Goal: Book appointment/travel/reservation

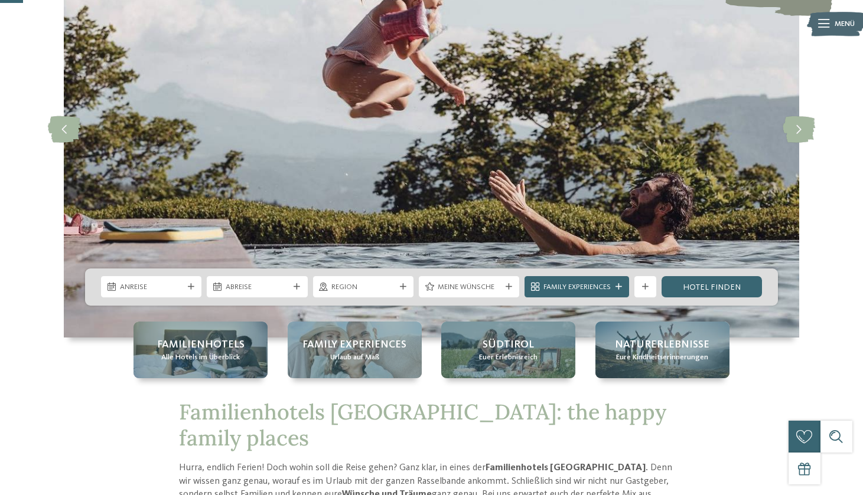
scroll to position [132, 0]
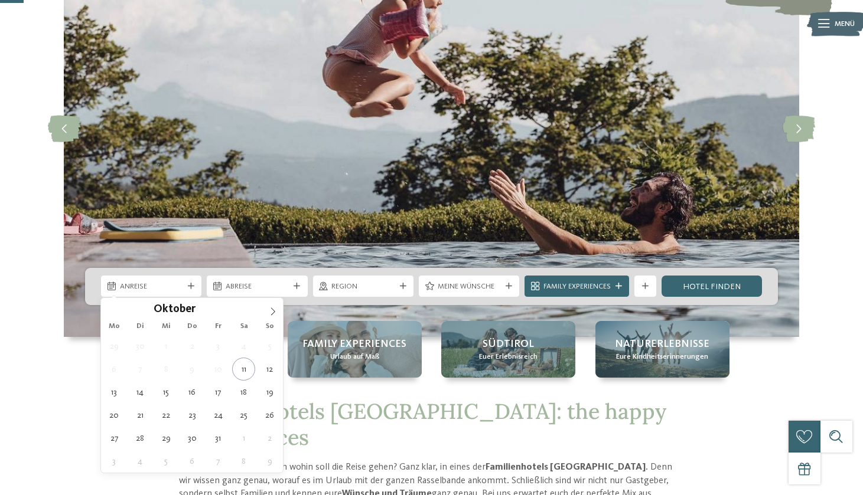
click at [171, 291] on span "Anreise" at bounding box center [151, 287] width 63 height 11
type div "15.10.2025"
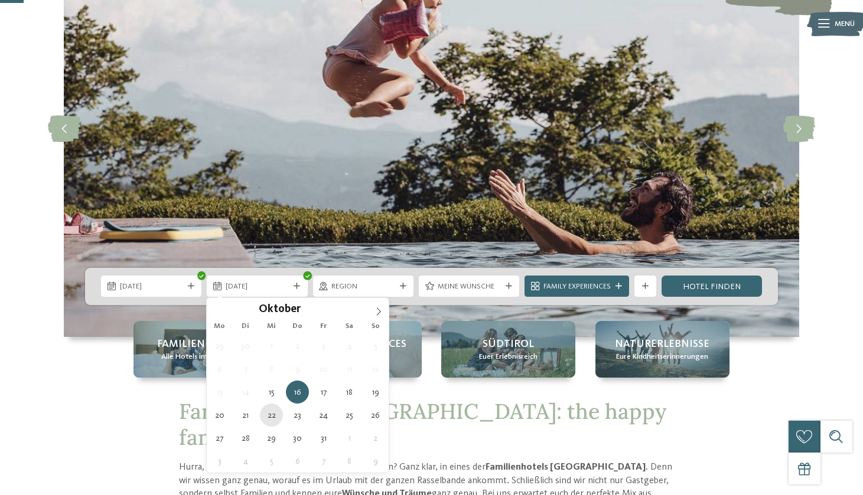
type div "22.10.2025"
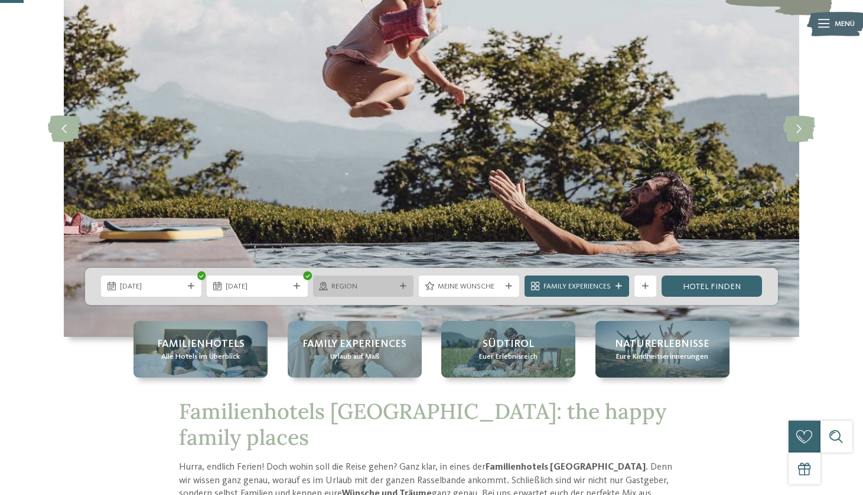
click at [369, 293] on div "Region" at bounding box center [363, 286] width 100 height 21
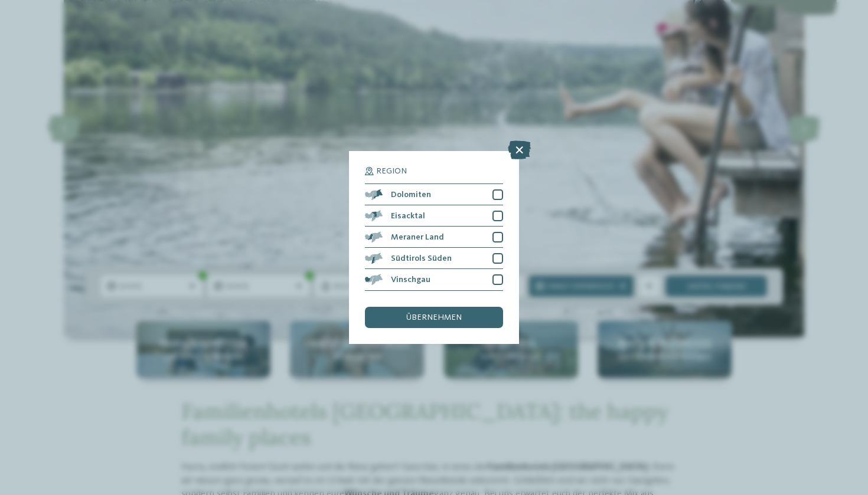
click at [513, 141] on icon at bounding box center [519, 150] width 23 height 19
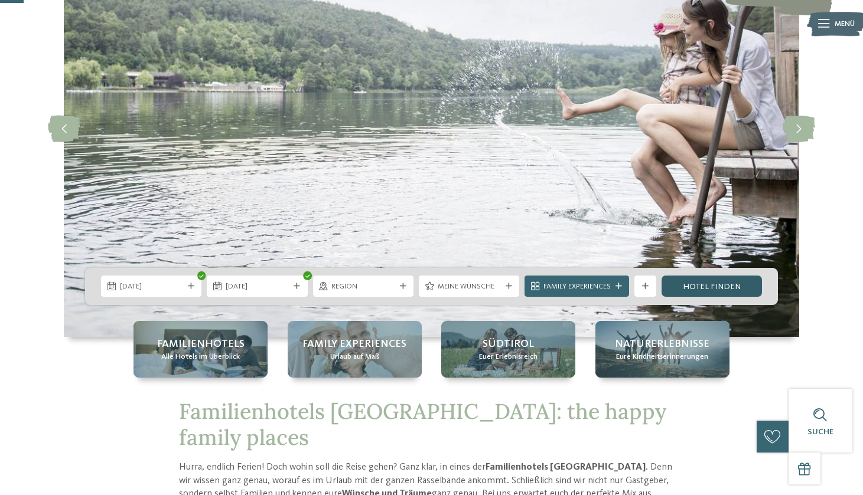
click at [712, 282] on link "Hotel finden" at bounding box center [711, 286] width 100 height 21
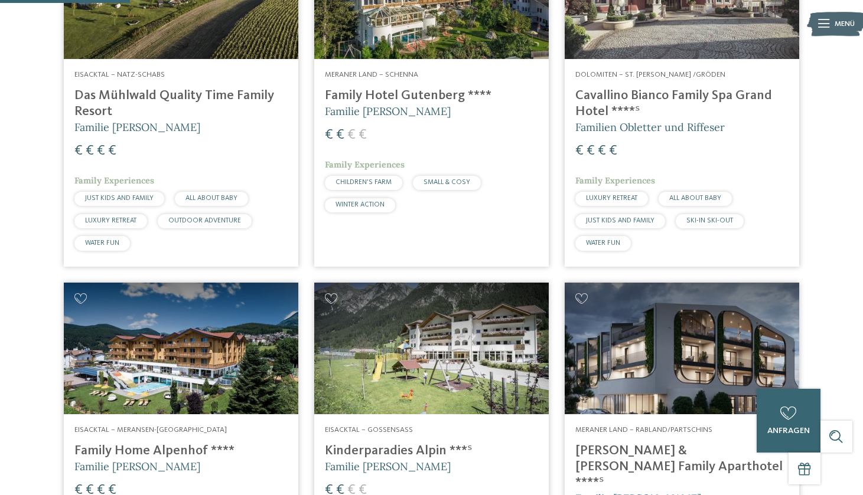
scroll to position [440, 0]
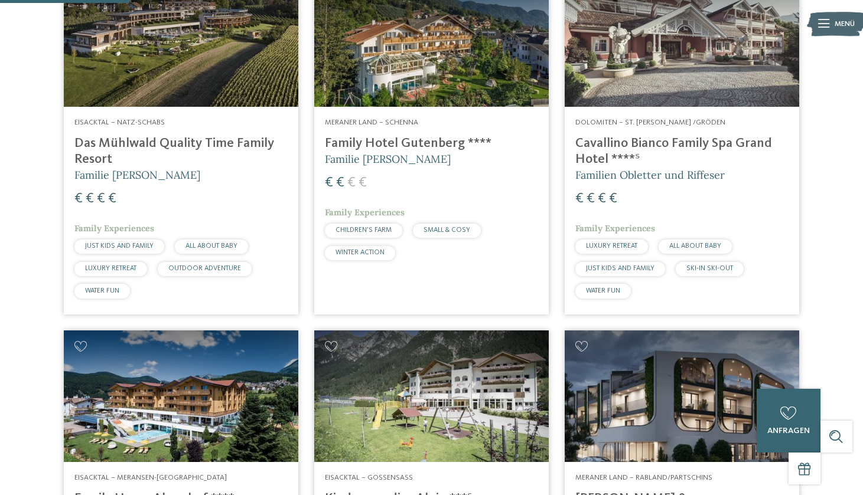
click at [171, 81] on img at bounding box center [181, 41] width 234 height 132
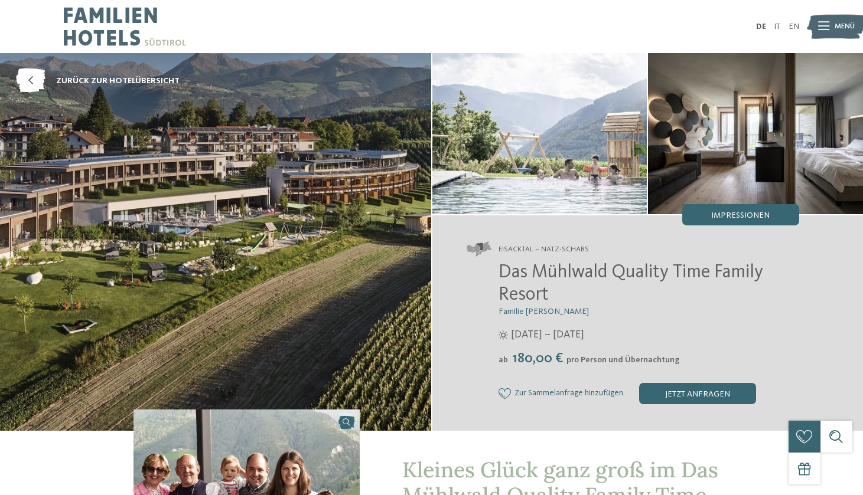
scroll to position [1, 0]
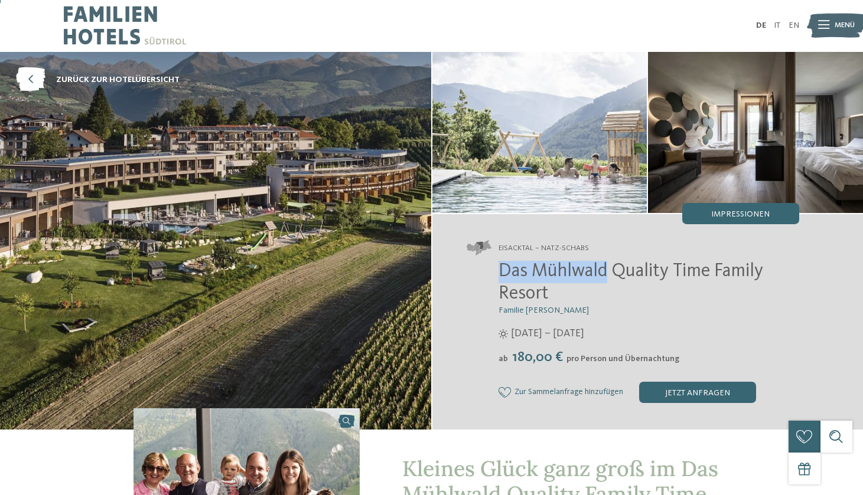
drag, startPoint x: 504, startPoint y: 266, endPoint x: 609, endPoint y: 274, distance: 105.4
click at [609, 274] on span "Das Mühlwald Quality Time Family Resort" at bounding box center [630, 282] width 265 height 41
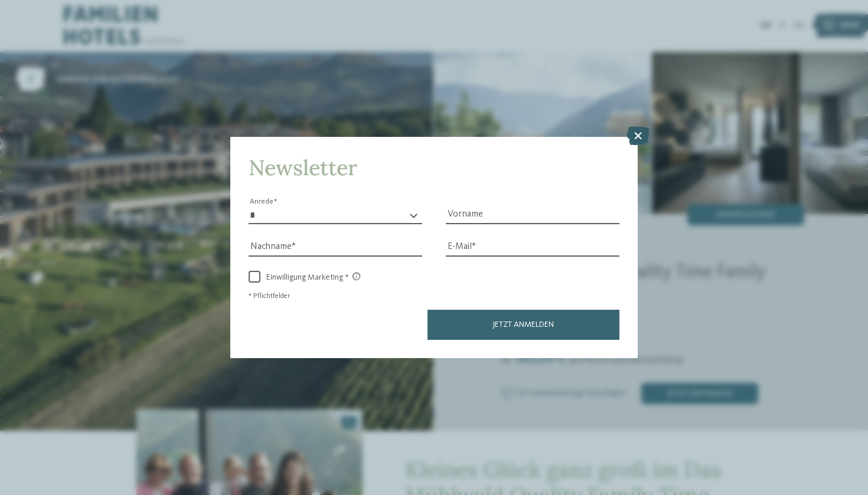
click at [642, 126] on icon at bounding box center [637, 135] width 23 height 19
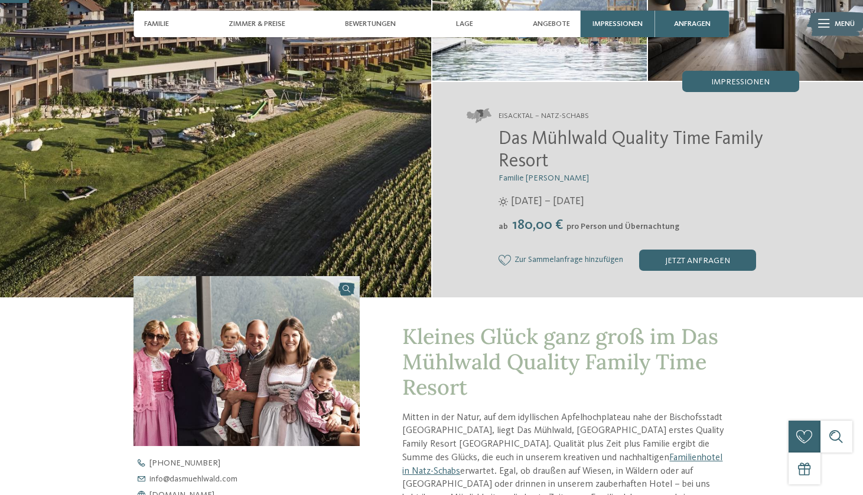
scroll to position [139, 0]
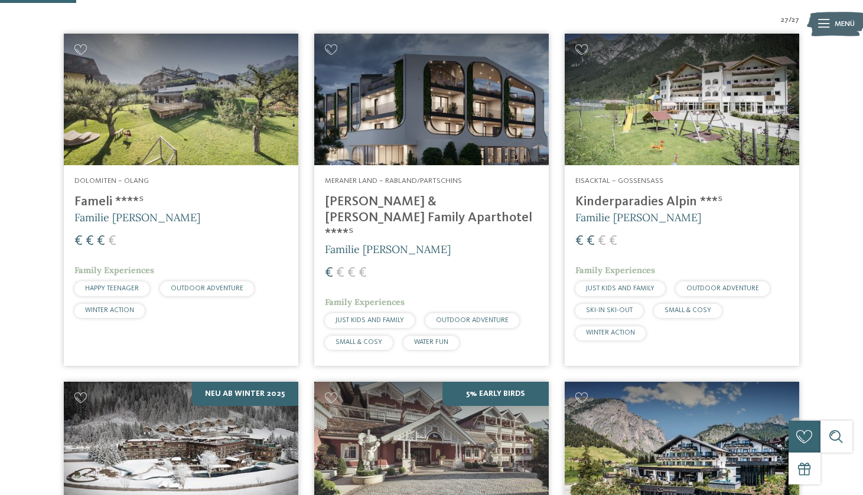
scroll to position [318, 0]
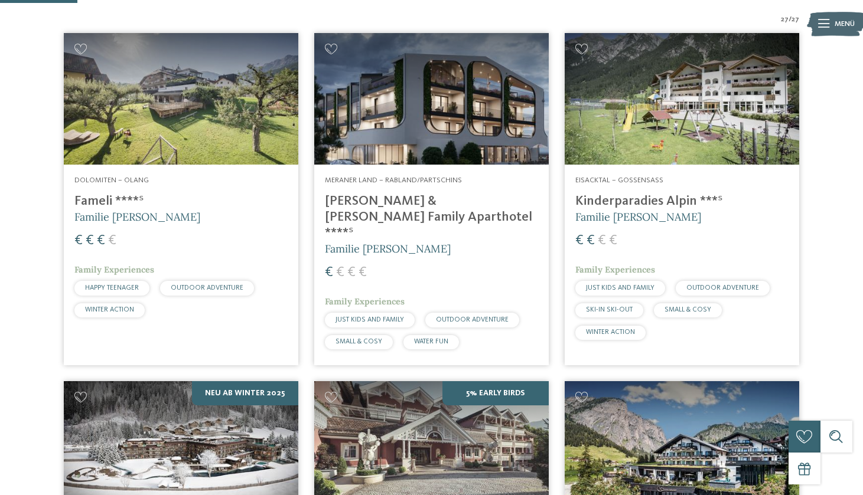
click at [719, 100] on img at bounding box center [681, 99] width 234 height 132
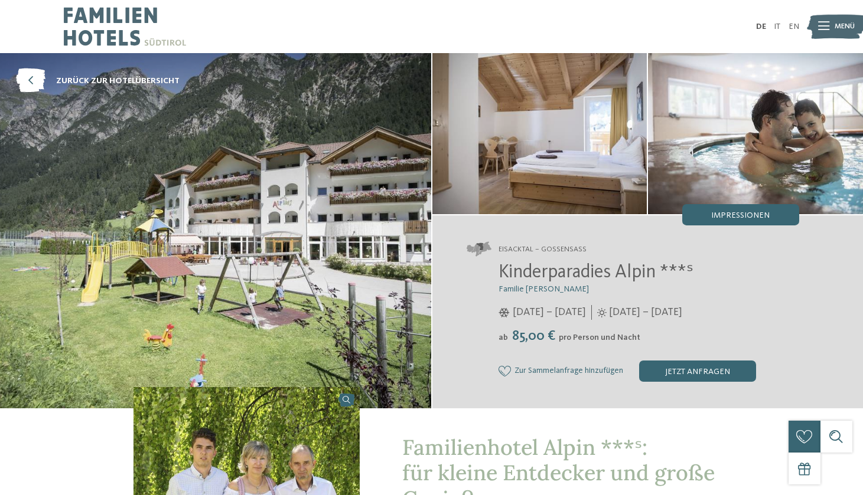
click at [376, 183] on img at bounding box center [215, 230] width 431 height 355
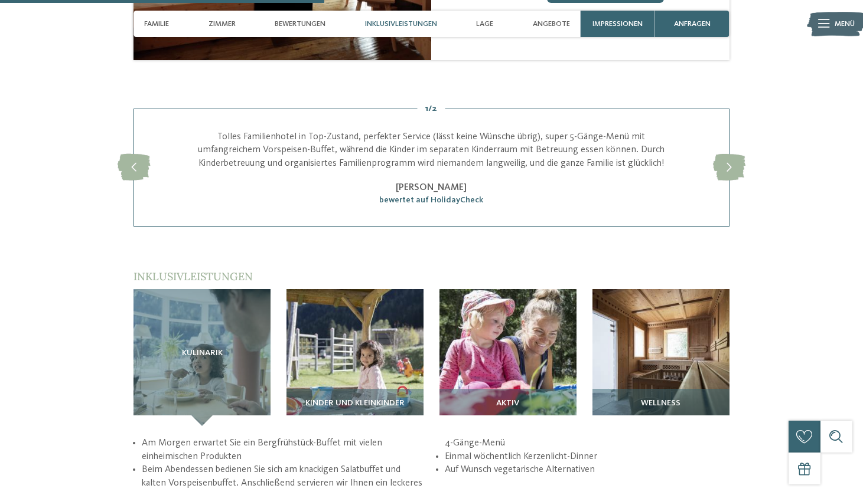
scroll to position [1314, 0]
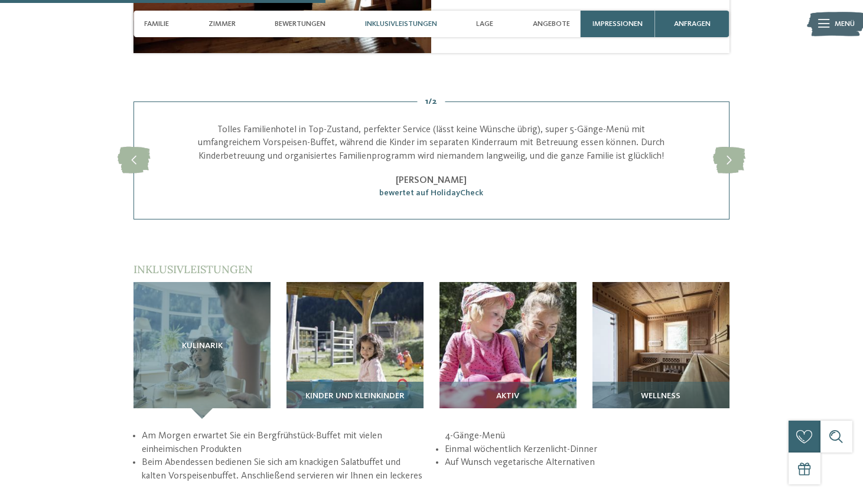
click at [387, 344] on img at bounding box center [354, 350] width 137 height 137
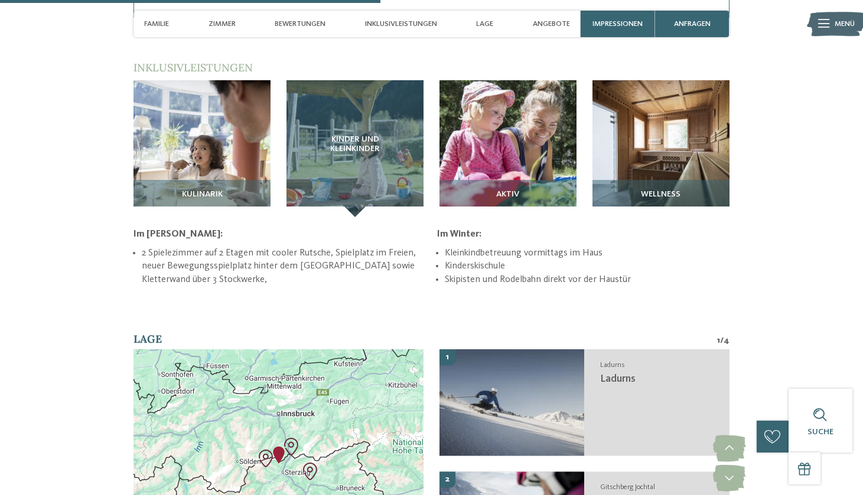
scroll to position [1515, 0]
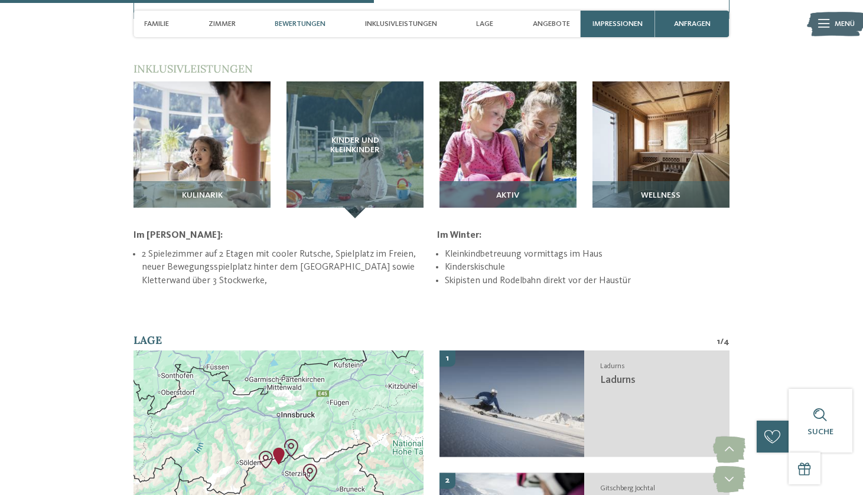
click at [468, 129] on img at bounding box center [507, 149] width 137 height 137
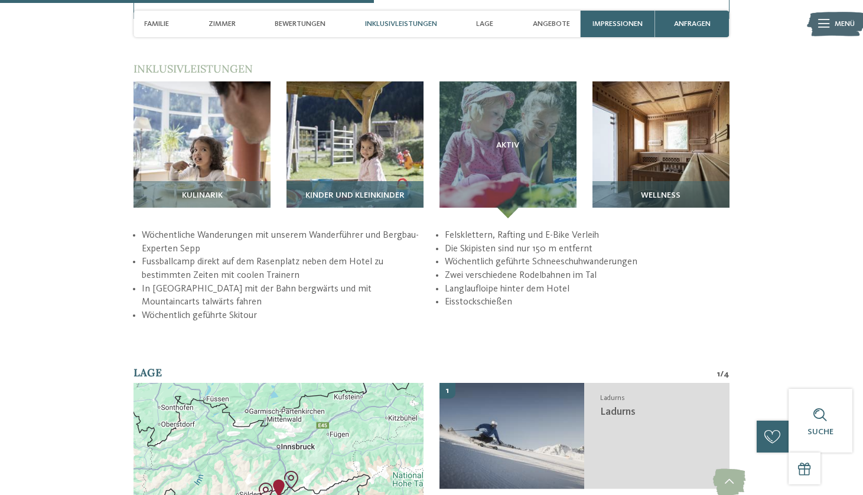
click at [393, 129] on img at bounding box center [354, 149] width 137 height 137
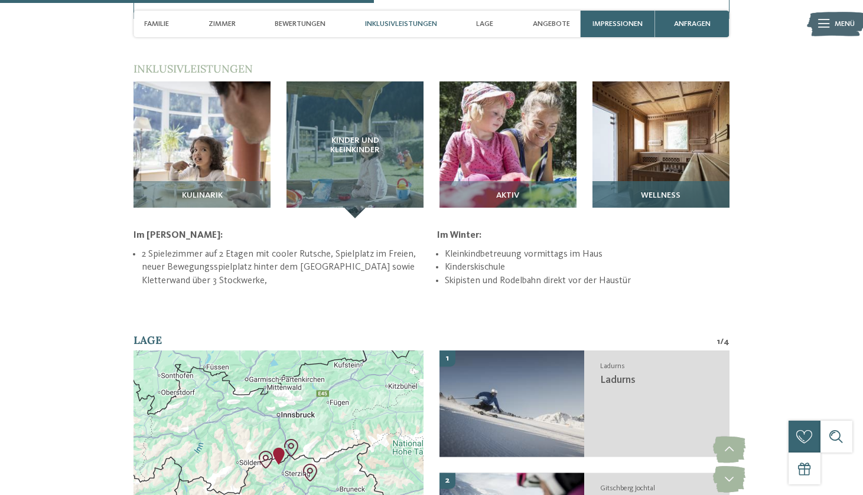
click at [651, 106] on img at bounding box center [660, 149] width 137 height 137
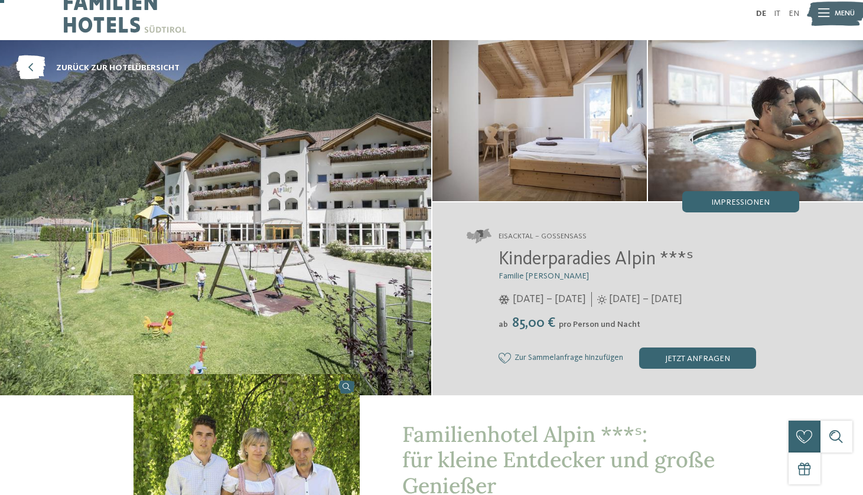
scroll to position [12, 0]
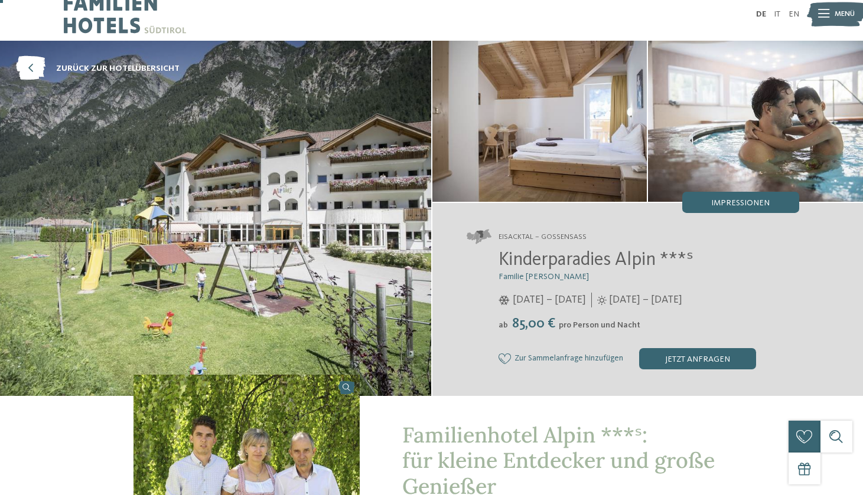
click at [269, 193] on img at bounding box center [215, 218] width 431 height 355
click at [727, 201] on span "Impressionen" at bounding box center [740, 203] width 58 height 8
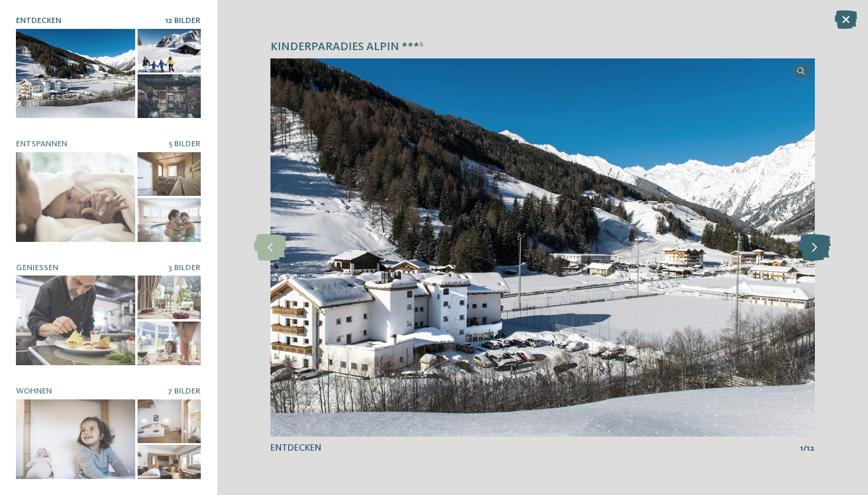
click at [813, 250] on icon at bounding box center [814, 247] width 32 height 27
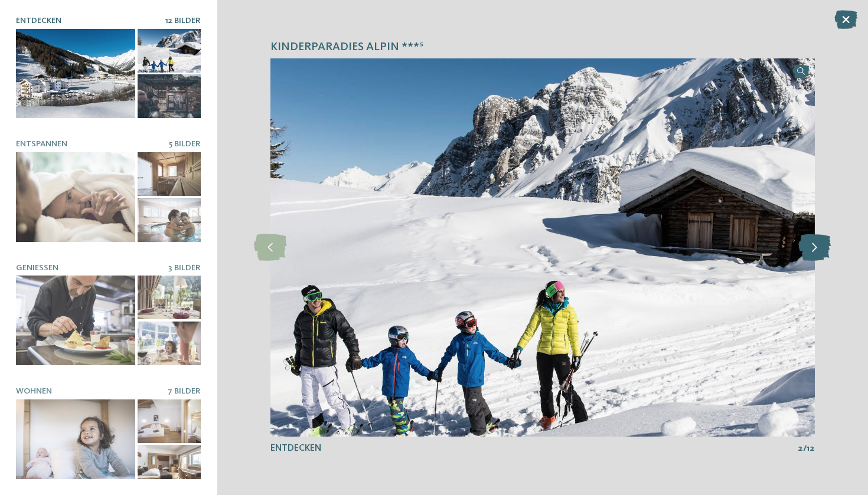
click at [813, 250] on icon at bounding box center [814, 247] width 32 height 27
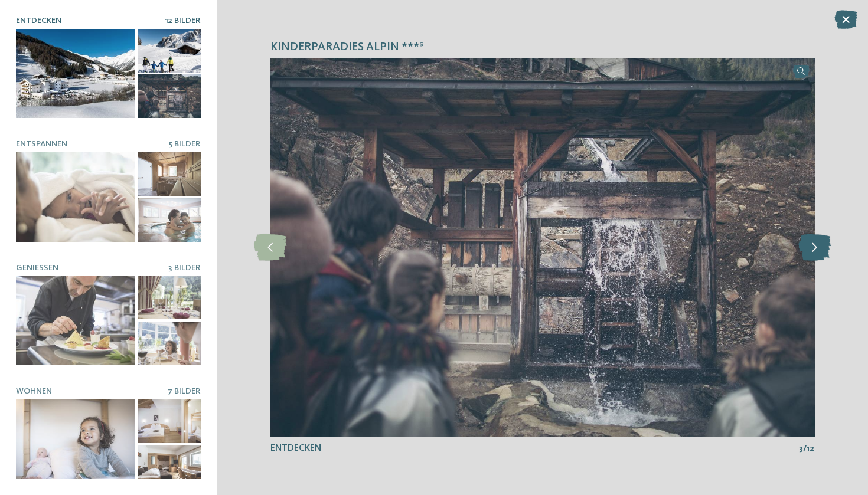
click at [813, 250] on icon at bounding box center [814, 247] width 32 height 27
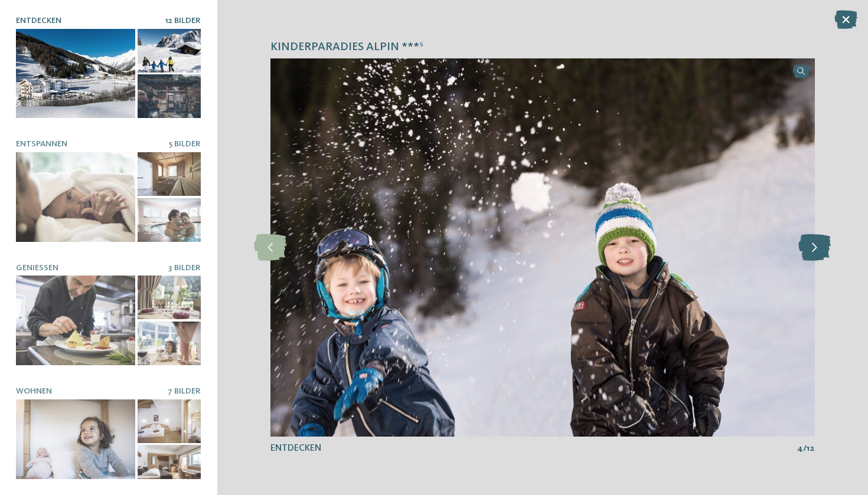
click at [813, 250] on icon at bounding box center [814, 247] width 32 height 27
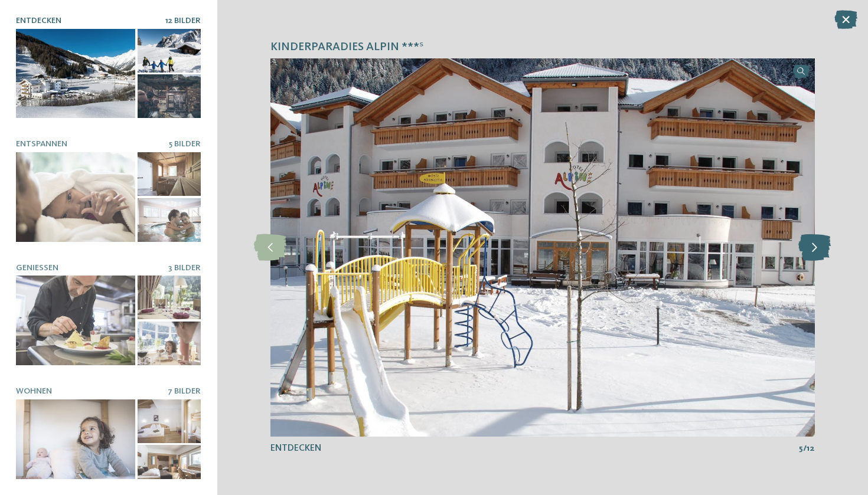
click at [813, 250] on icon at bounding box center [814, 247] width 32 height 27
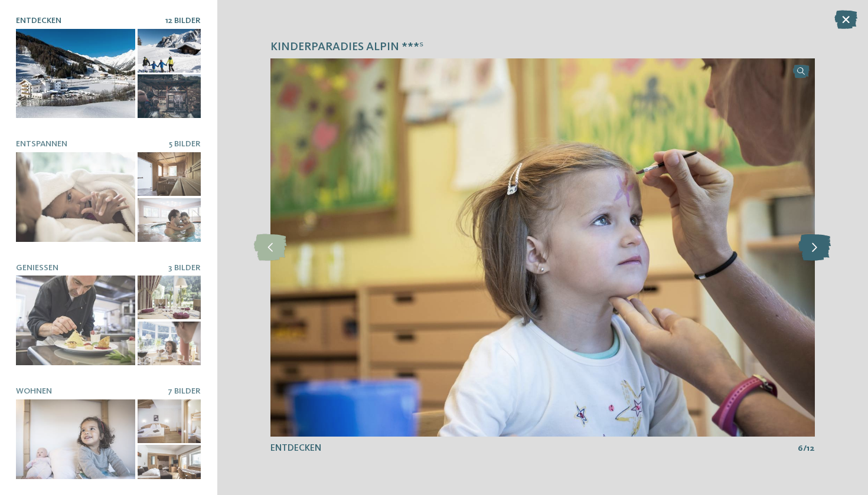
click at [813, 250] on icon at bounding box center [814, 247] width 32 height 27
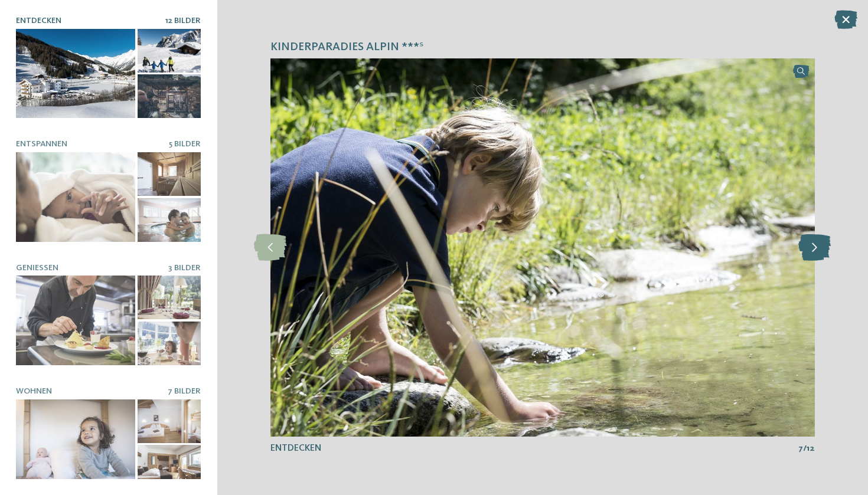
click at [813, 250] on icon at bounding box center [814, 247] width 32 height 27
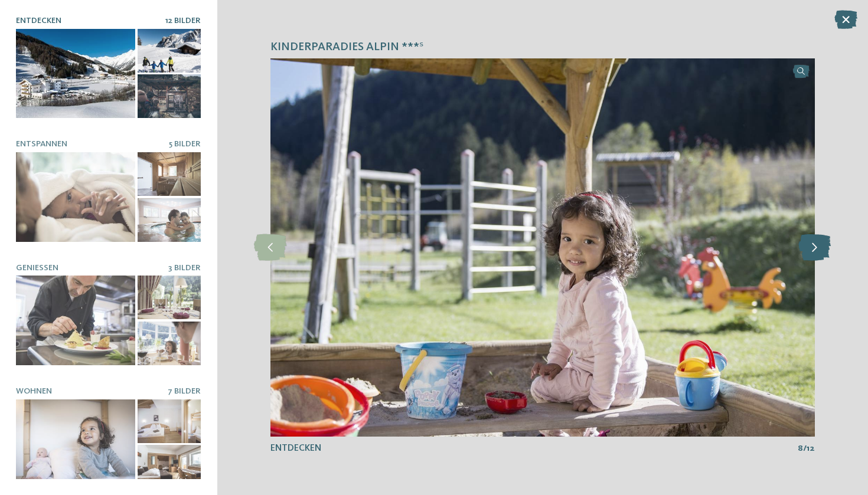
click at [813, 250] on icon at bounding box center [814, 247] width 32 height 27
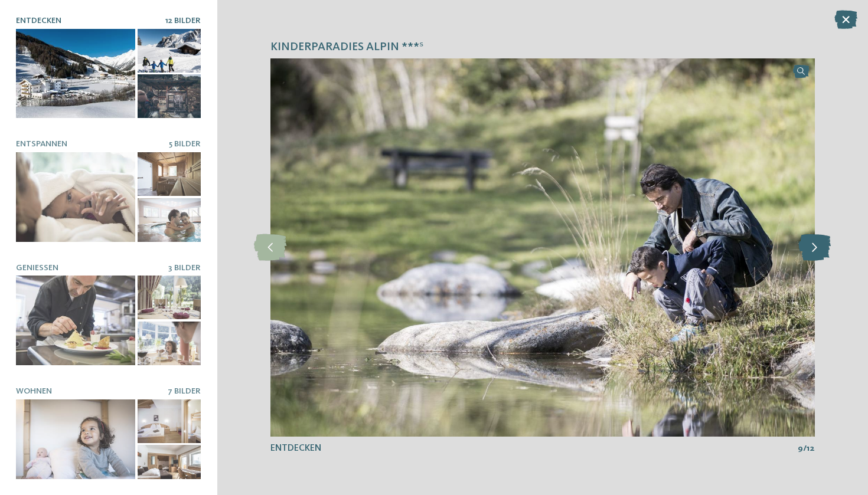
click at [813, 250] on icon at bounding box center [814, 247] width 32 height 27
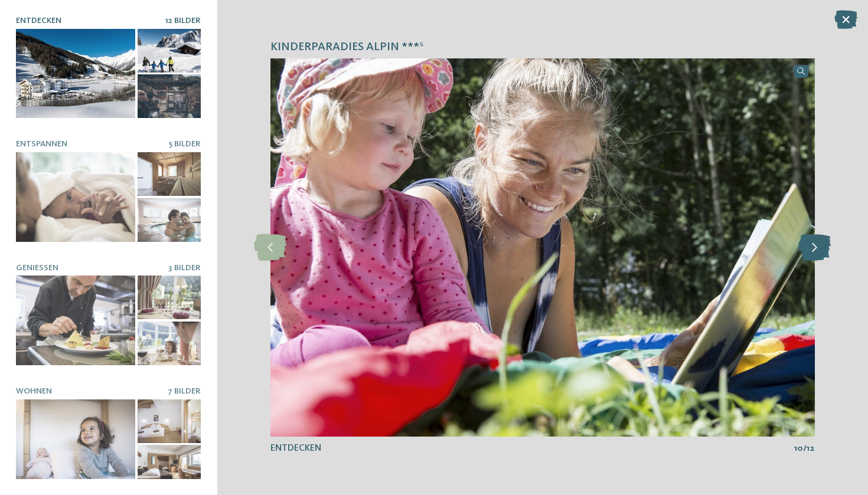
click at [813, 250] on icon at bounding box center [814, 247] width 32 height 27
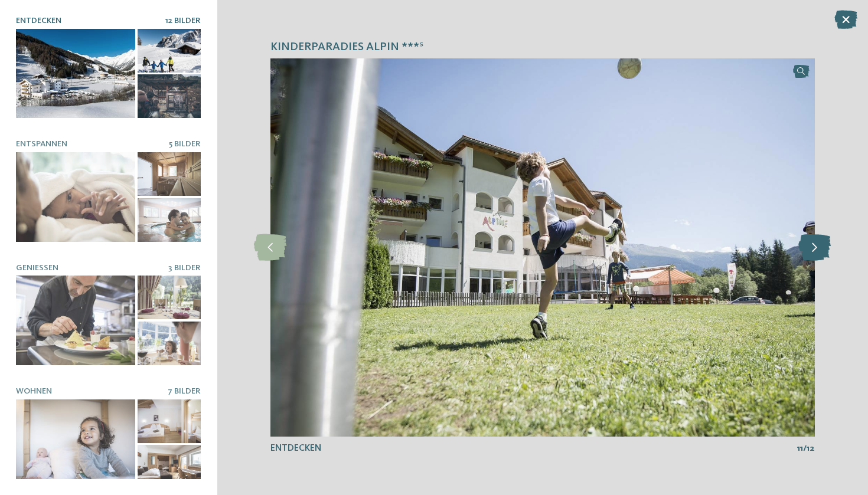
click at [813, 250] on icon at bounding box center [814, 247] width 32 height 27
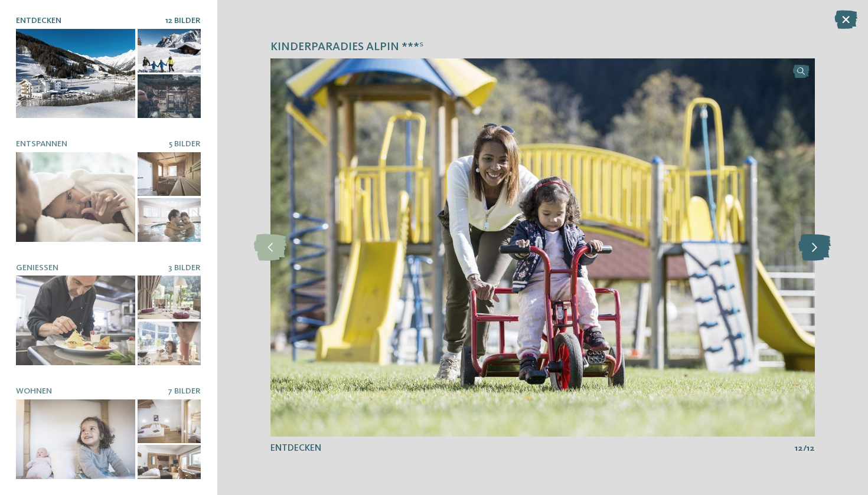
click at [813, 250] on icon at bounding box center [814, 247] width 32 height 27
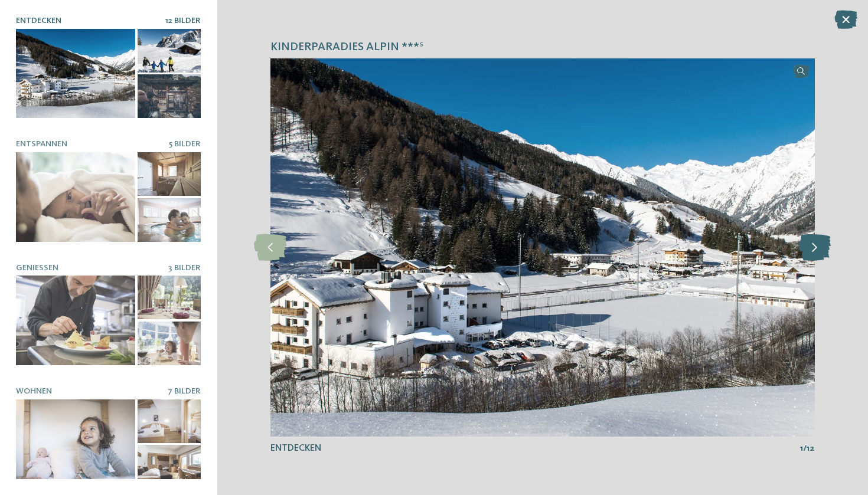
click at [813, 250] on icon at bounding box center [814, 247] width 32 height 27
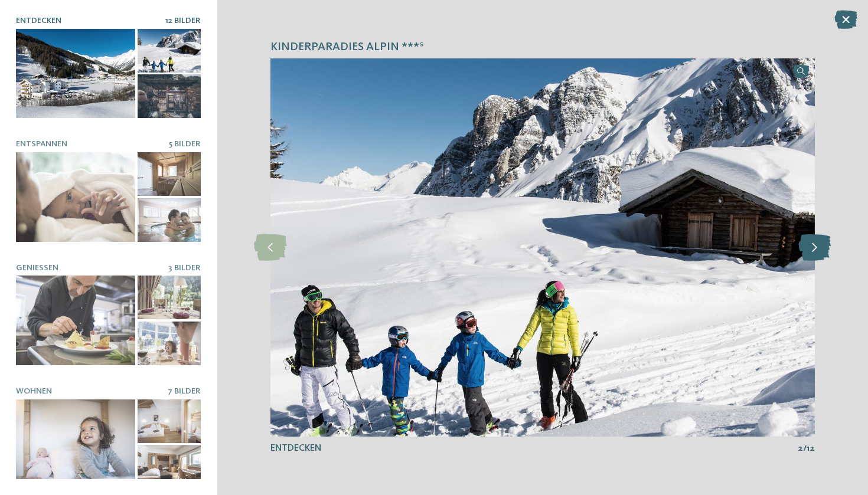
click at [813, 250] on icon at bounding box center [814, 247] width 32 height 27
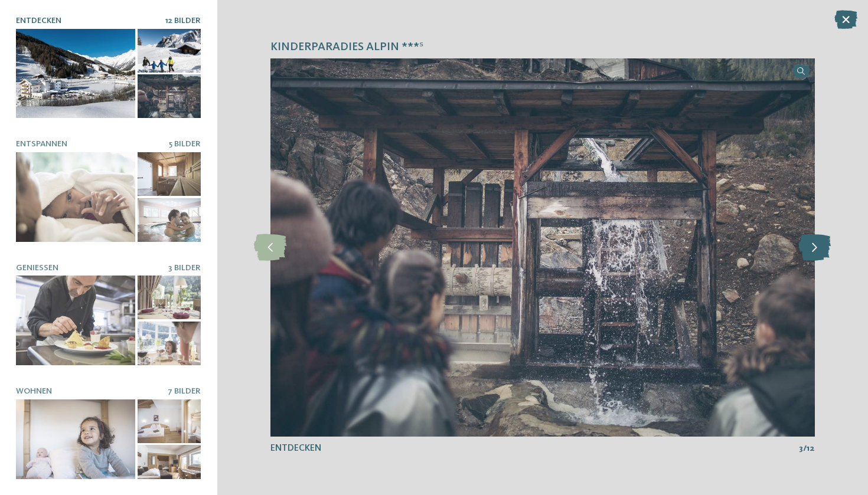
click at [813, 250] on icon at bounding box center [814, 247] width 32 height 27
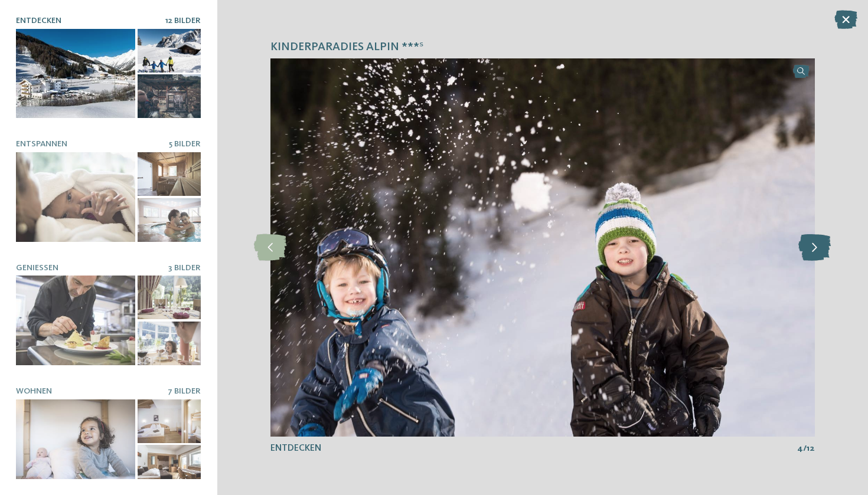
click at [813, 250] on icon at bounding box center [814, 247] width 32 height 27
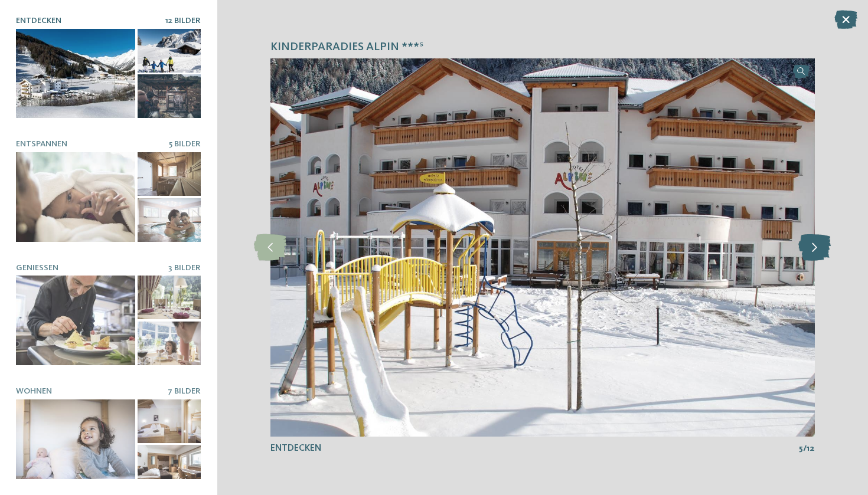
click at [813, 250] on icon at bounding box center [814, 247] width 32 height 27
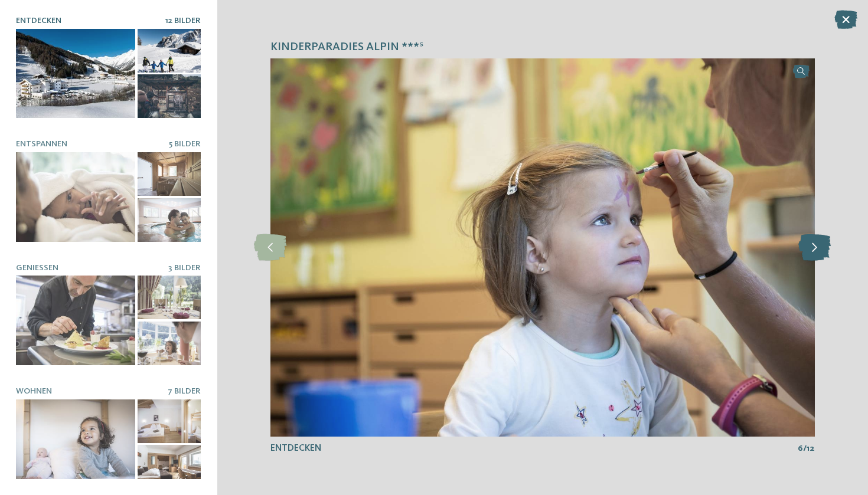
click at [813, 250] on icon at bounding box center [814, 247] width 32 height 27
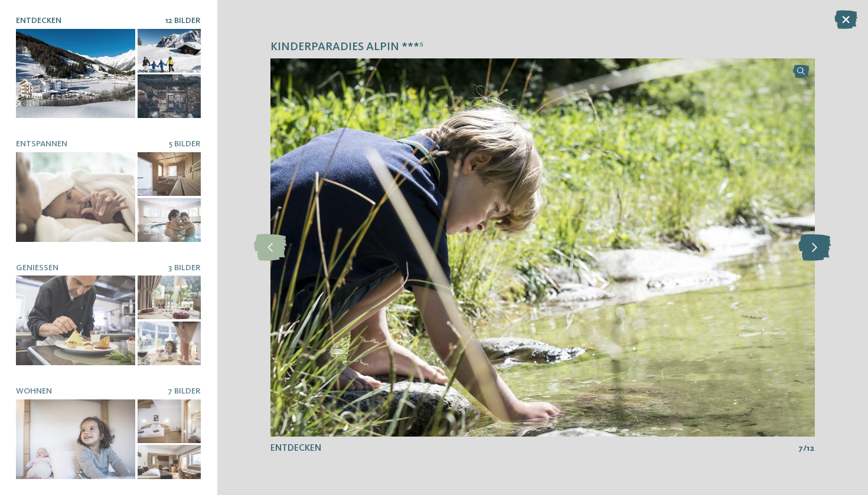
click at [813, 250] on icon at bounding box center [814, 247] width 32 height 27
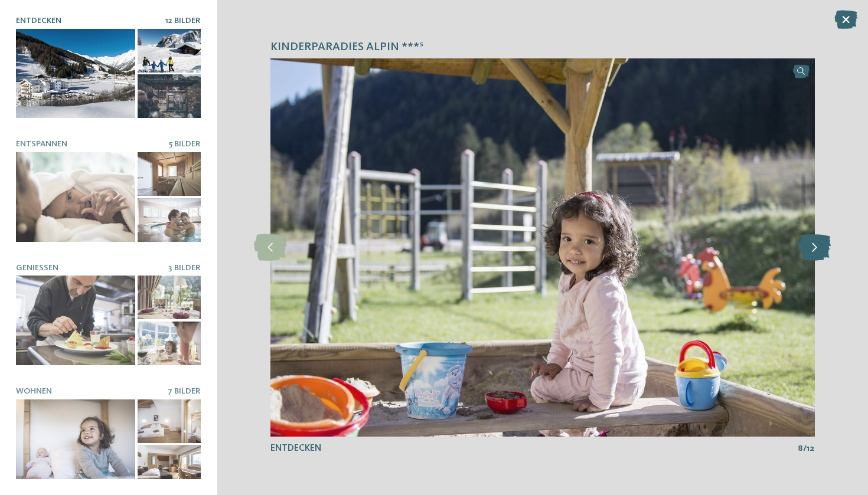
click at [813, 250] on icon at bounding box center [814, 247] width 32 height 27
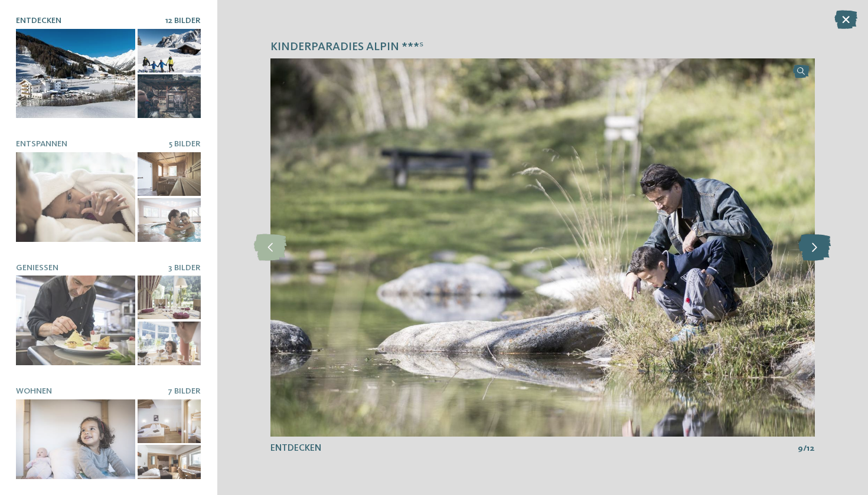
click at [813, 250] on icon at bounding box center [814, 247] width 32 height 27
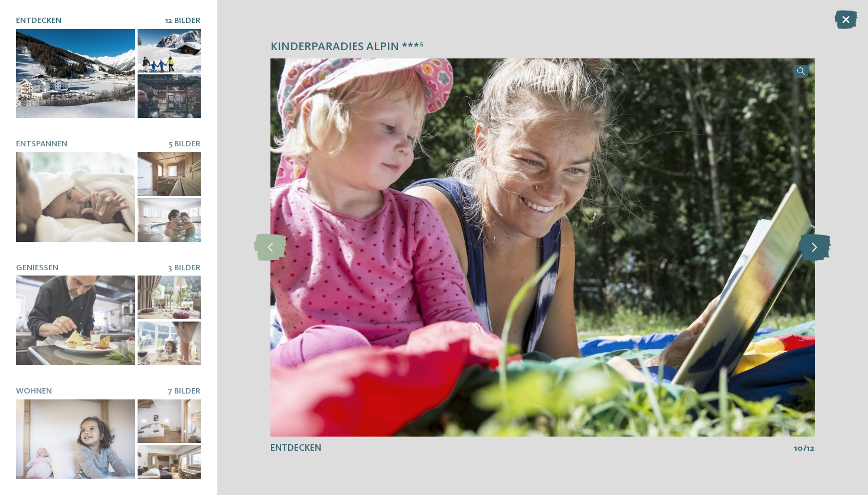
click at [813, 250] on icon at bounding box center [814, 247] width 32 height 27
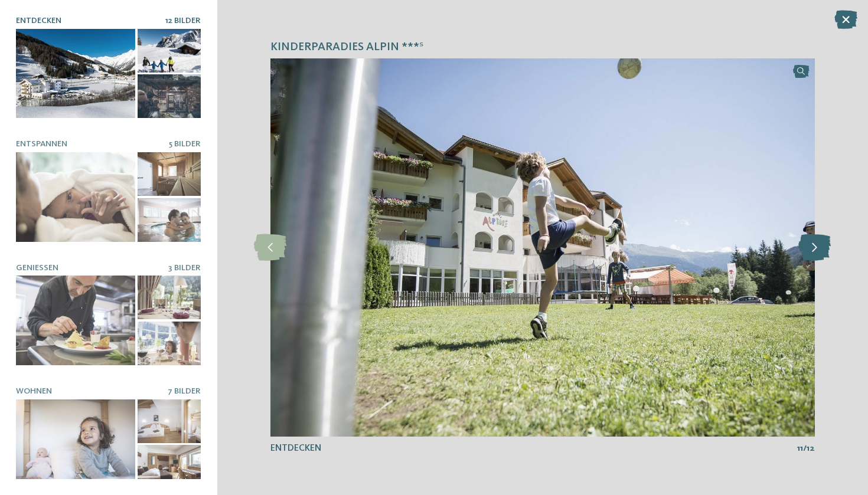
click at [813, 250] on icon at bounding box center [814, 247] width 32 height 27
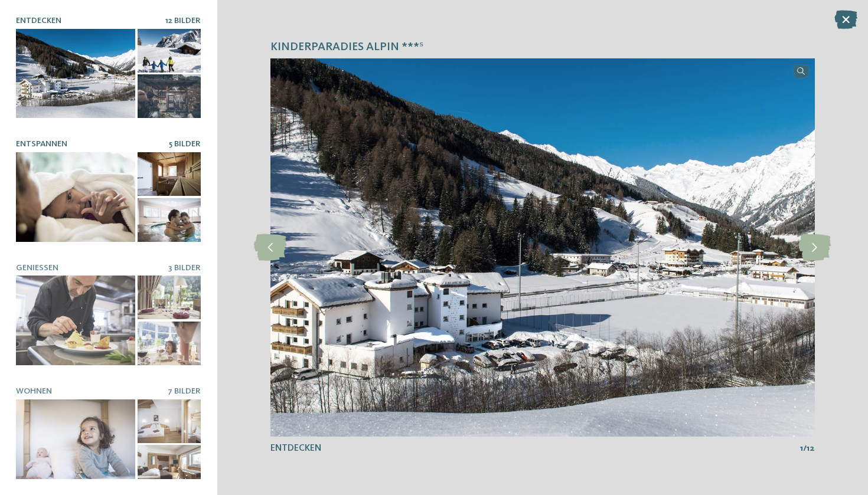
click at [190, 229] on div at bounding box center [170, 220] width 64 height 44
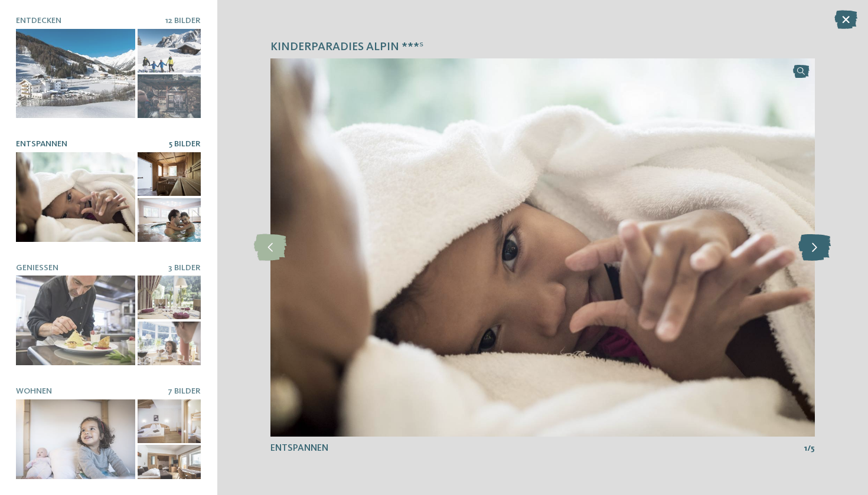
click at [805, 243] on icon at bounding box center [814, 247] width 32 height 27
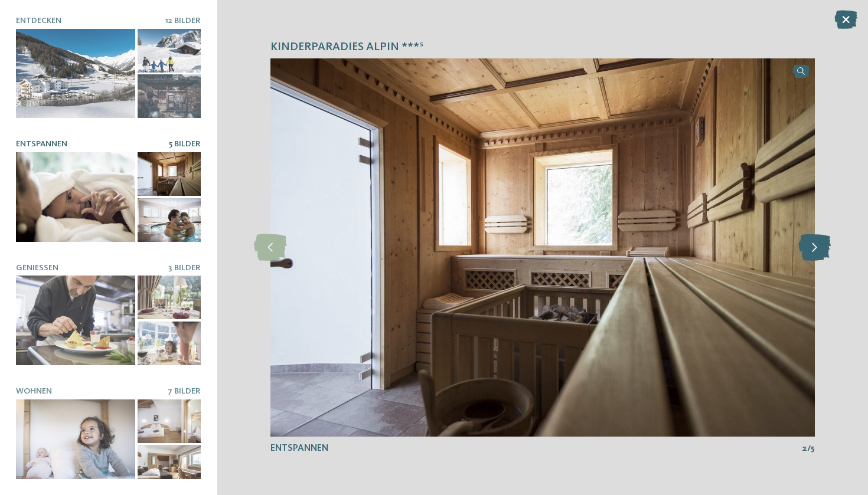
click at [805, 243] on icon at bounding box center [814, 247] width 32 height 27
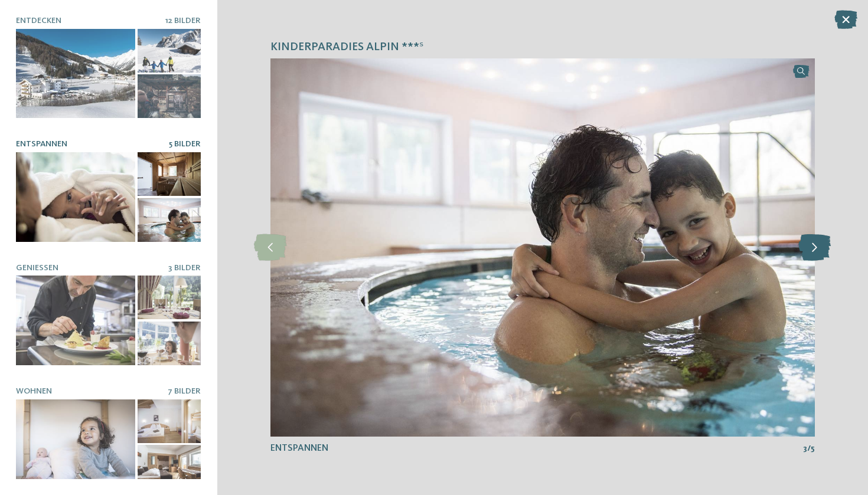
click at [808, 247] on icon at bounding box center [814, 247] width 32 height 27
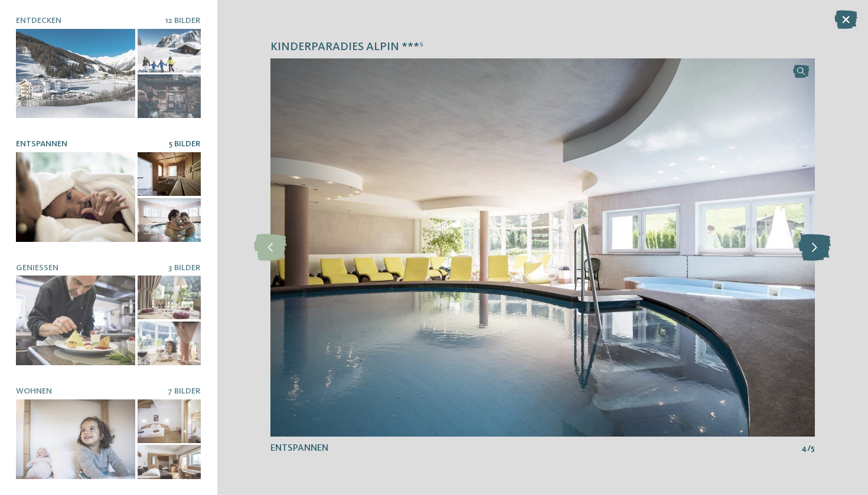
click at [808, 247] on icon at bounding box center [814, 247] width 32 height 27
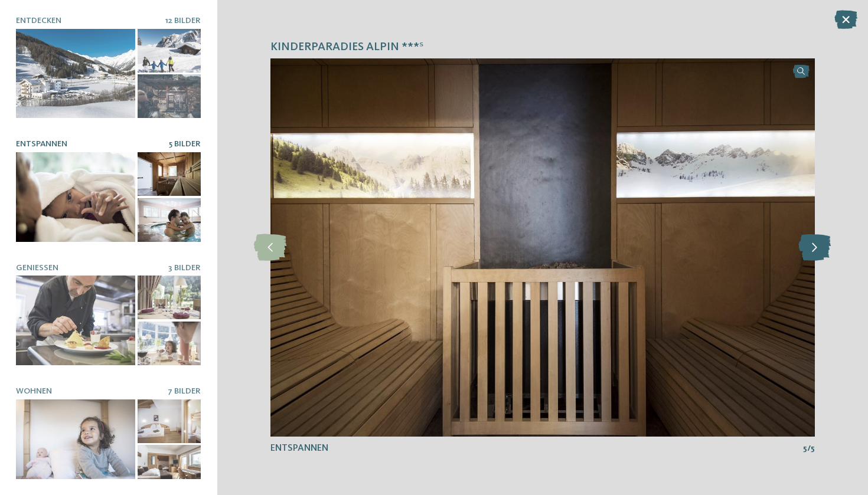
click at [808, 247] on icon at bounding box center [814, 247] width 32 height 27
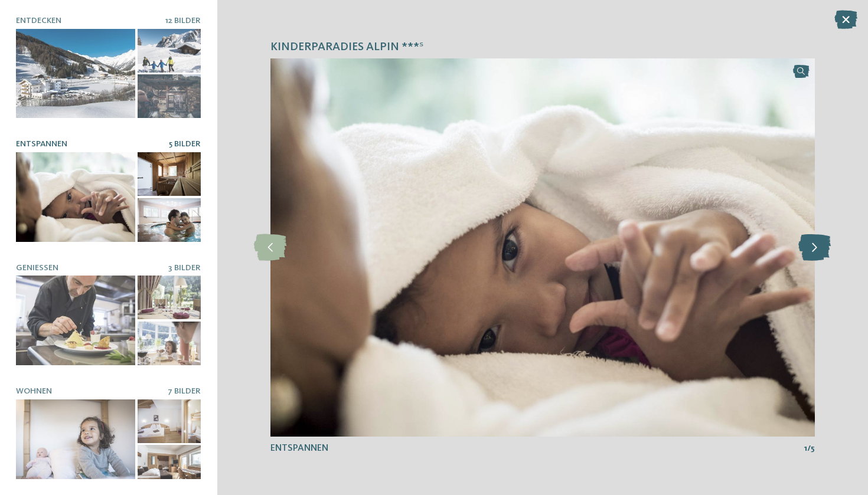
click at [808, 247] on icon at bounding box center [814, 247] width 32 height 27
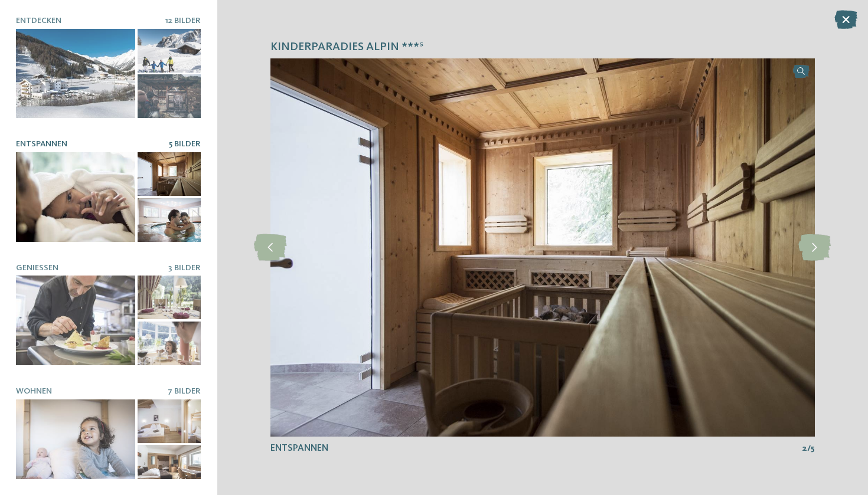
click at [857, 31] on div "Kinderparadies Alpin ***ˢ slide 1 of 12 1" at bounding box center [542, 247] width 651 height 495
click at [845, 19] on icon at bounding box center [845, 19] width 23 height 19
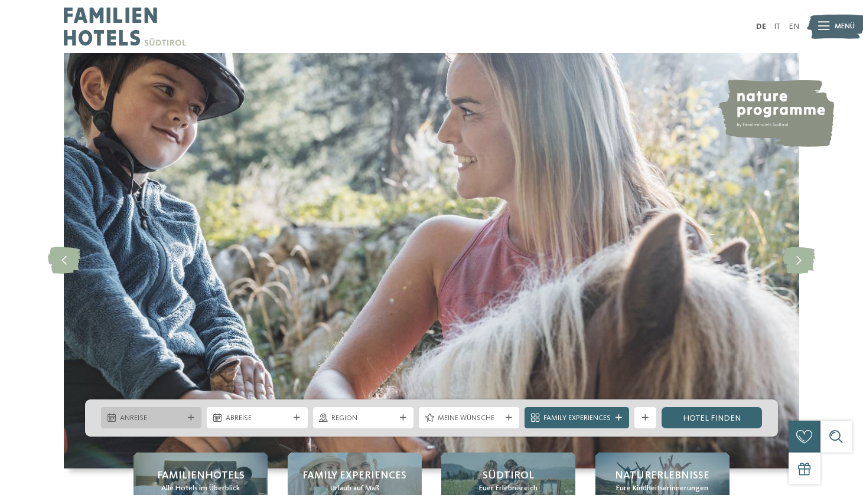
click at [168, 412] on div "Anreise" at bounding box center [151, 417] width 100 height 21
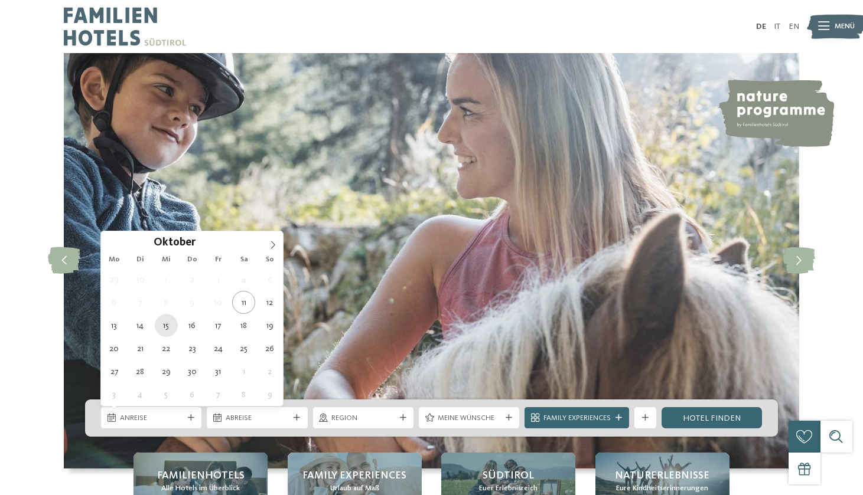
type div "[DATE]"
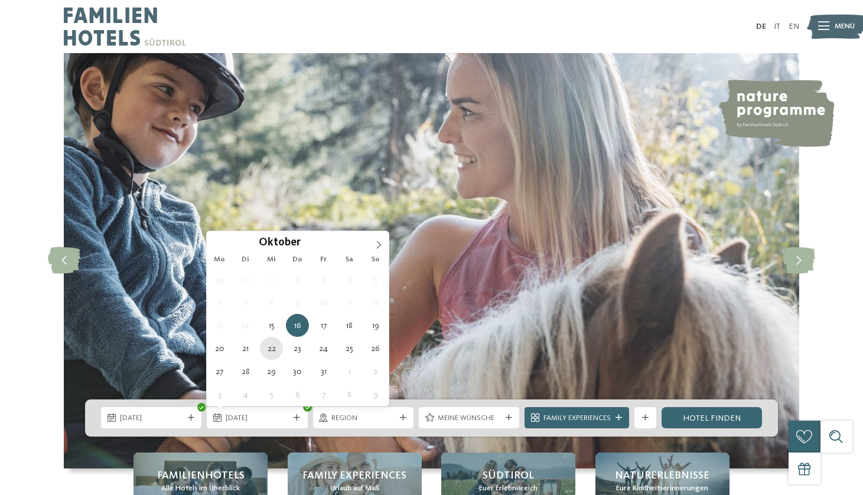
type div "[DATE]"
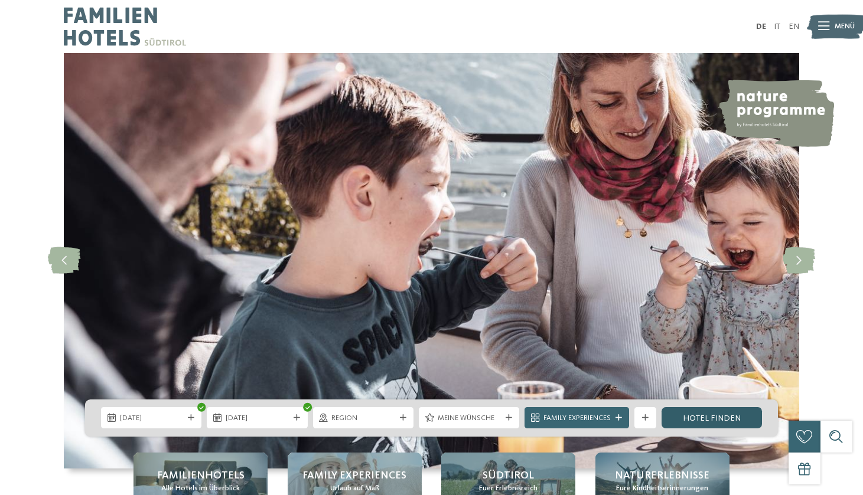
click at [716, 424] on link "Hotel finden" at bounding box center [711, 417] width 100 height 21
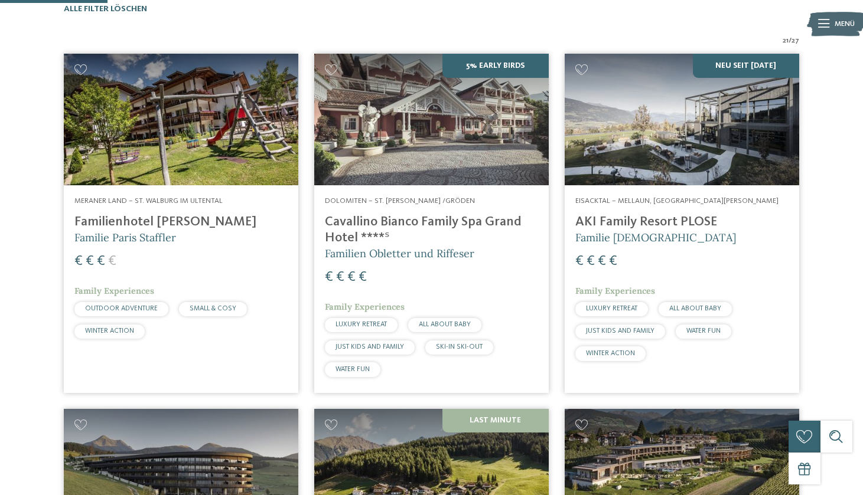
scroll to position [361, 0]
drag, startPoint x: 322, startPoint y: 221, endPoint x: 348, endPoint y: 226, distance: 25.8
click at [364, 231] on h4 "Cavallino Bianco Family Spa Grand Hotel ****ˢ" at bounding box center [431, 230] width 213 height 32
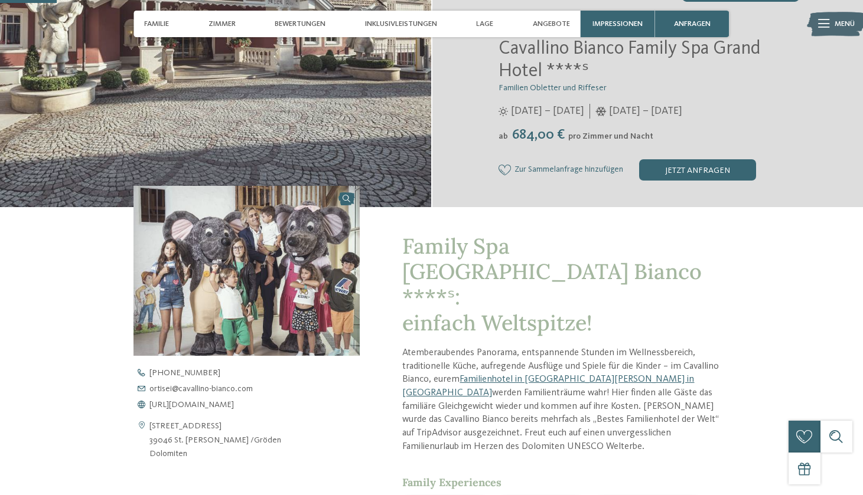
scroll to position [249, 0]
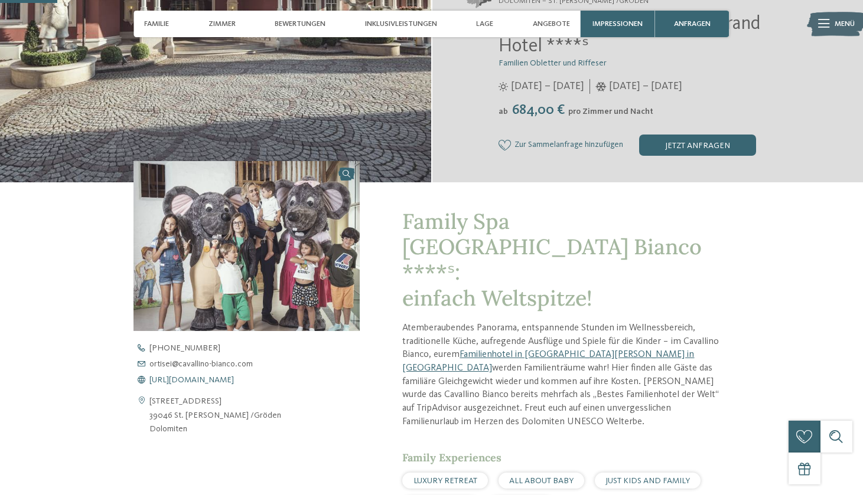
click at [234, 383] on span "https://www.cavallino-bianco.com/de/familienhotel-sudtirol" at bounding box center [191, 380] width 84 height 8
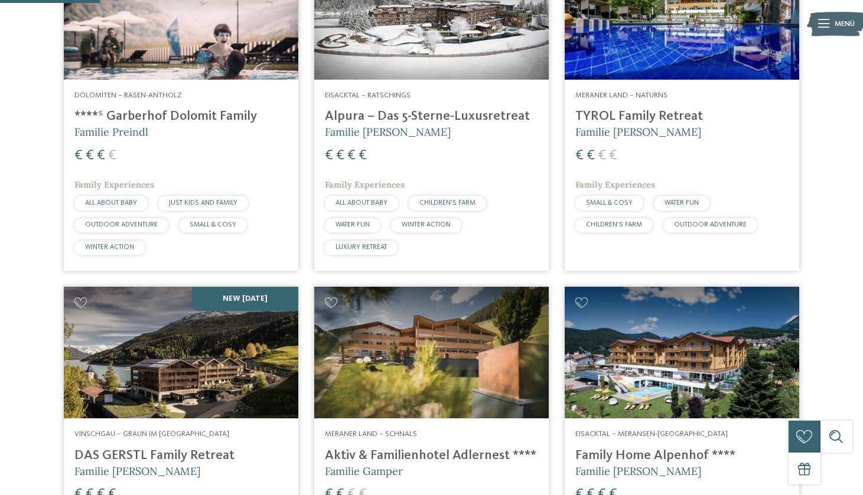
scroll to position [401, 0]
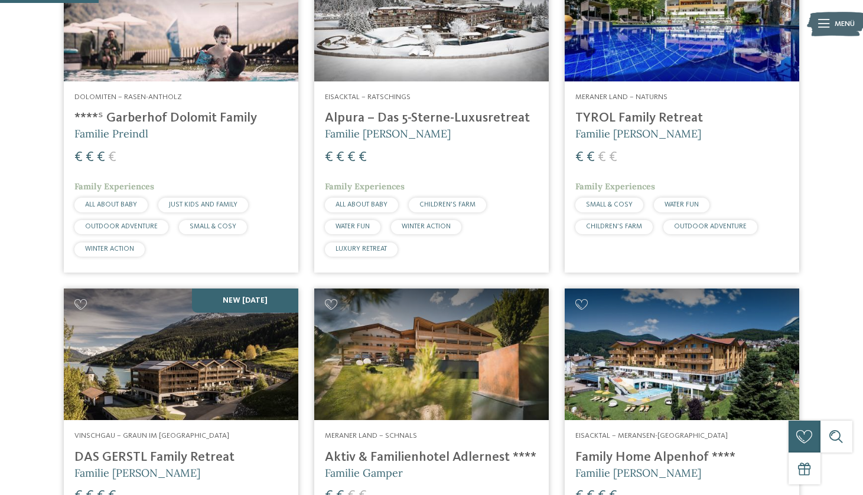
click at [134, 135] on span "Familie Preindl" at bounding box center [111, 134] width 74 height 14
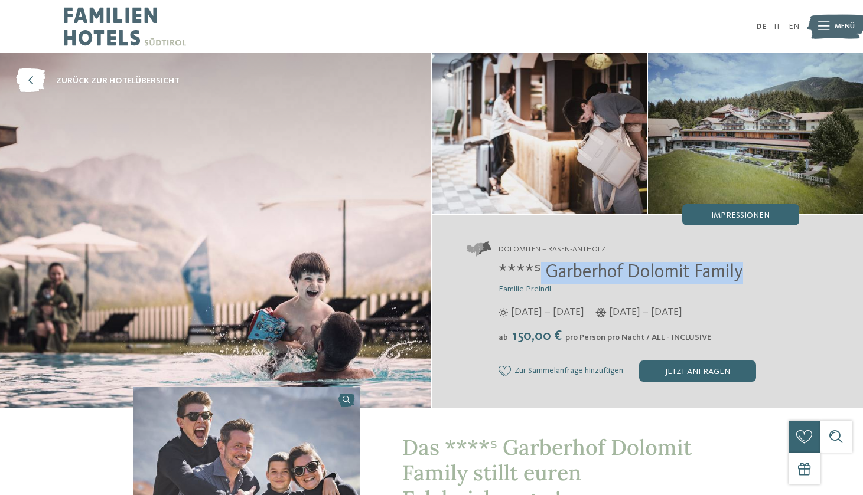
drag, startPoint x: 750, startPoint y: 274, endPoint x: 538, endPoint y: 274, distance: 212.0
click at [538, 274] on h2 "****ˢ Garberhof Dolomit Family" at bounding box center [648, 273] width 301 height 22
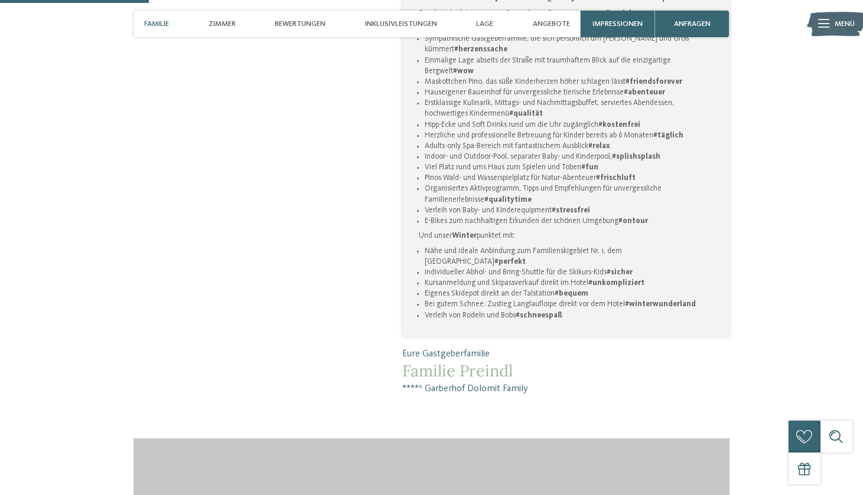
scroll to position [749, 0]
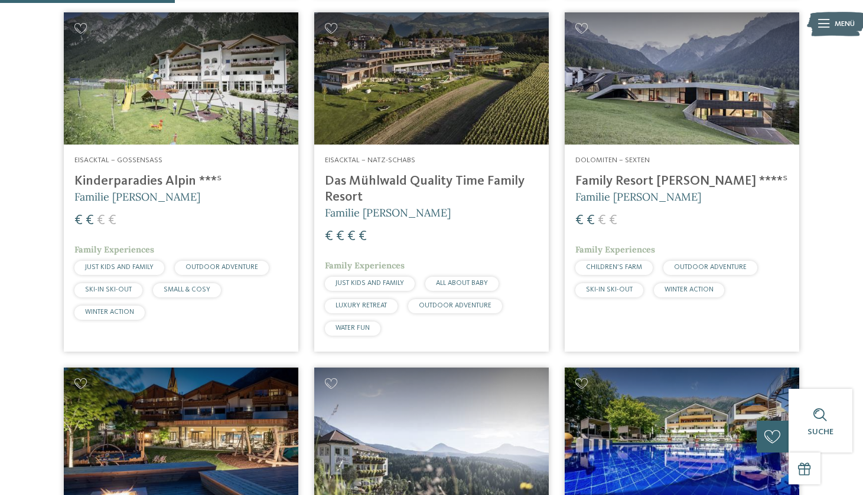
scroll to position [709, 0]
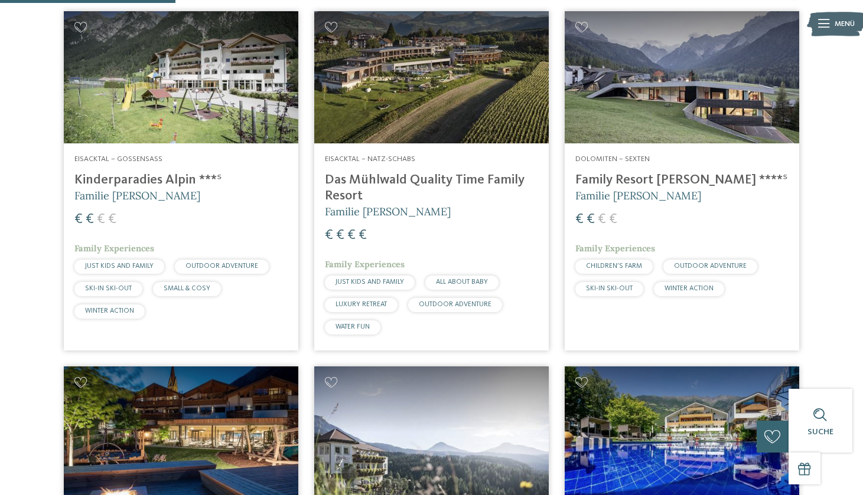
click at [652, 167] on div "Dolomiten – Sexten Family Resort Rainer ****ˢ Familie Rainer € € € € Family Exp…" at bounding box center [681, 227] width 234 height 169
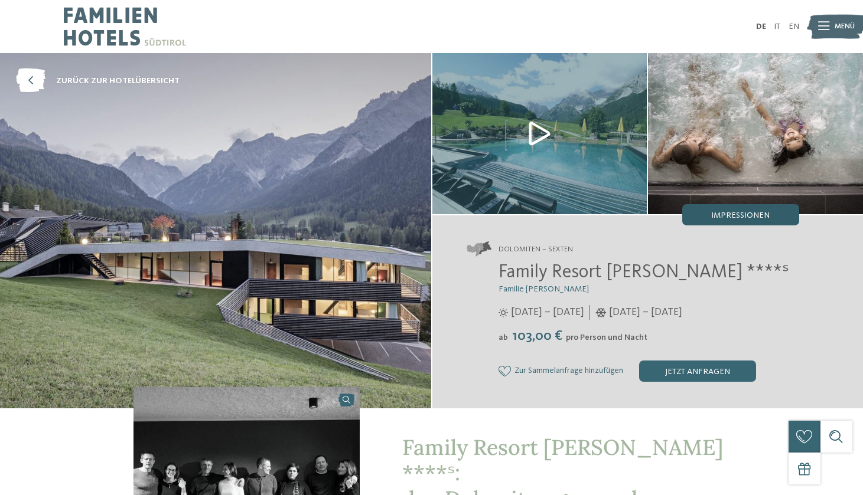
click at [724, 218] on span "Impressionen" at bounding box center [740, 215] width 58 height 8
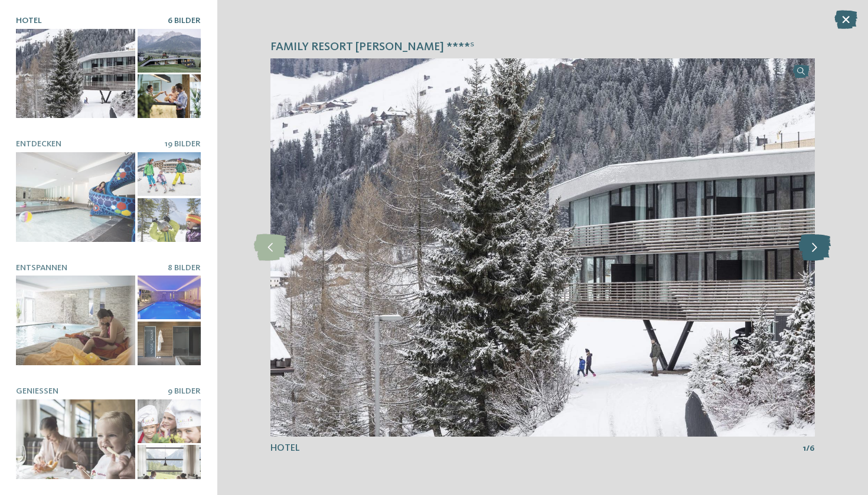
click at [814, 252] on icon at bounding box center [814, 247] width 32 height 27
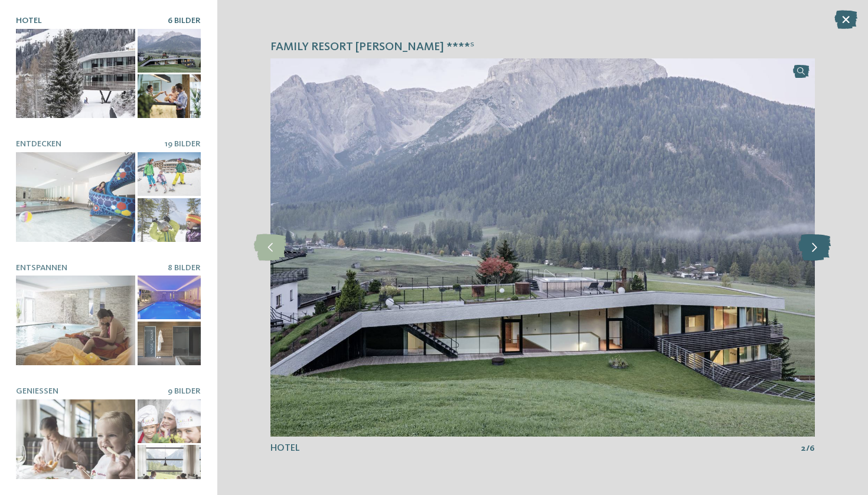
click at [814, 252] on icon at bounding box center [814, 247] width 32 height 27
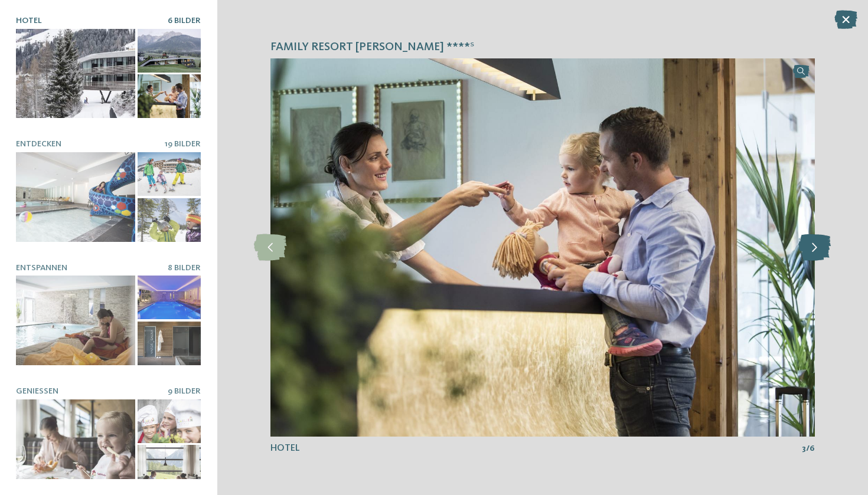
click at [814, 252] on icon at bounding box center [814, 247] width 32 height 27
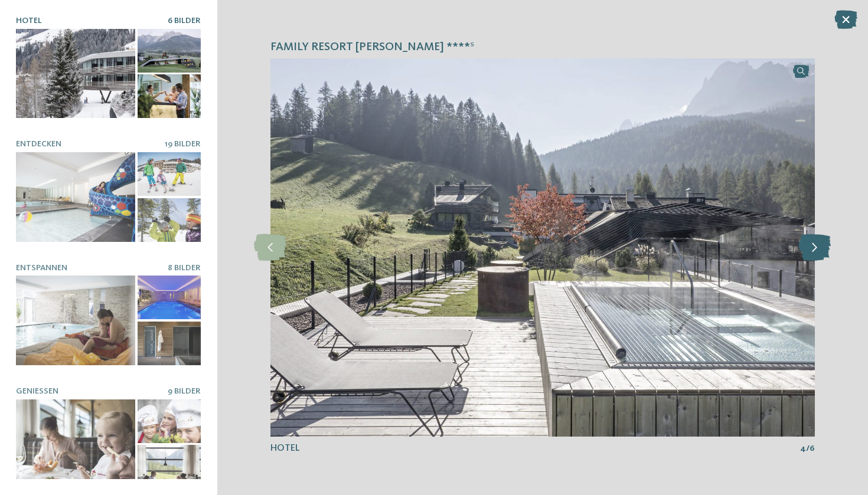
click at [814, 252] on icon at bounding box center [814, 247] width 32 height 27
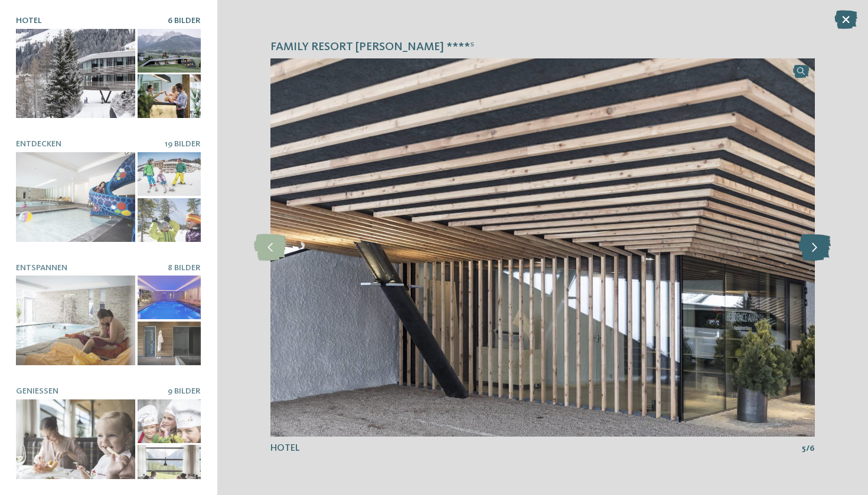
click at [814, 252] on icon at bounding box center [814, 247] width 32 height 27
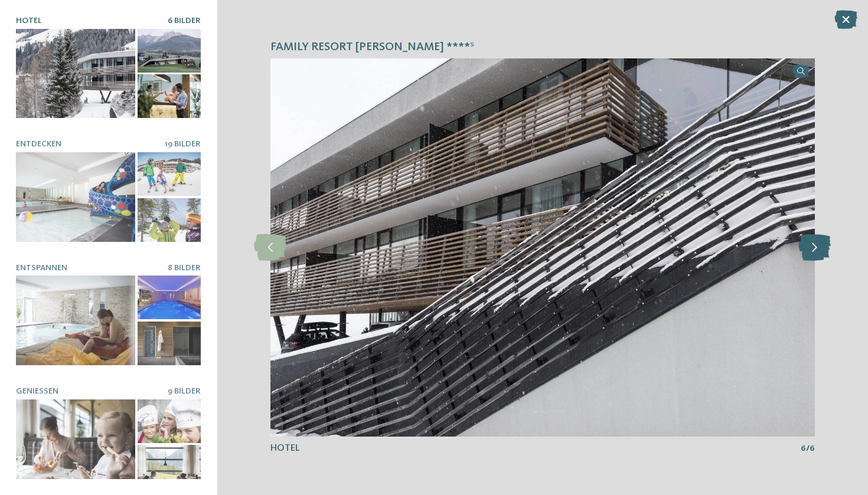
click at [814, 252] on icon at bounding box center [814, 247] width 32 height 27
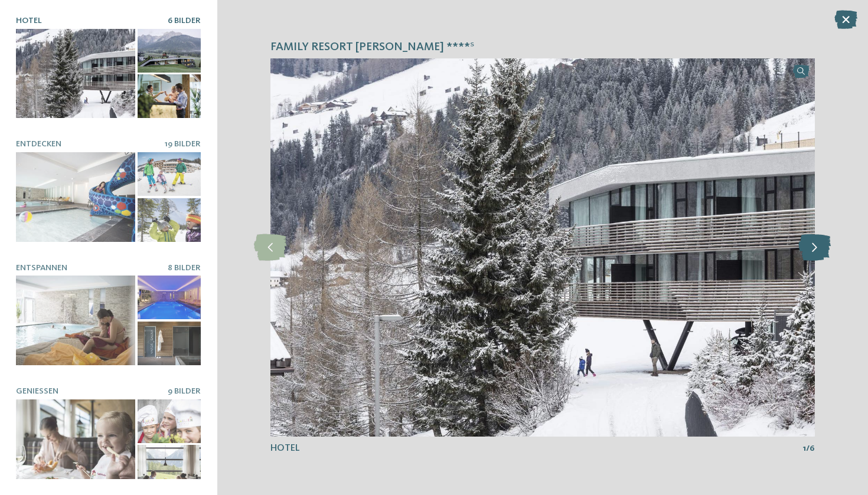
click at [814, 252] on icon at bounding box center [814, 247] width 32 height 27
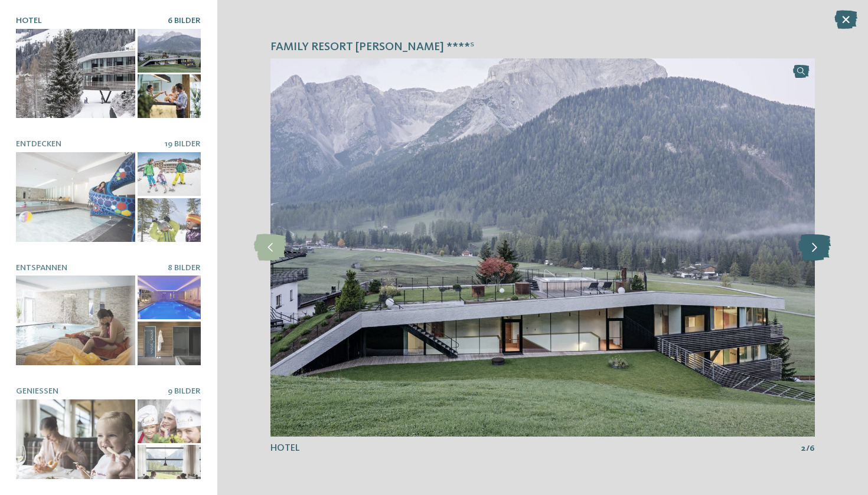
click at [814, 252] on icon at bounding box center [814, 247] width 32 height 27
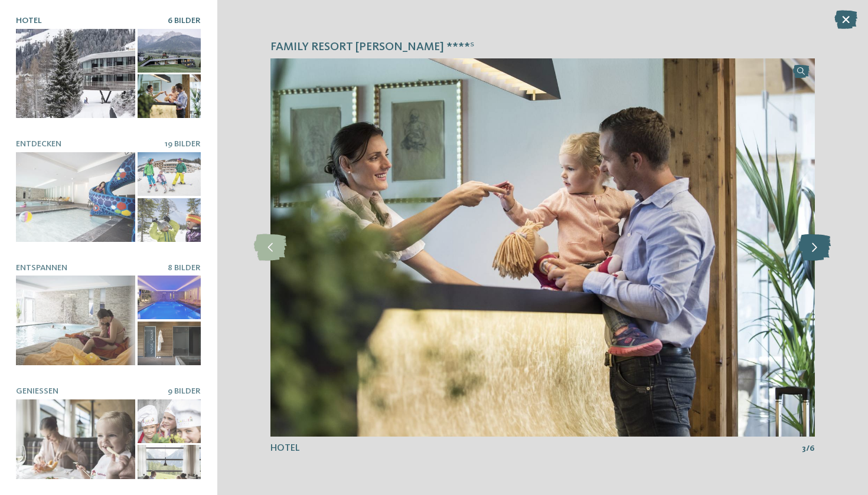
click at [814, 252] on icon at bounding box center [814, 247] width 32 height 27
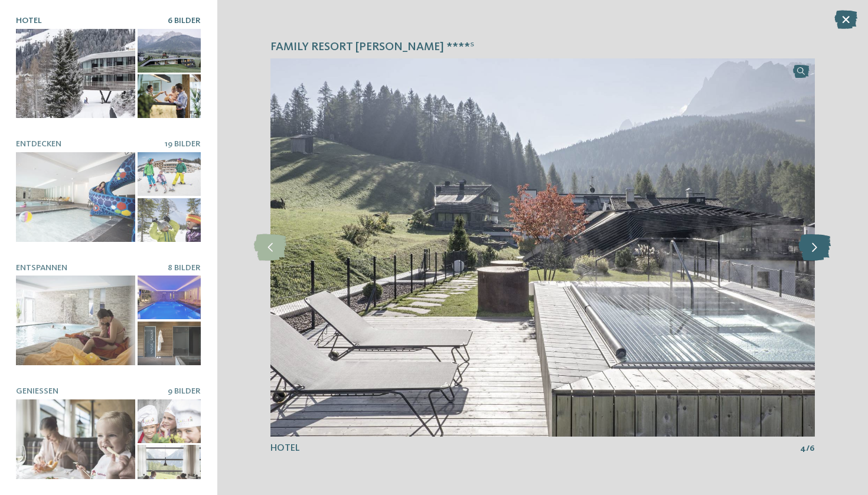
click at [814, 252] on icon at bounding box center [814, 247] width 32 height 27
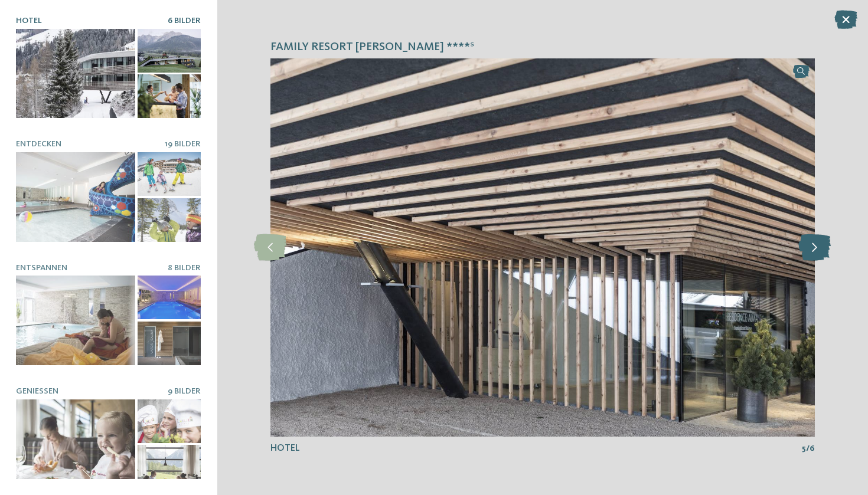
click at [814, 252] on icon at bounding box center [814, 247] width 32 height 27
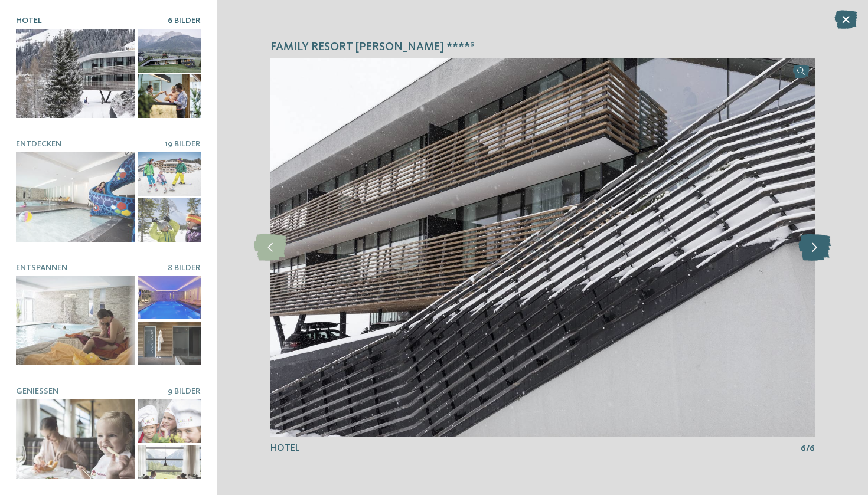
click at [814, 252] on icon at bounding box center [814, 247] width 32 height 27
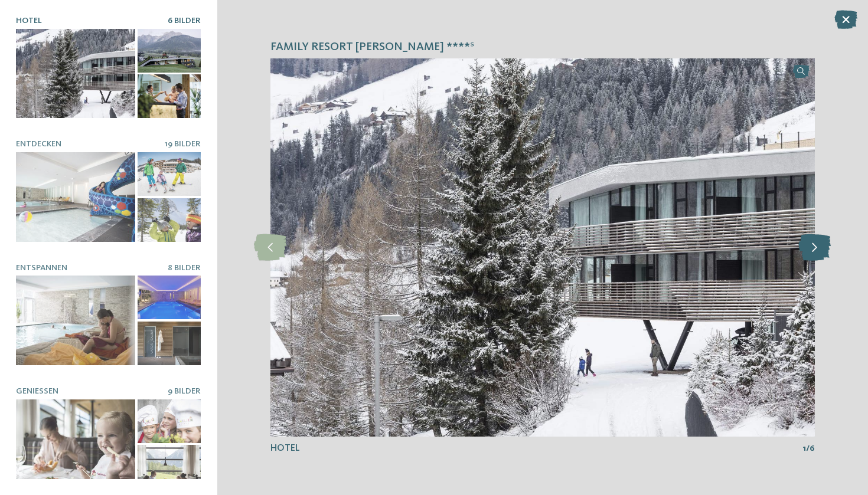
click at [814, 252] on icon at bounding box center [814, 247] width 32 height 27
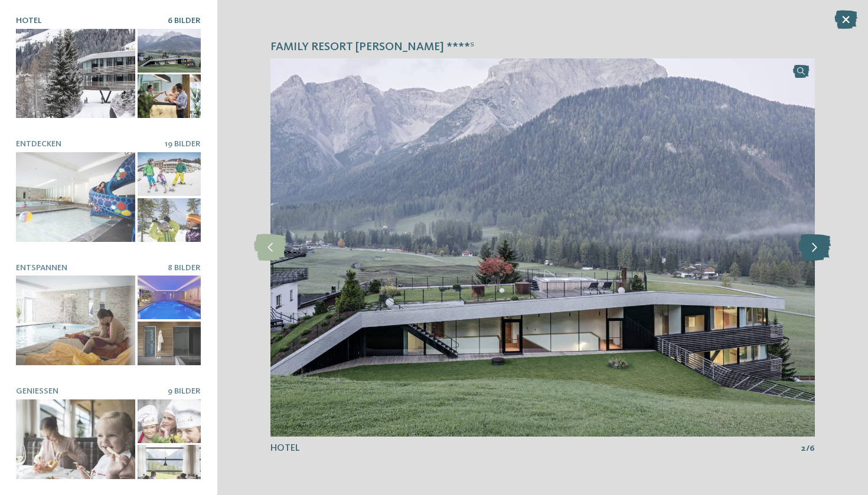
click at [814, 252] on icon at bounding box center [814, 247] width 32 height 27
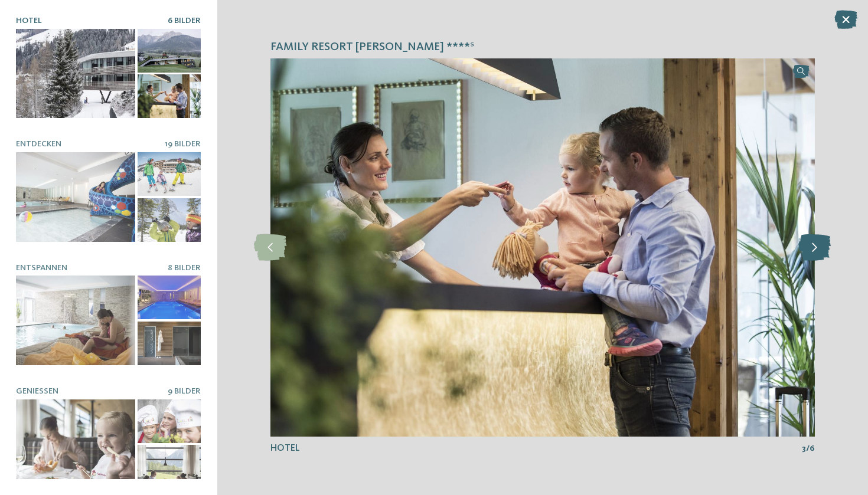
click at [814, 252] on icon at bounding box center [814, 247] width 32 height 27
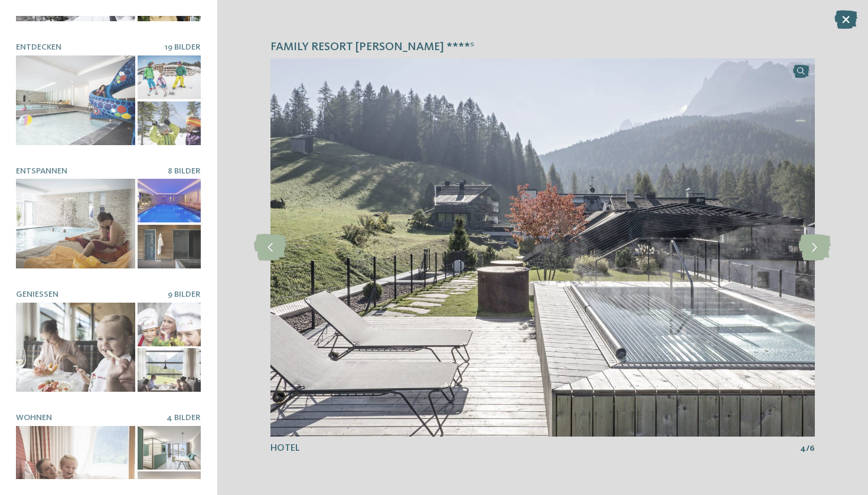
scroll to position [98, 0]
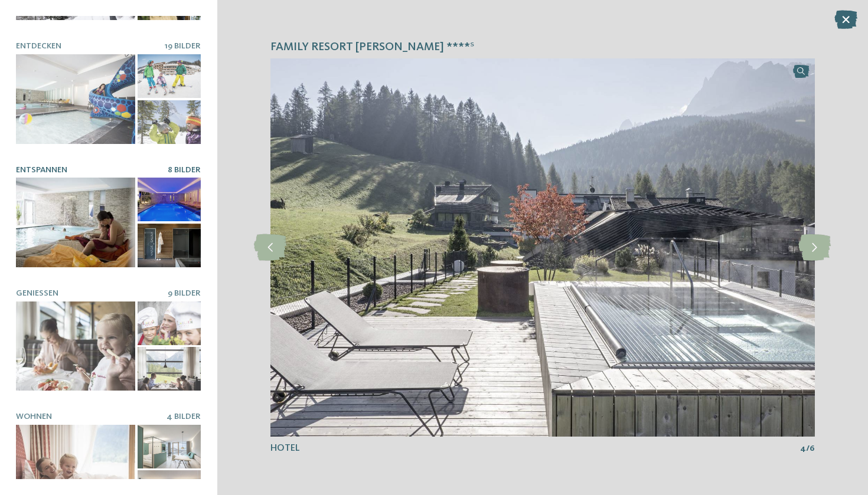
click at [76, 240] on div at bounding box center [75, 222] width 119 height 89
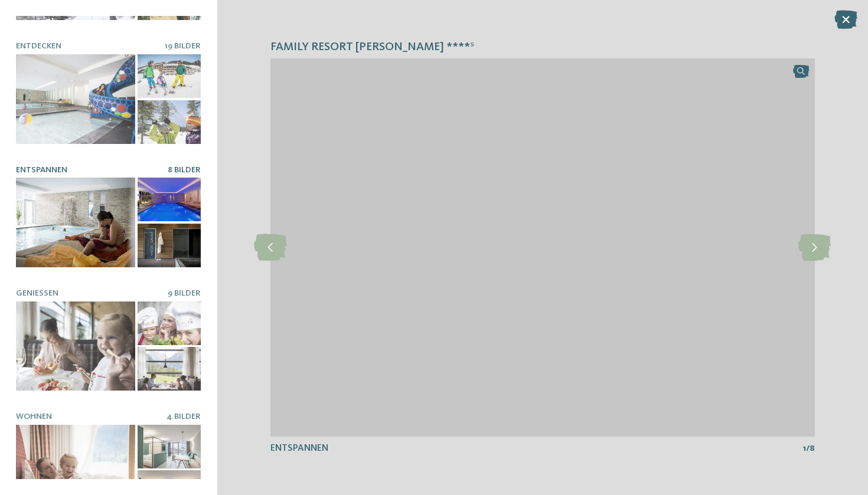
click at [155, 246] on div at bounding box center [170, 246] width 64 height 44
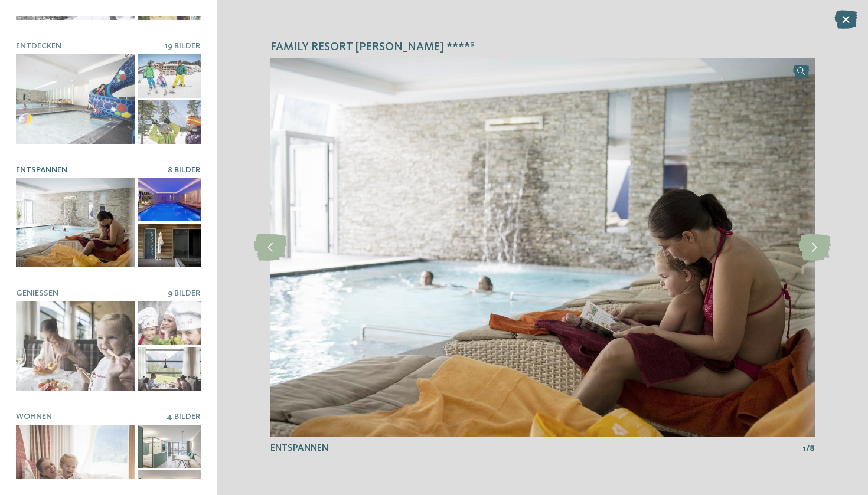
click at [181, 197] on div at bounding box center [170, 200] width 64 height 44
click at [175, 246] on div at bounding box center [170, 246] width 64 height 44
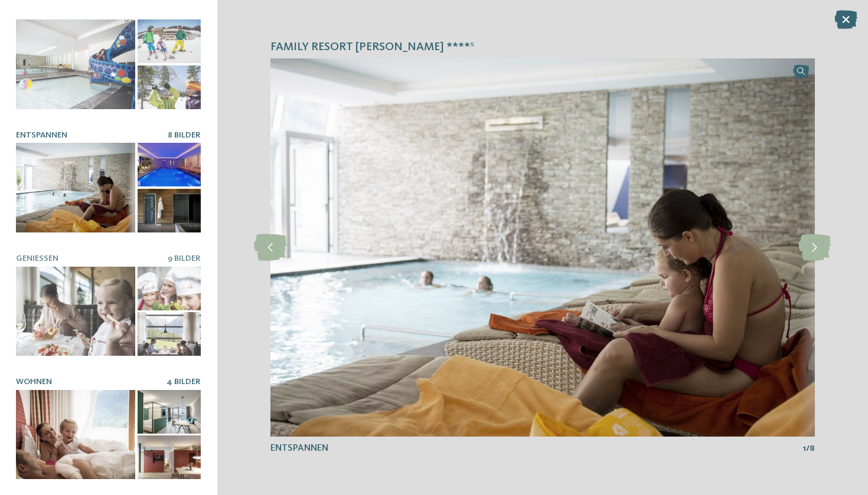
scroll to position [132, 0]
click at [116, 417] on div at bounding box center [75, 435] width 119 height 89
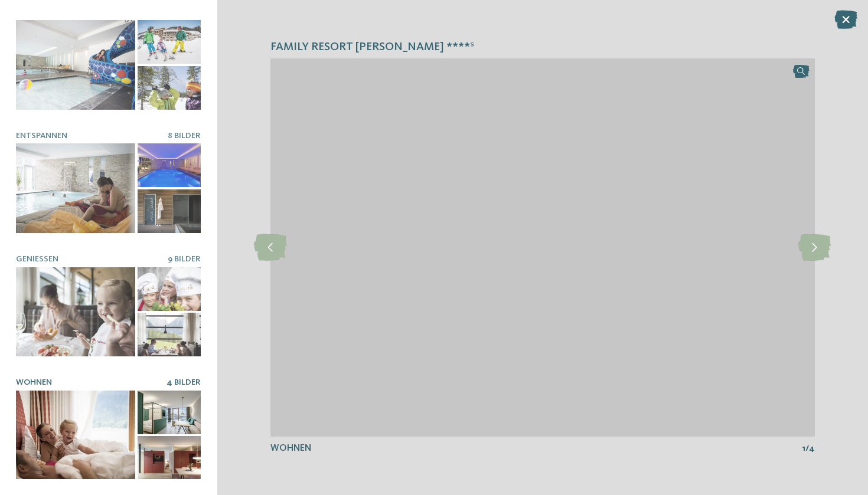
click at [186, 459] on div at bounding box center [170, 458] width 64 height 44
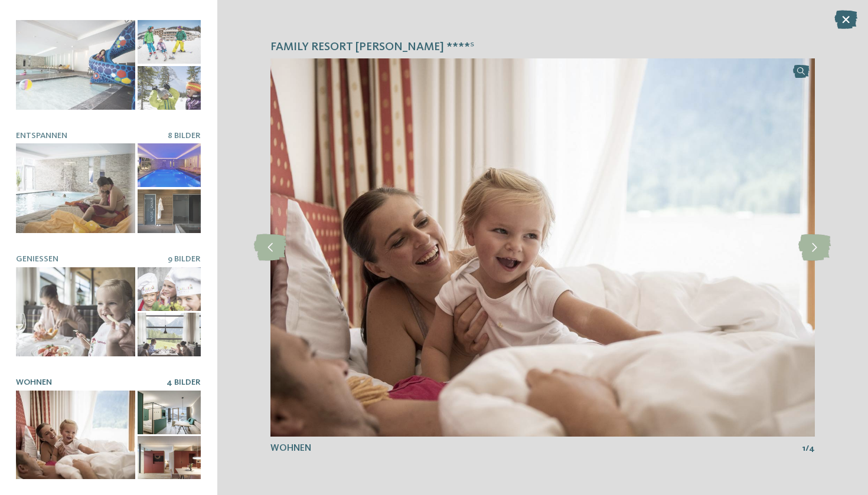
click at [177, 397] on div at bounding box center [170, 413] width 64 height 44
click at [163, 399] on div at bounding box center [170, 413] width 64 height 44
click at [821, 246] on icon at bounding box center [814, 247] width 32 height 27
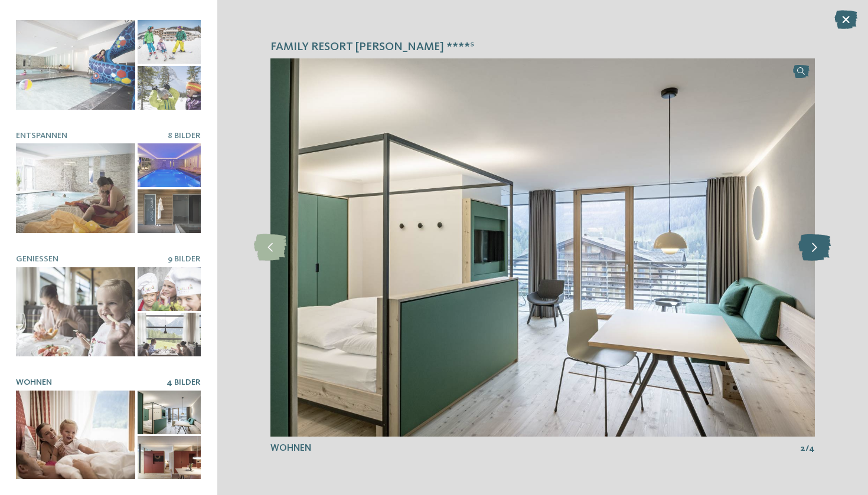
click at [821, 246] on icon at bounding box center [814, 247] width 32 height 27
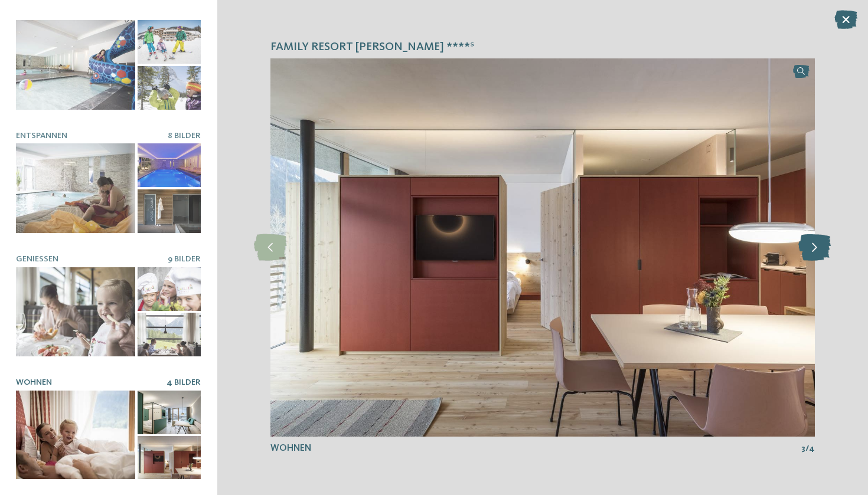
click at [821, 246] on icon at bounding box center [814, 247] width 32 height 27
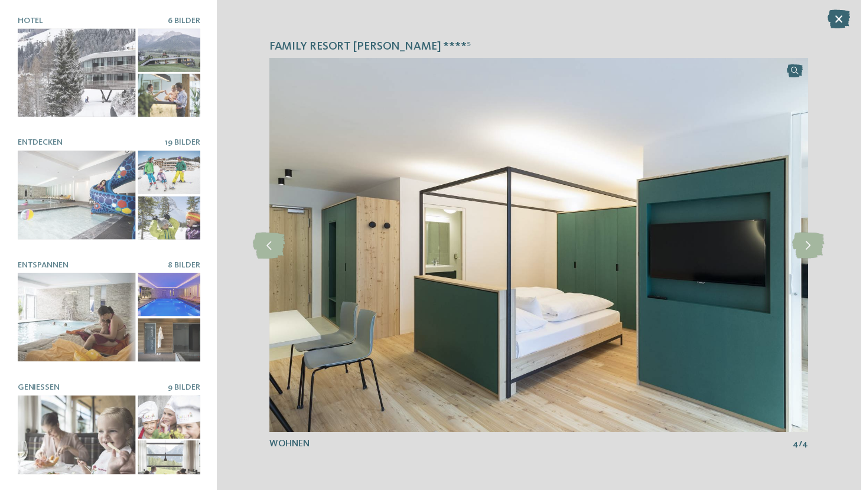
scroll to position [0, 0]
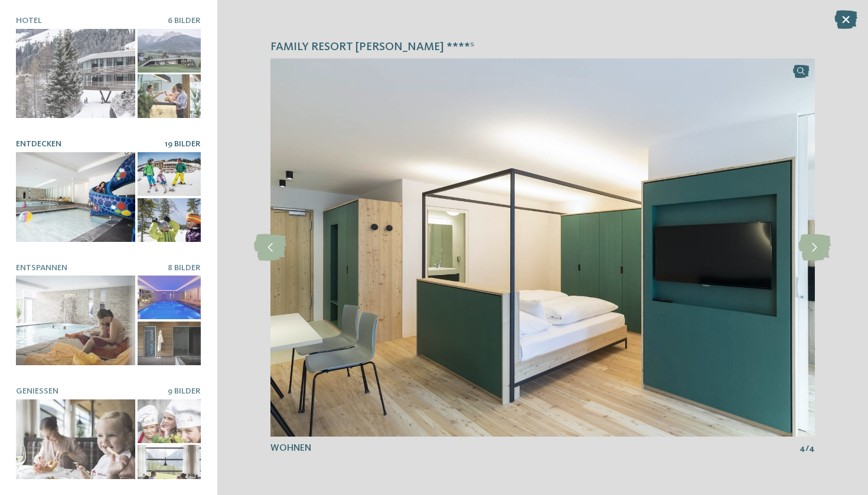
click at [83, 194] on div at bounding box center [75, 196] width 119 height 89
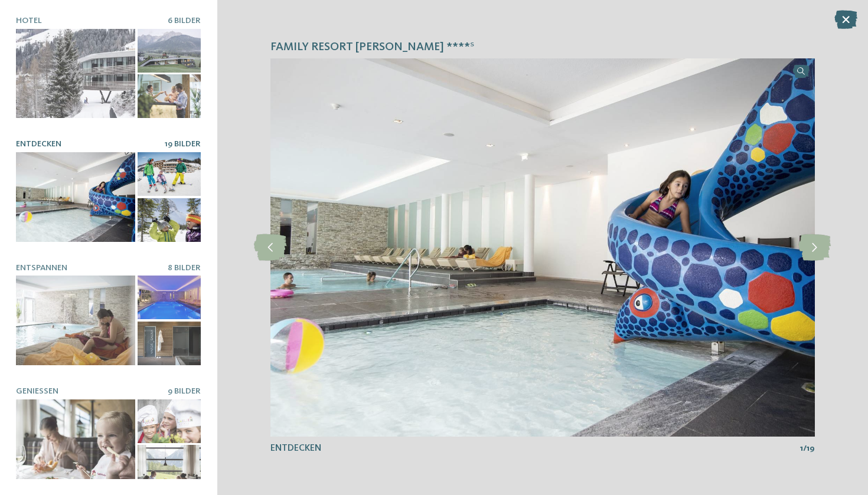
click at [833, 252] on div "Family Resort Rainer ****ˢ slide 4 of 6 4" at bounding box center [542, 247] width 651 height 495
click at [816, 252] on icon at bounding box center [814, 247] width 32 height 27
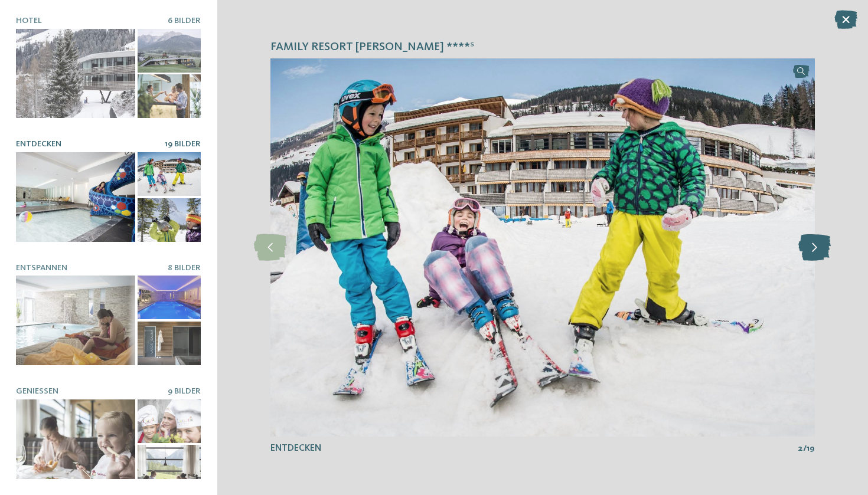
click at [816, 252] on icon at bounding box center [814, 247] width 32 height 27
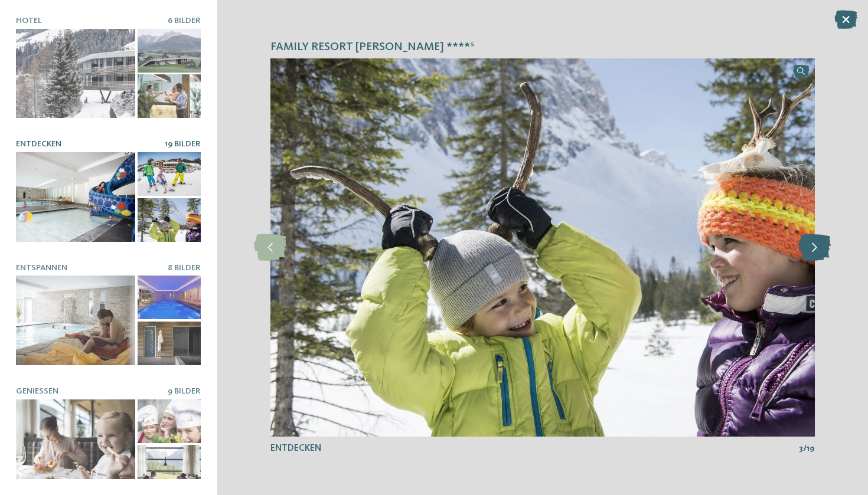
click at [816, 252] on icon at bounding box center [814, 247] width 32 height 27
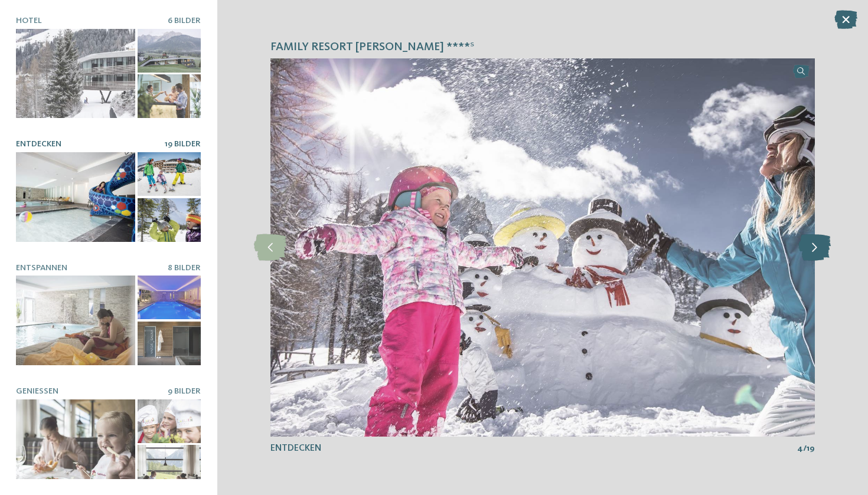
click at [816, 252] on icon at bounding box center [814, 247] width 32 height 27
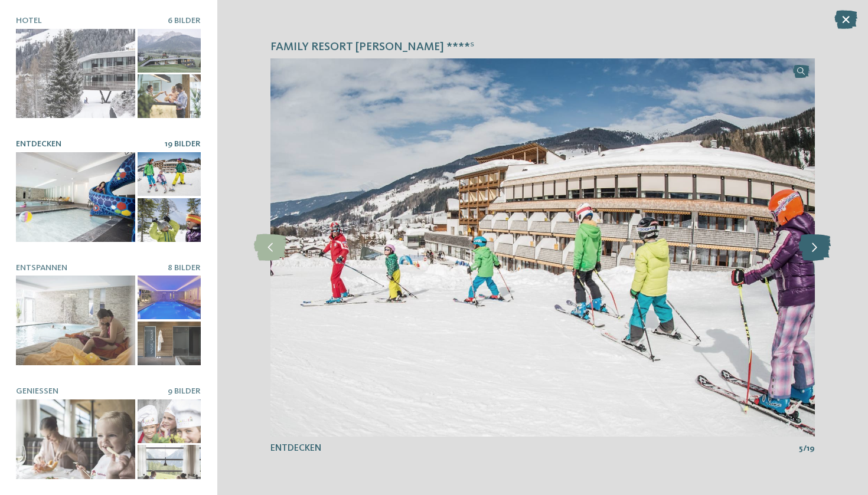
click at [816, 252] on icon at bounding box center [814, 247] width 32 height 27
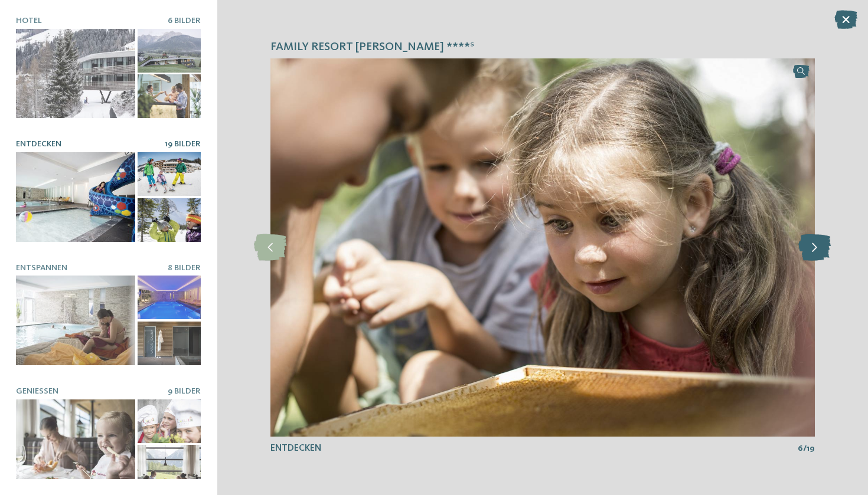
click at [816, 252] on icon at bounding box center [814, 247] width 32 height 27
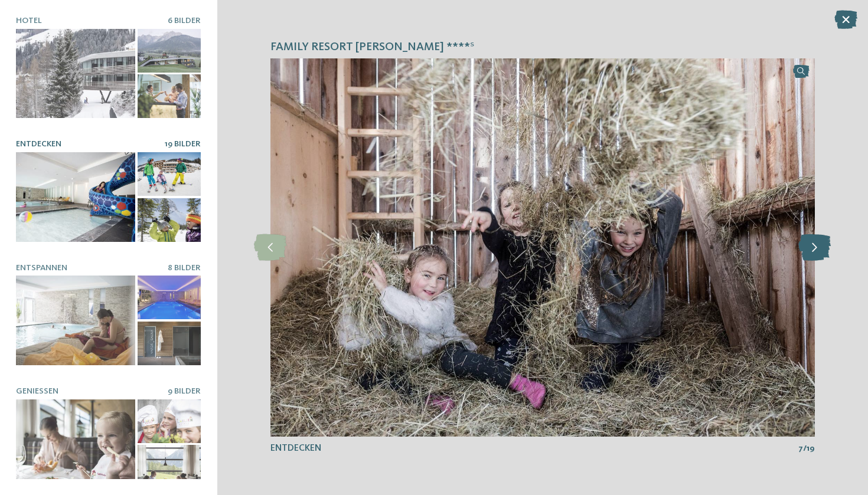
click at [816, 252] on icon at bounding box center [814, 247] width 32 height 27
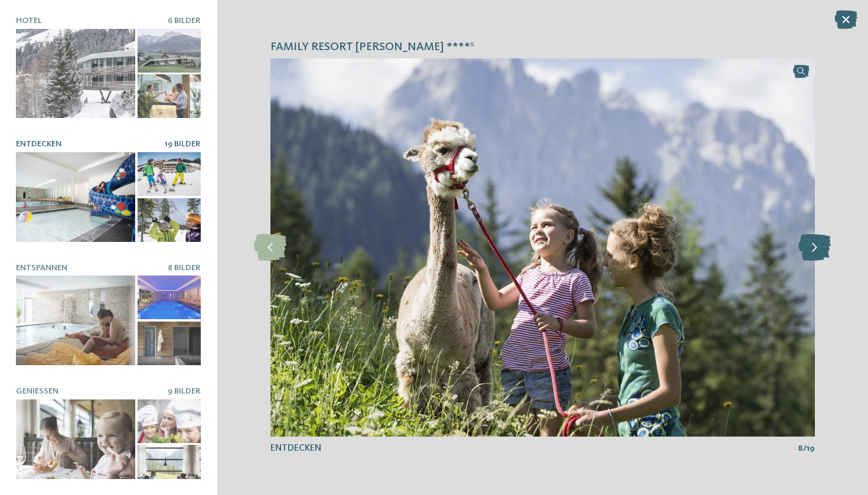
click at [816, 252] on icon at bounding box center [814, 247] width 32 height 27
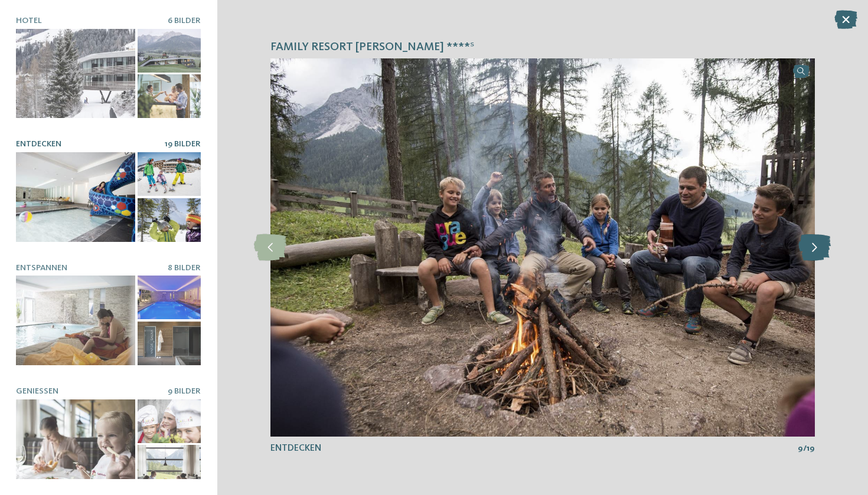
click at [816, 252] on icon at bounding box center [814, 247] width 32 height 27
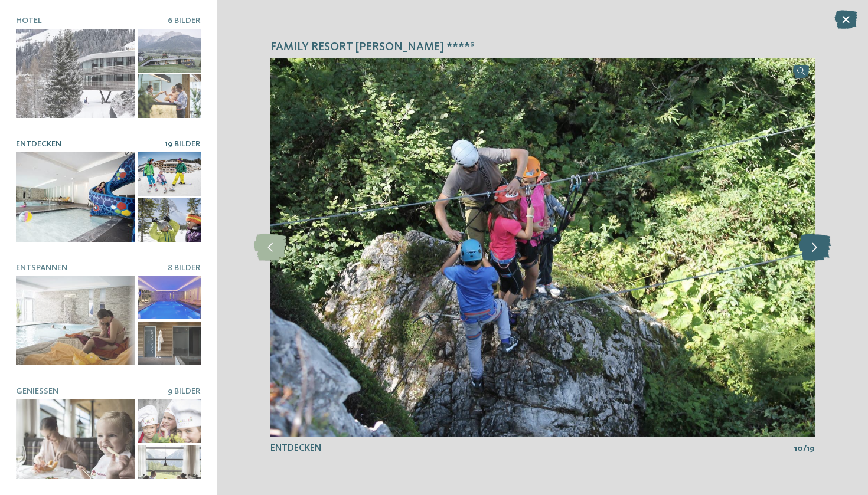
click at [816, 252] on icon at bounding box center [814, 247] width 32 height 27
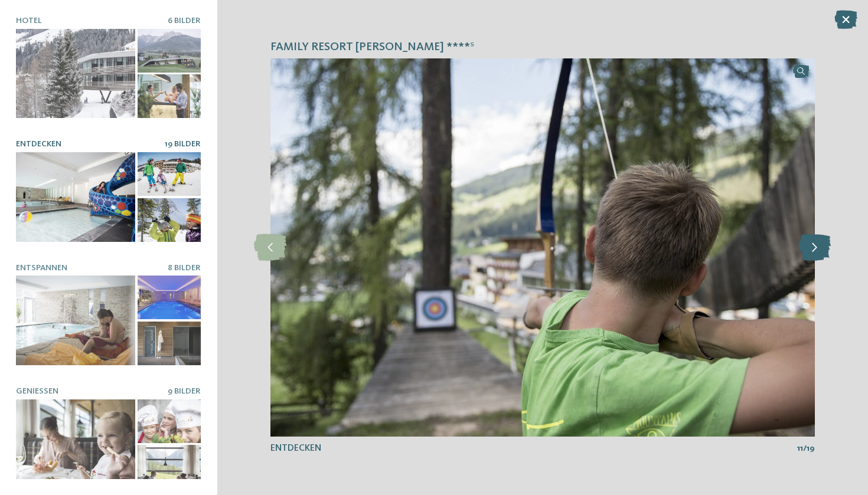
click at [816, 252] on icon at bounding box center [814, 247] width 32 height 27
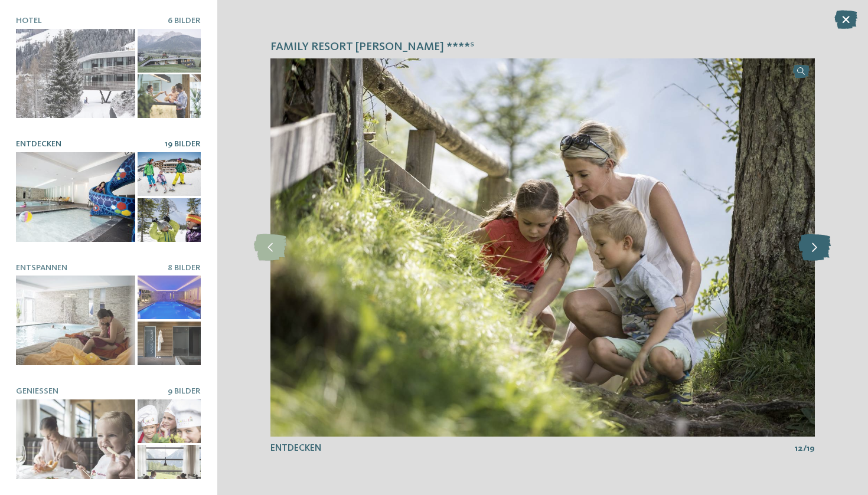
click at [816, 252] on icon at bounding box center [814, 247] width 32 height 27
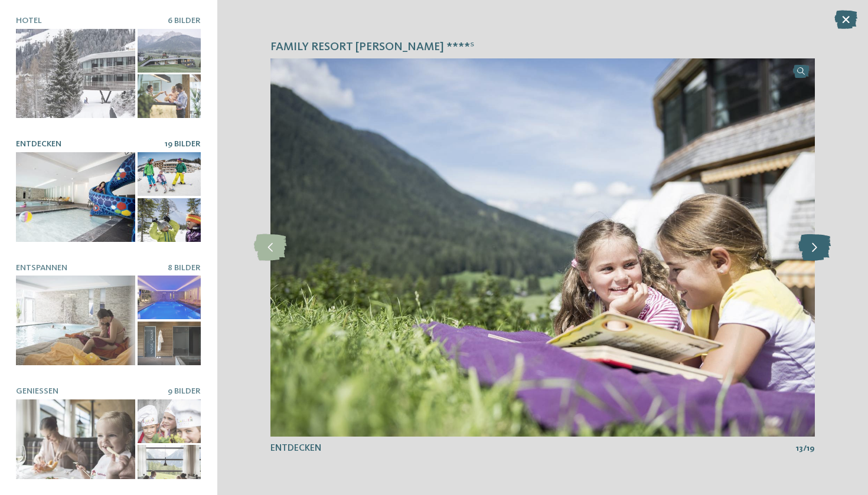
click at [816, 252] on icon at bounding box center [814, 247] width 32 height 27
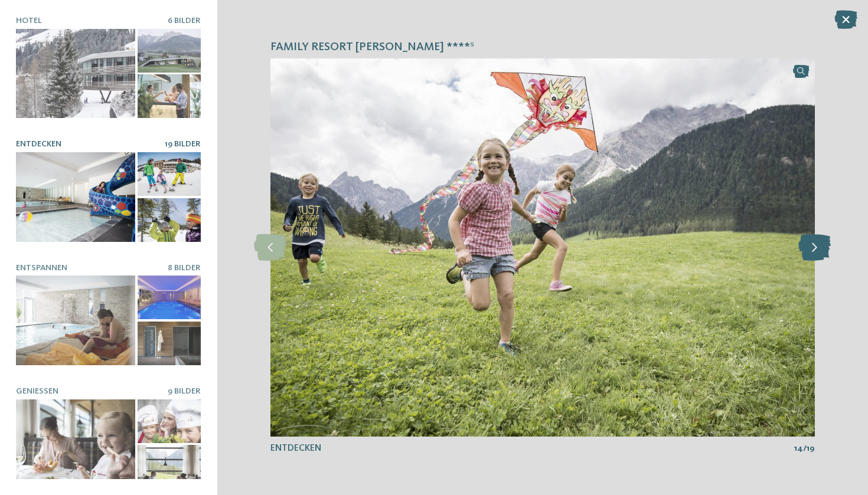
click at [816, 252] on icon at bounding box center [814, 247] width 32 height 27
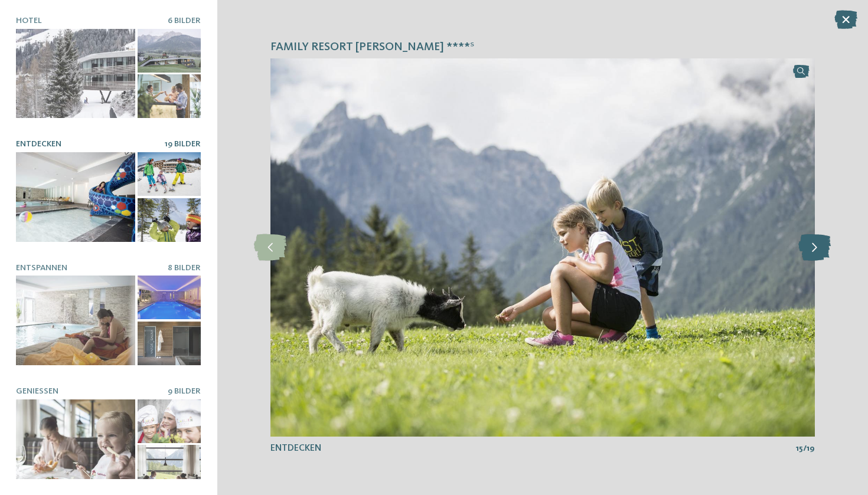
click at [816, 252] on icon at bounding box center [814, 247] width 32 height 27
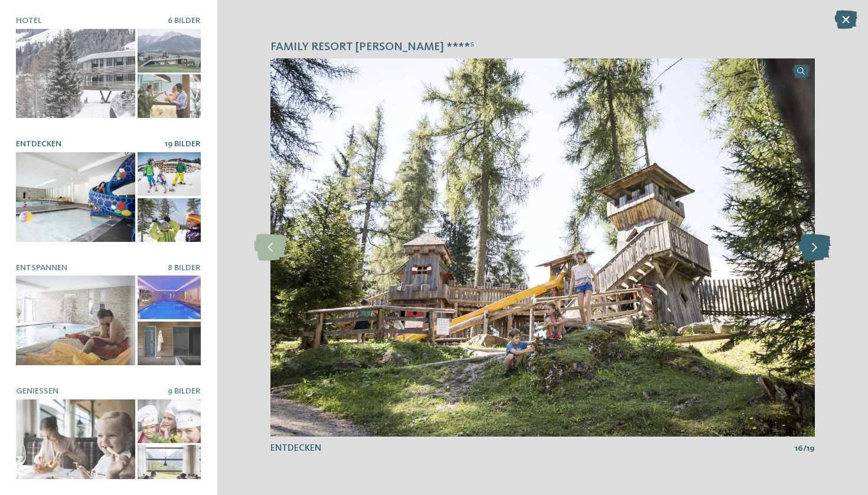
click at [816, 252] on icon at bounding box center [814, 247] width 32 height 27
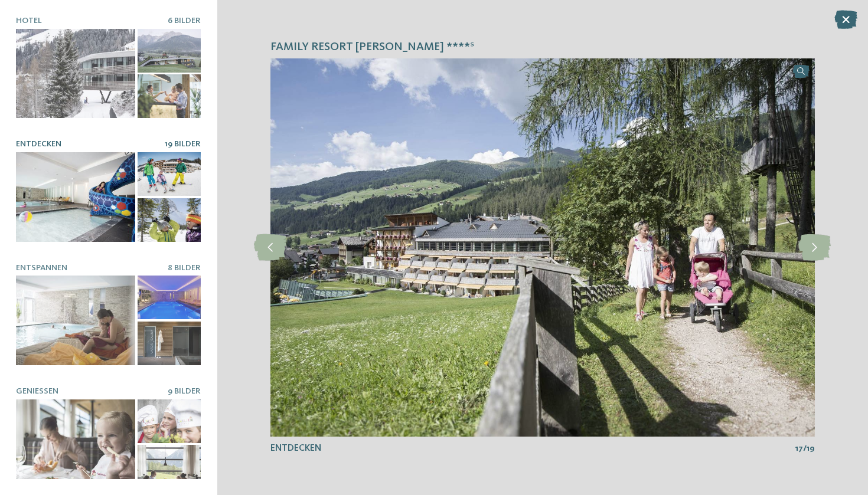
drag, startPoint x: 816, startPoint y: 252, endPoint x: 715, endPoint y: 407, distance: 185.2
click at [716, 406] on div "slide 17 of 19" at bounding box center [542, 247] width 544 height 378
click at [259, 243] on icon at bounding box center [270, 247] width 32 height 27
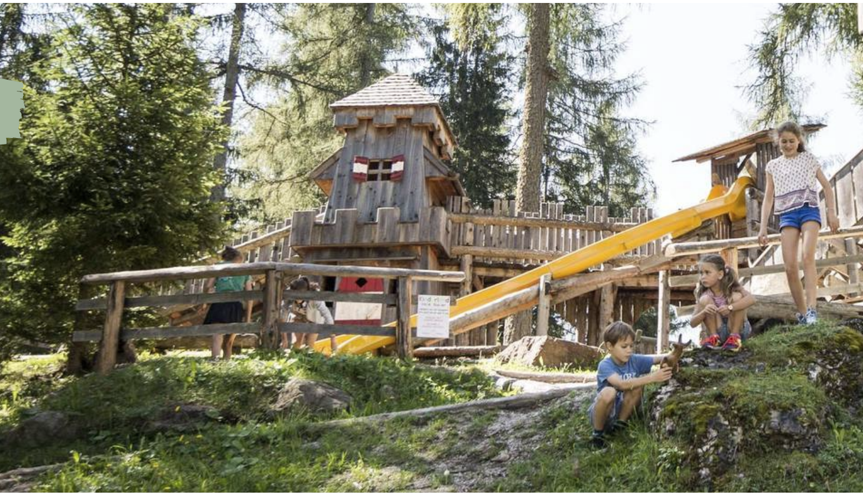
scroll to position [16, 0]
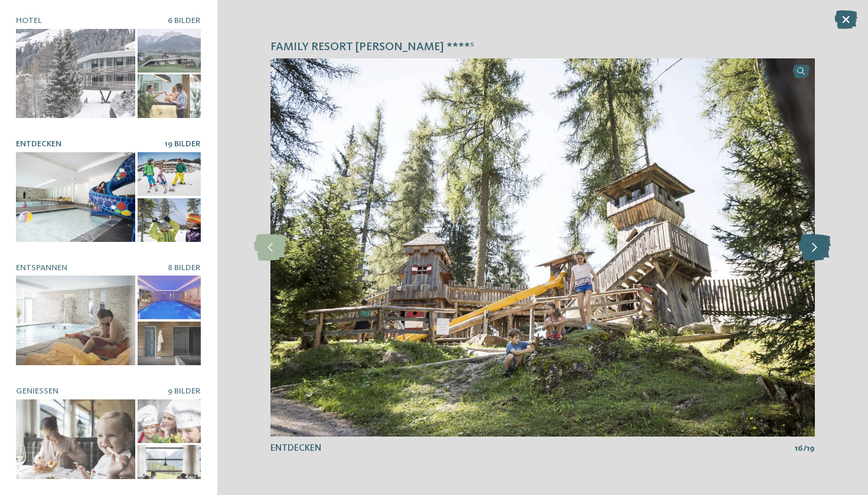
click at [824, 252] on icon at bounding box center [814, 247] width 32 height 27
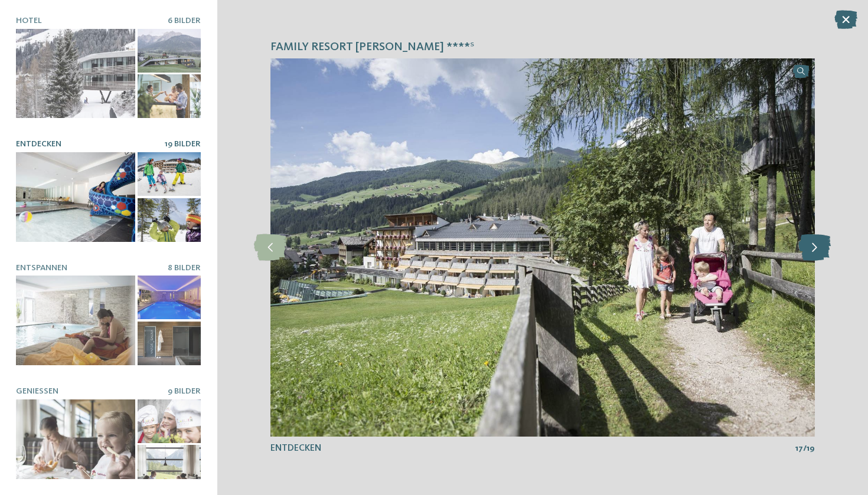
click at [824, 252] on icon at bounding box center [814, 247] width 32 height 27
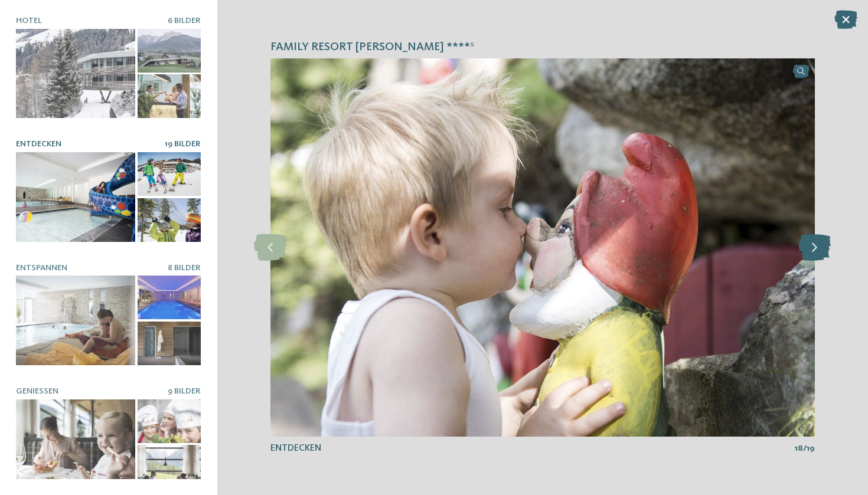
click at [824, 252] on icon at bounding box center [814, 247] width 32 height 27
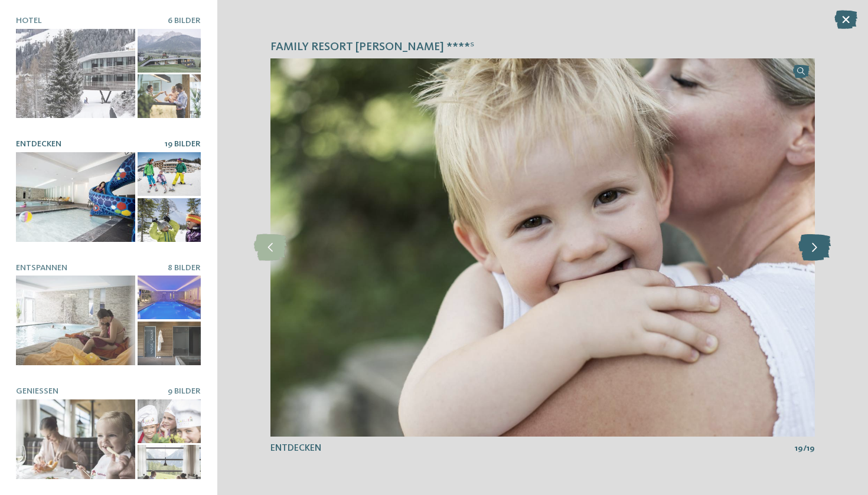
click at [824, 252] on icon at bounding box center [814, 247] width 32 height 27
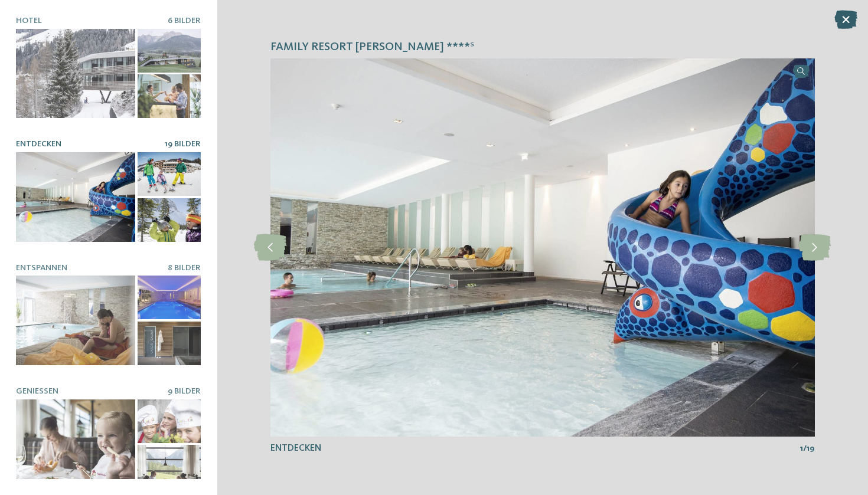
click at [841, 21] on icon at bounding box center [845, 19] width 23 height 19
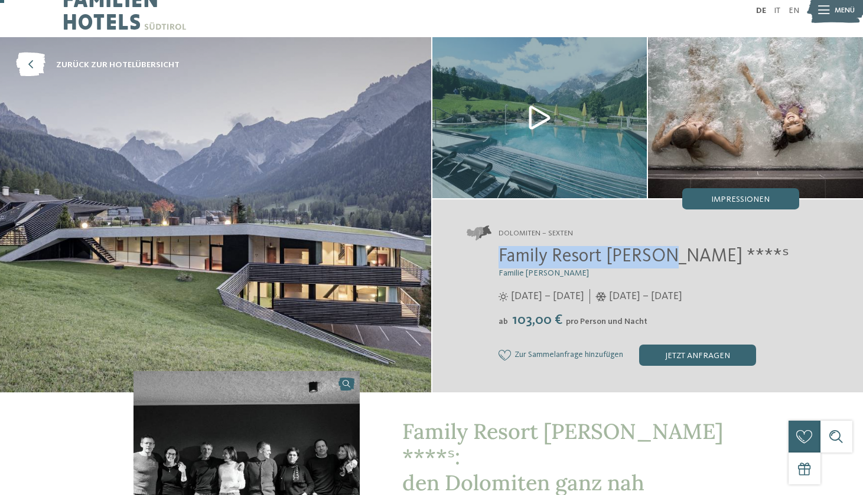
drag, startPoint x: 496, startPoint y: 259, endPoint x: 659, endPoint y: 262, distance: 163.0
click at [659, 262] on div "Family Resort Rainer ****ˢ Familie Rainer 25.05. – 12.10.2025 ab" at bounding box center [632, 306] width 332 height 120
click at [736, 348] on div "jetzt anfragen" at bounding box center [697, 355] width 117 height 21
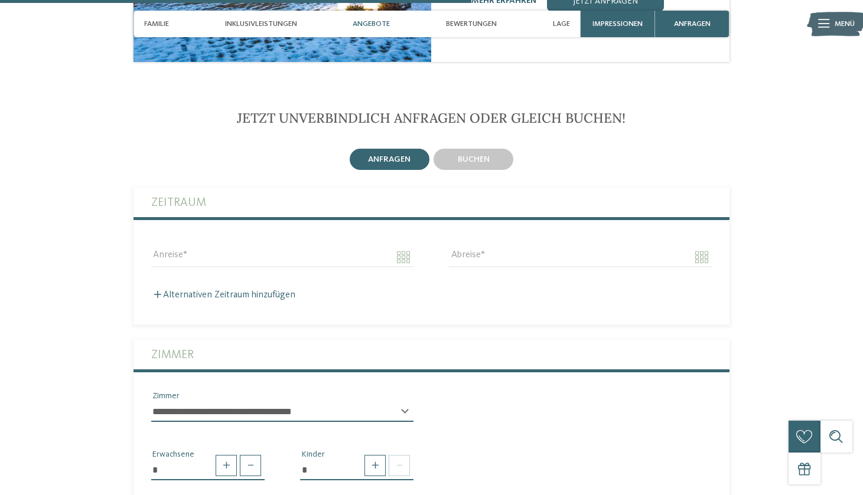
scroll to position [1777, 0]
click at [482, 155] on span "buchen" at bounding box center [474, 159] width 32 height 8
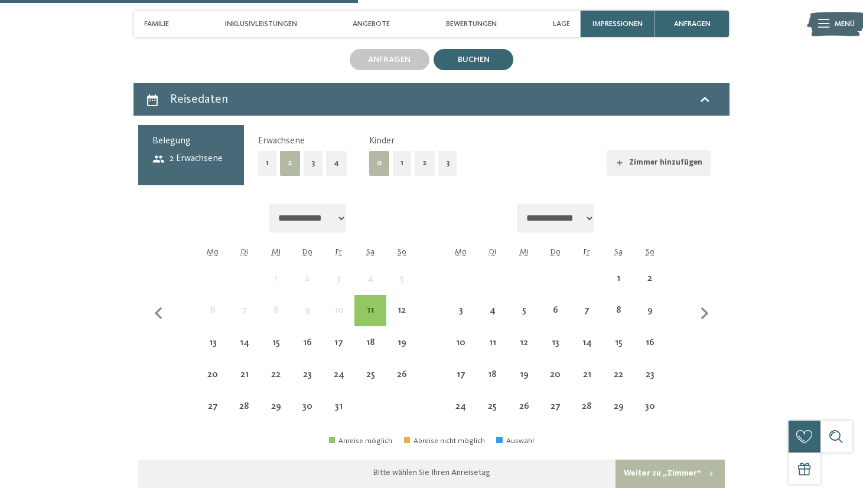
scroll to position [1882, 0]
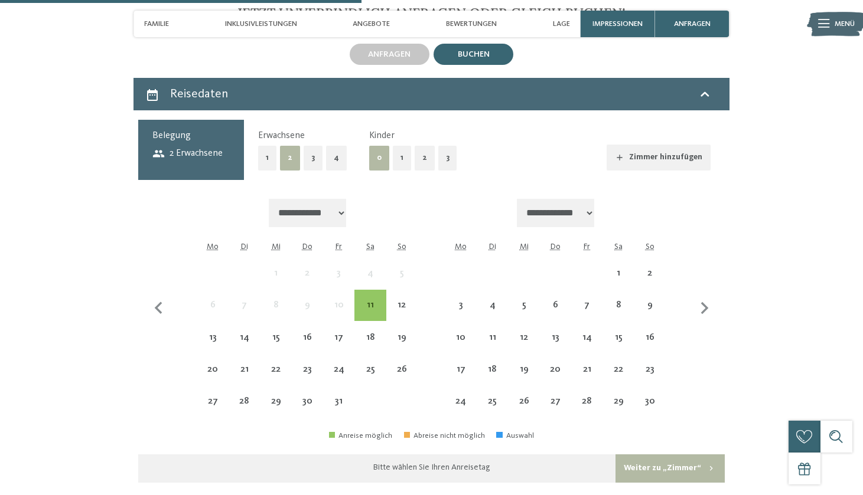
click at [404, 146] on button "1" at bounding box center [402, 158] width 18 height 24
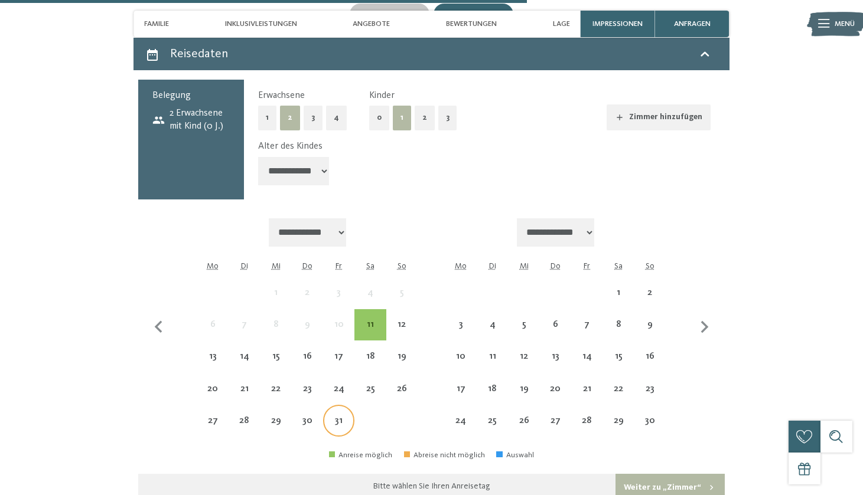
scroll to position [1921, 0]
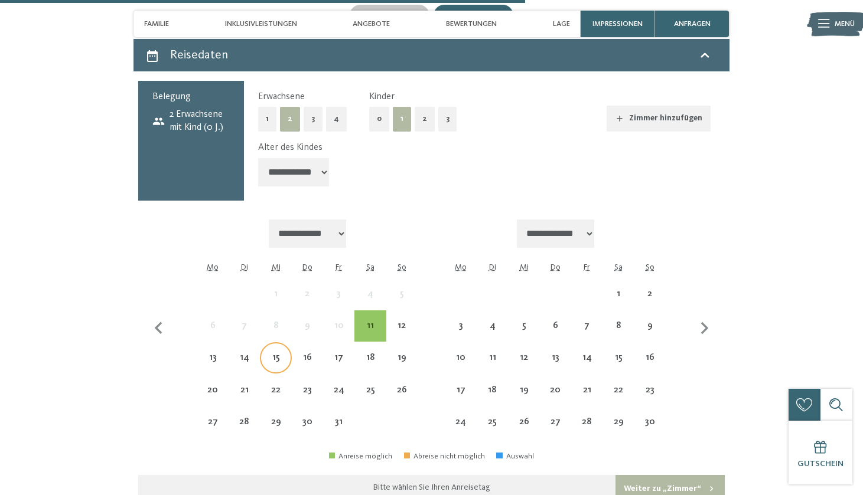
click at [266, 353] on div "15" at bounding box center [275, 367] width 29 height 29
click at [274, 386] on div "22" at bounding box center [275, 400] width 29 height 29
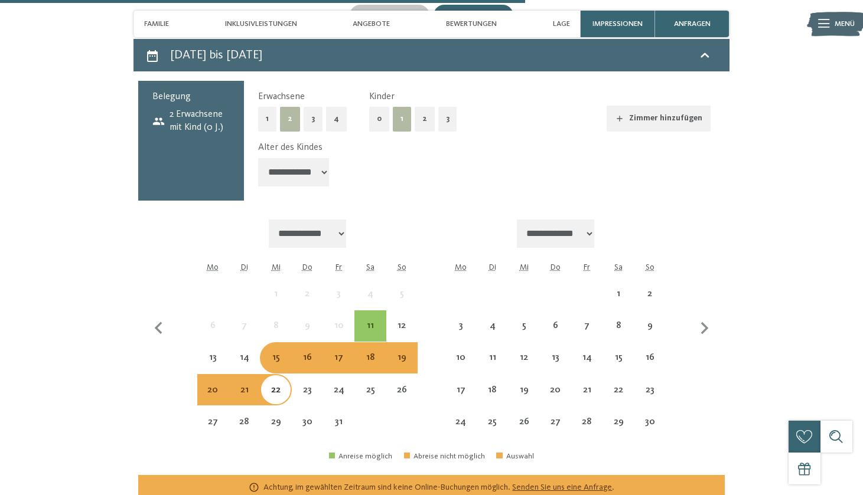
click at [319, 353] on div "16" at bounding box center [307, 367] width 29 height 29
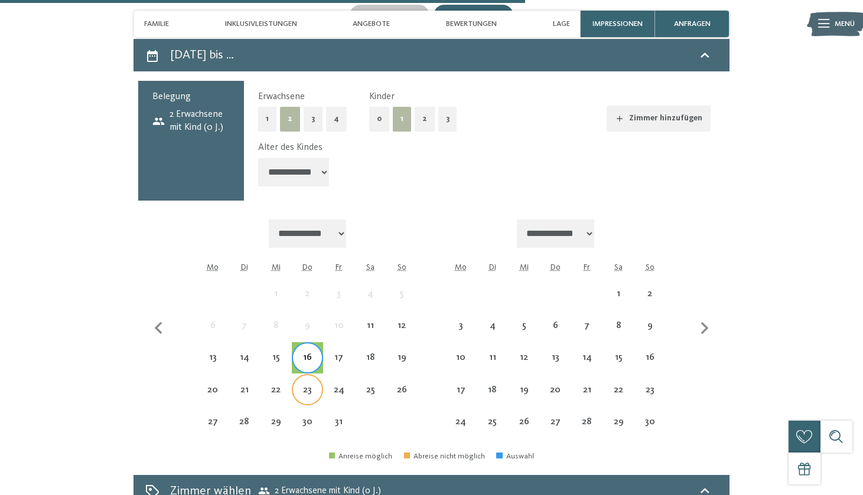
click at [316, 386] on div "23" at bounding box center [307, 400] width 29 height 29
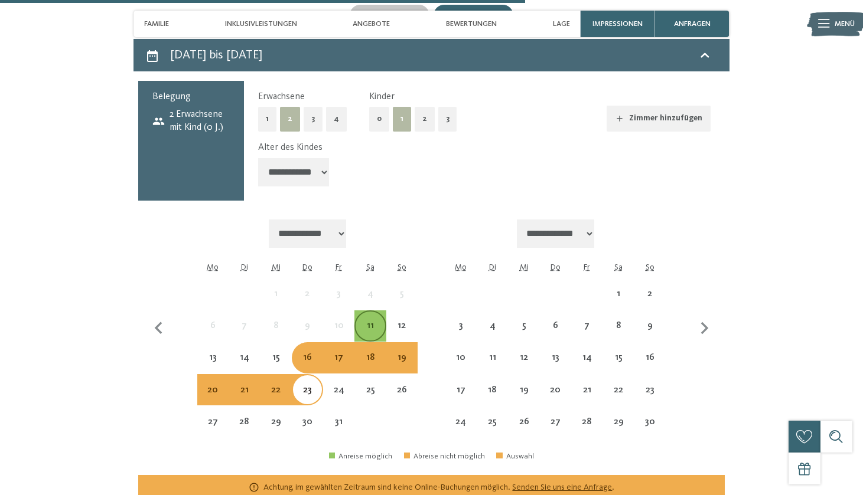
click at [362, 321] on div "11" at bounding box center [369, 335] width 29 height 29
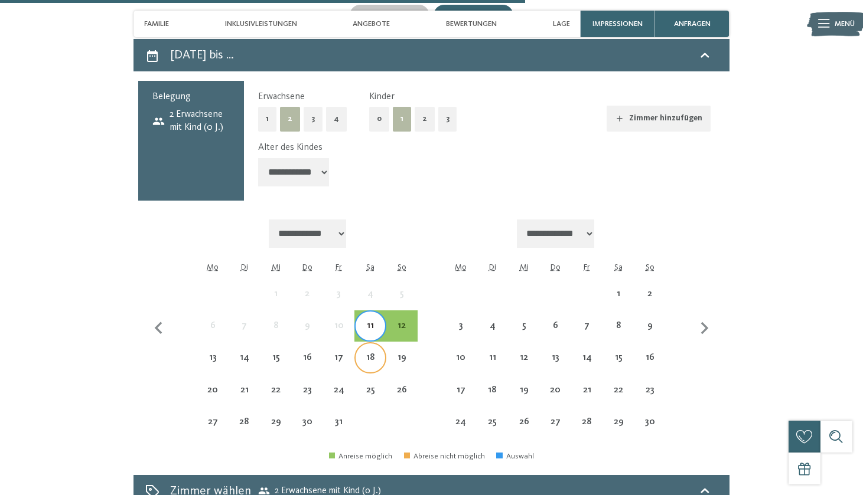
click at [368, 353] on div "18" at bounding box center [369, 367] width 29 height 29
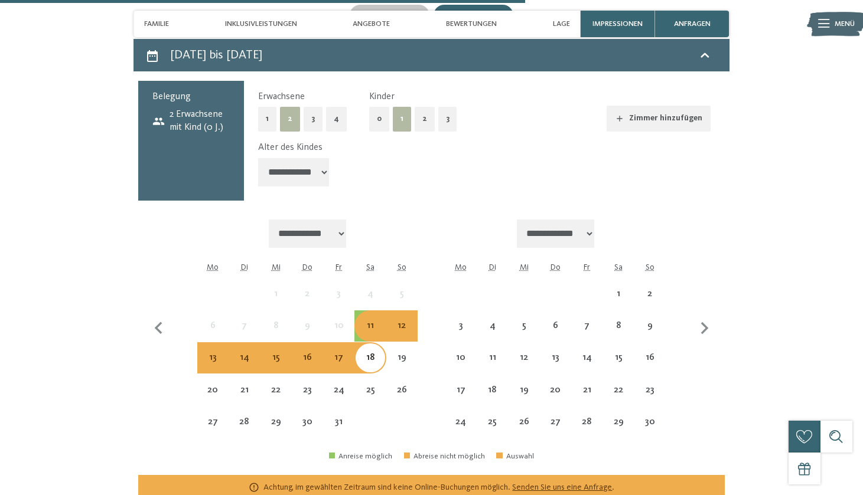
click at [371, 321] on div "11" at bounding box center [369, 335] width 29 height 29
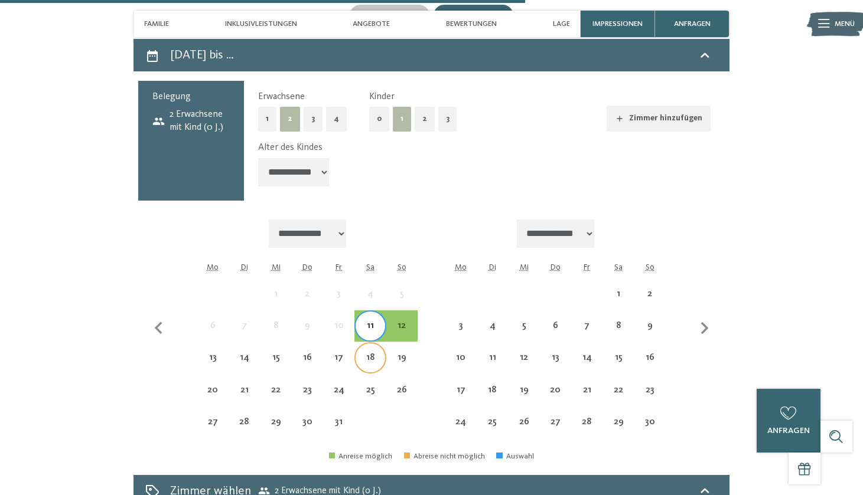
click at [376, 353] on div "18" at bounding box center [369, 367] width 29 height 29
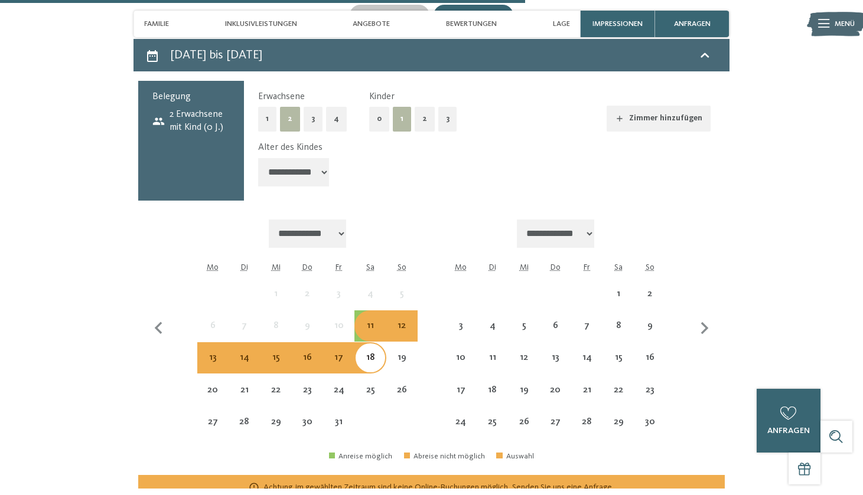
click at [376, 353] on div "18" at bounding box center [369, 367] width 29 height 29
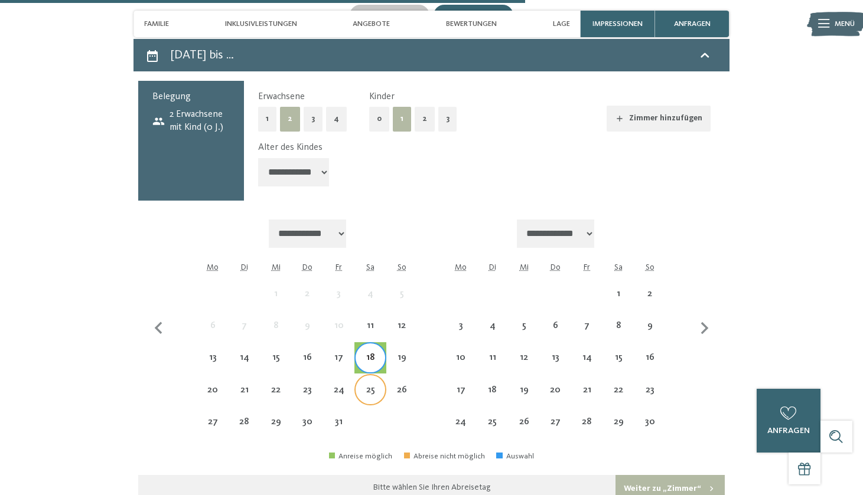
click at [376, 386] on div "25" at bounding box center [369, 400] width 29 height 29
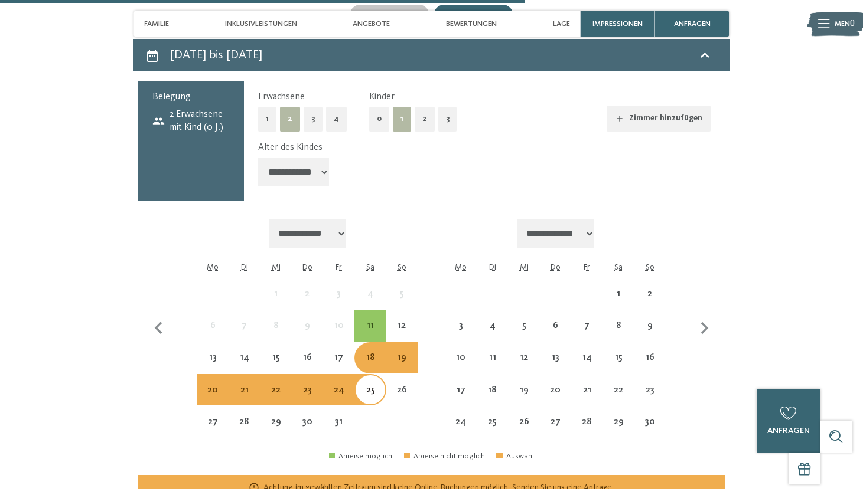
click at [372, 353] on div "18" at bounding box center [369, 367] width 29 height 29
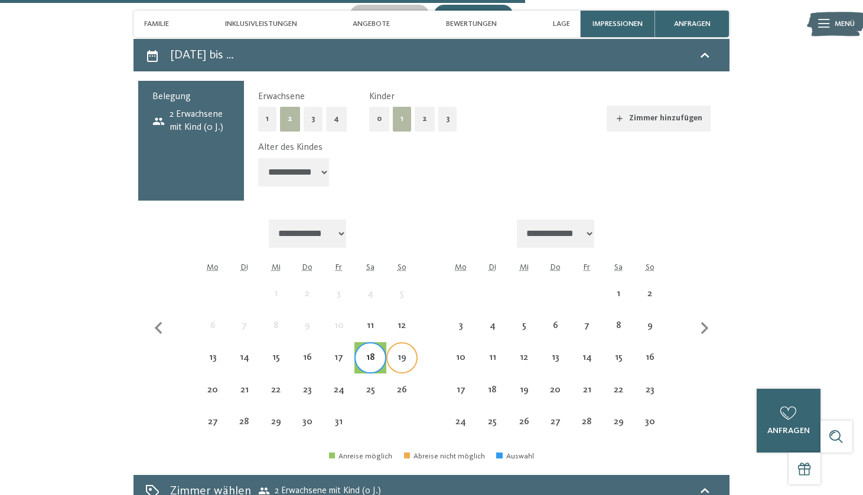
click at [407, 353] on div "19" at bounding box center [401, 367] width 29 height 29
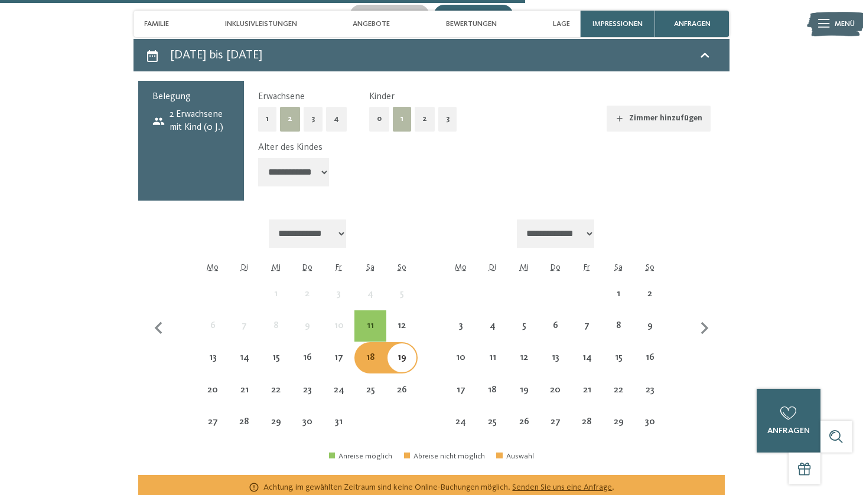
click at [364, 344] on div "18" at bounding box center [369, 358] width 29 height 29
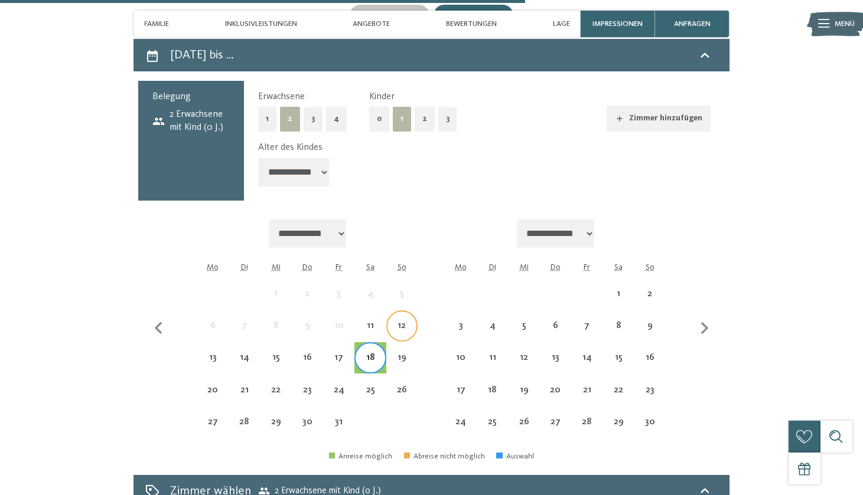
click at [390, 321] on div "12" at bounding box center [401, 335] width 29 height 29
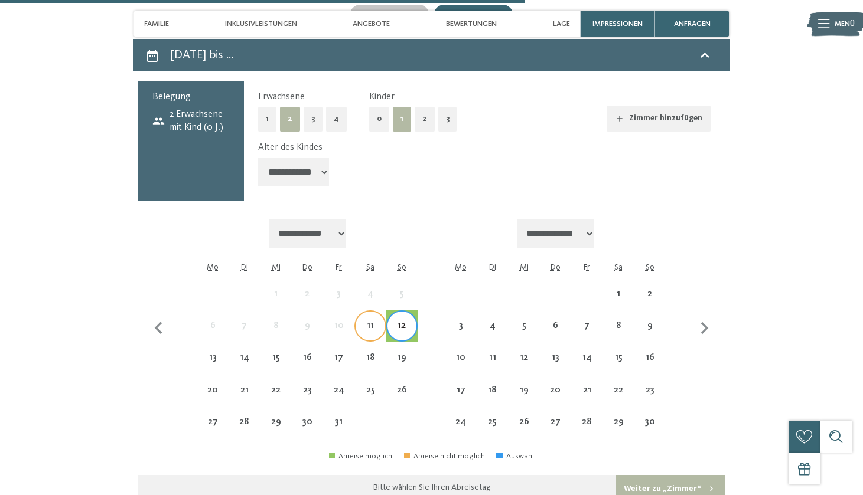
click at [363, 321] on div "11" at bounding box center [369, 335] width 29 height 29
click at [382, 321] on div "11" at bounding box center [369, 335] width 29 height 29
click at [404, 321] on div "12" at bounding box center [401, 335] width 29 height 29
select select "*"
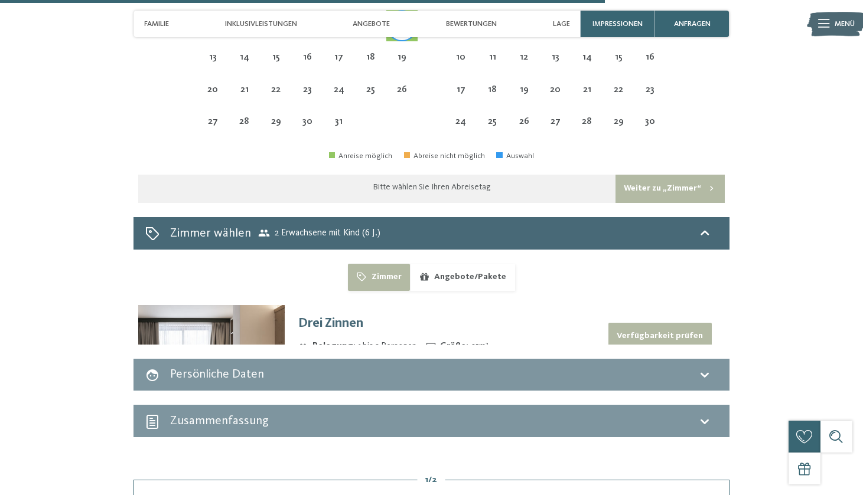
scroll to position [2224, 0]
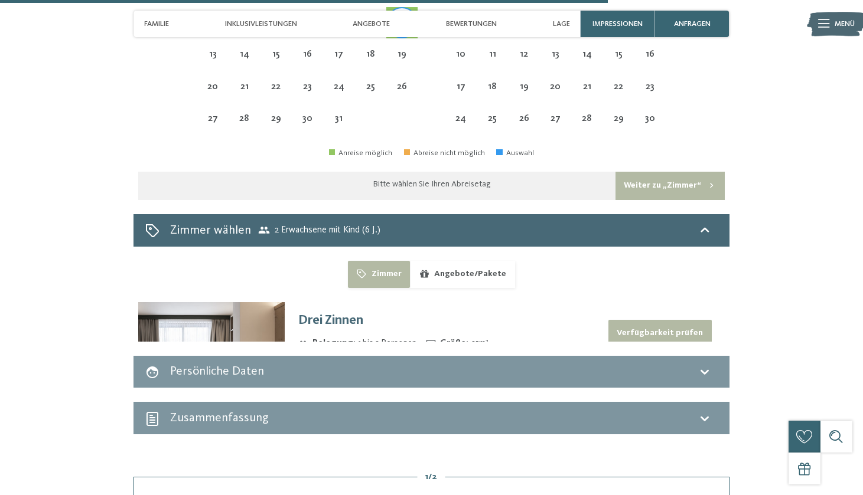
click at [673, 320] on button "Verfügbarkeit prüfen" at bounding box center [659, 333] width 103 height 27
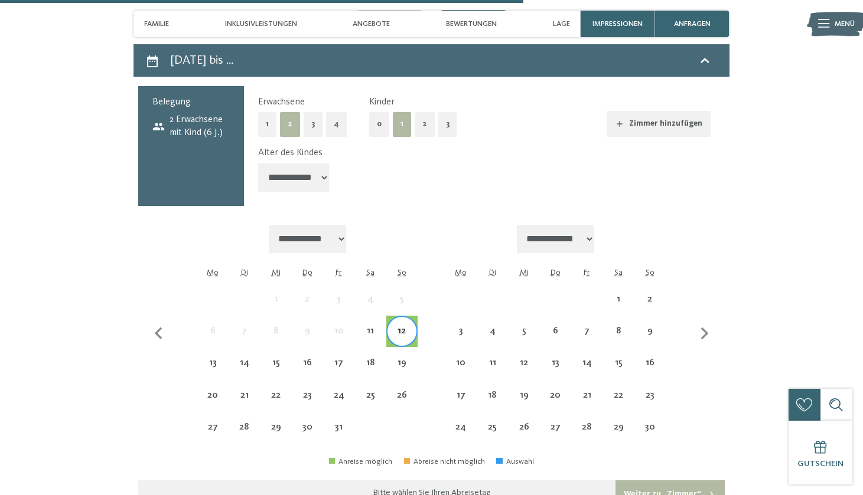
click at [393, 327] on div "12" at bounding box center [401, 341] width 29 height 29
click at [374, 327] on div "11" at bounding box center [369, 341] width 29 height 29
click at [403, 327] on div "12" at bounding box center [401, 341] width 29 height 29
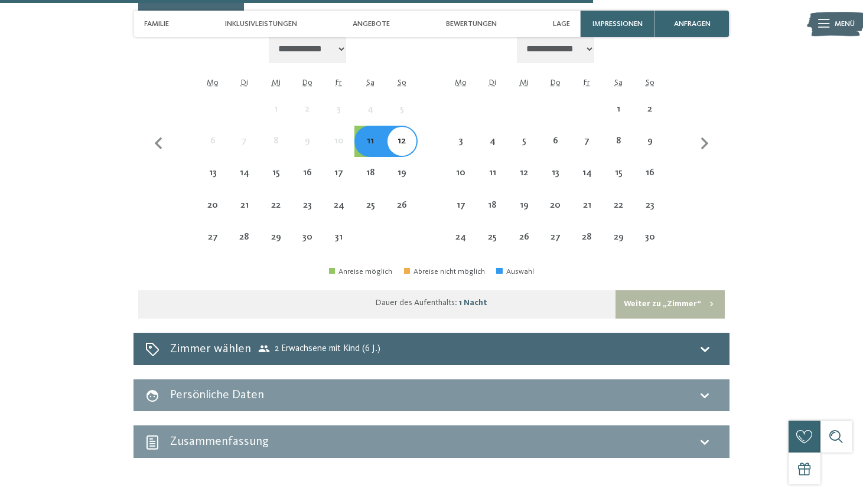
click at [670, 291] on button "Weiter zu „Zimmer“" at bounding box center [669, 305] width 109 height 28
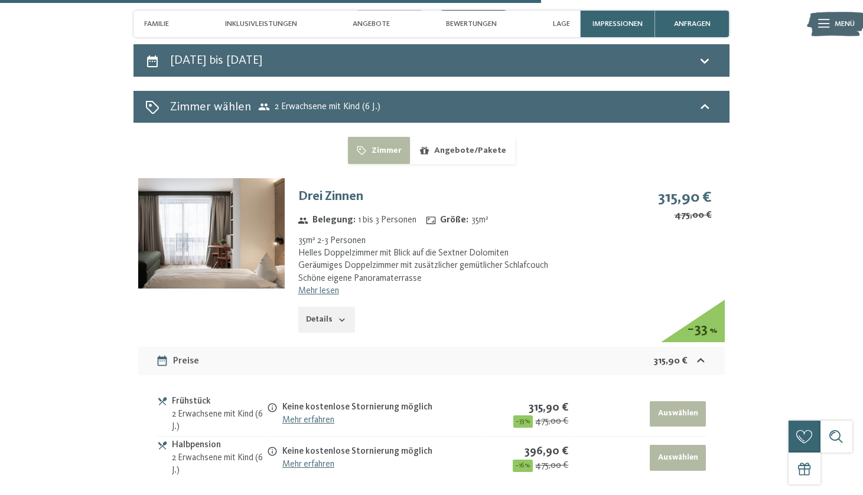
click at [469, 137] on button "Angebote/Pakete" at bounding box center [462, 150] width 105 height 27
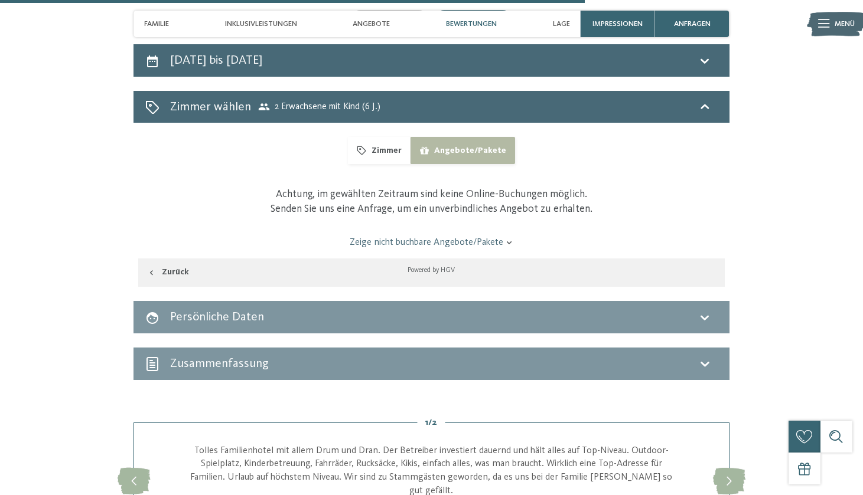
scroll to position [1919, 0]
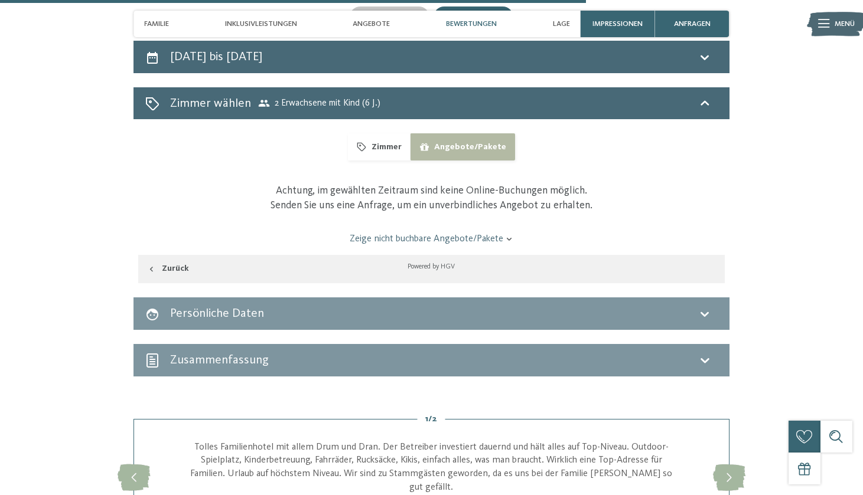
click at [394, 133] on button "Zimmer" at bounding box center [379, 146] width 62 height 27
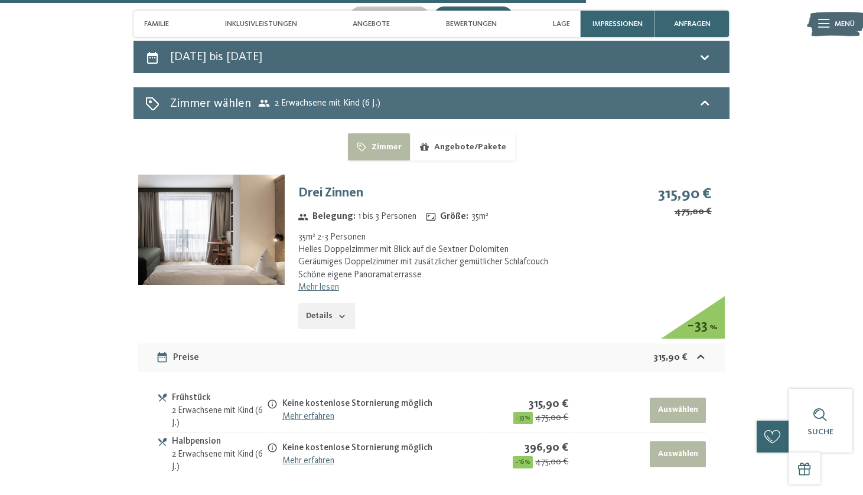
click at [695, 95] on div "Zimmer wählen 2 Erwachsene mit Kind (6 J.)" at bounding box center [431, 103] width 572 height 17
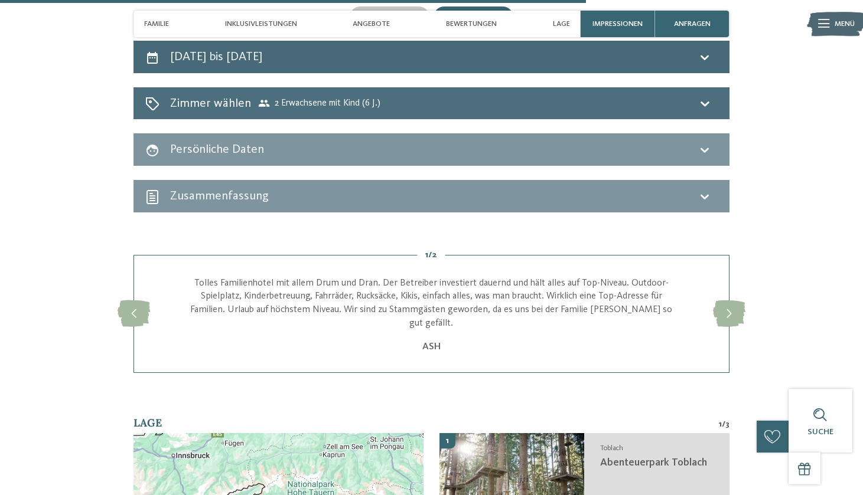
click at [706, 95] on div "Zimmer wählen 2 Erwachsene mit Kind (6 J.)" at bounding box center [431, 103] width 572 height 17
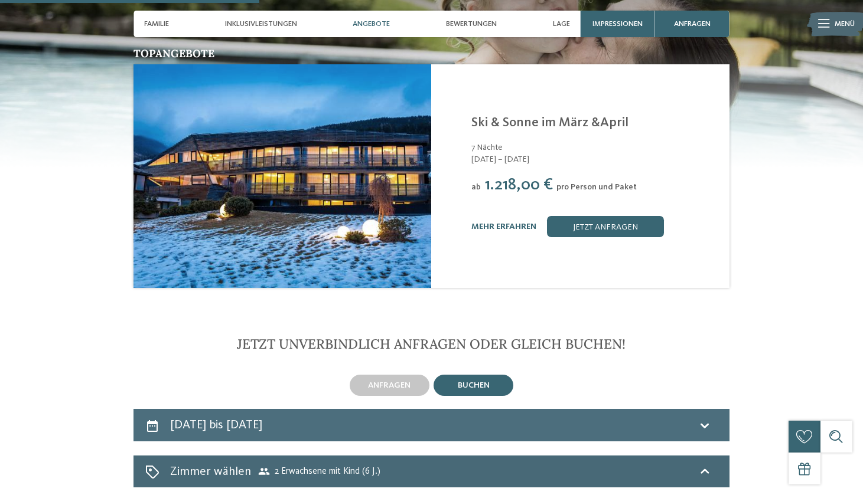
click at [326, 409] on div "11. Oktober bis 12. Oktober 2025" at bounding box center [431, 425] width 596 height 32
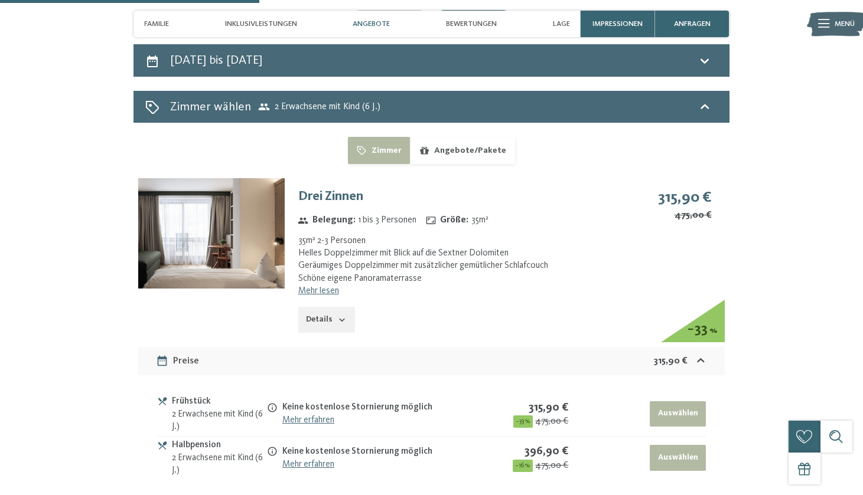
select select "*"
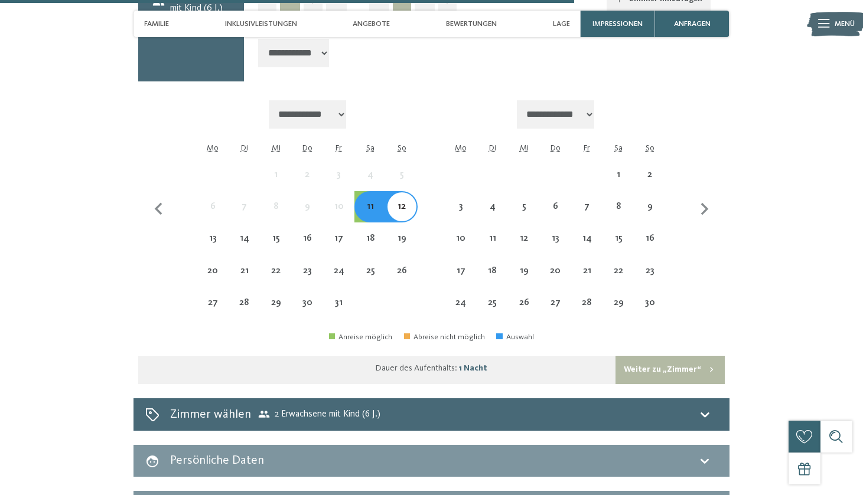
scroll to position [2038, 0]
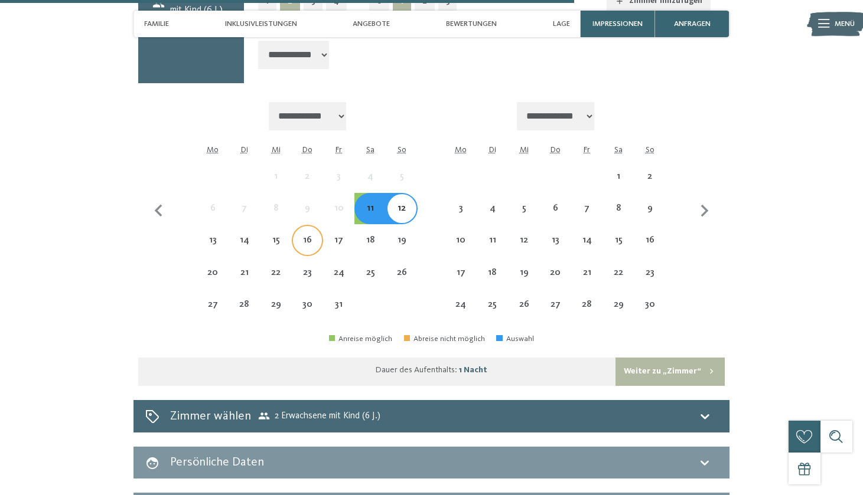
click at [301, 236] on div "16" at bounding box center [307, 250] width 29 height 29
click at [345, 236] on div "17" at bounding box center [338, 250] width 29 height 29
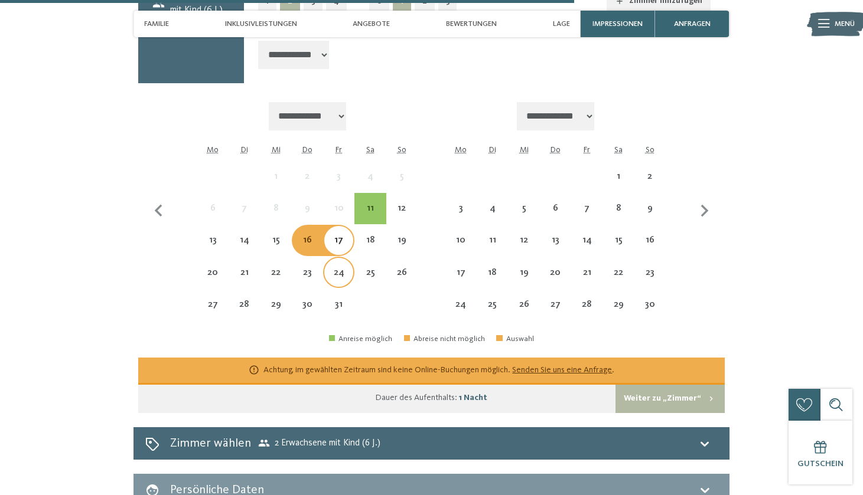
click at [345, 258] on div "24" at bounding box center [338, 272] width 29 height 29
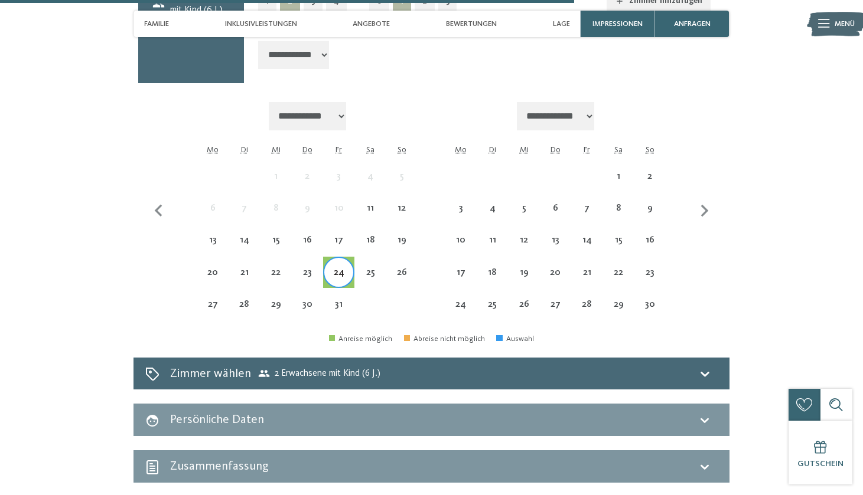
click at [345, 258] on div "24" at bounding box center [338, 272] width 29 height 29
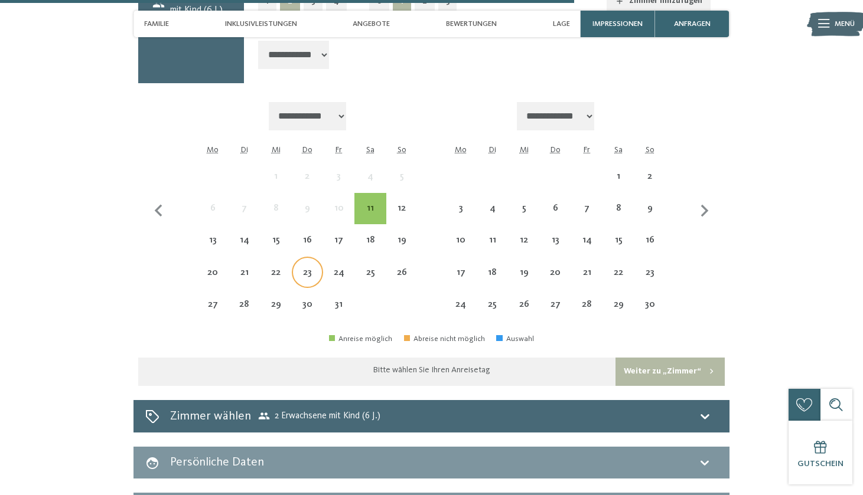
click at [302, 268] on div "23" at bounding box center [307, 282] width 29 height 29
click at [277, 268] on div "22" at bounding box center [275, 282] width 29 height 29
click at [244, 268] on div "21" at bounding box center [244, 282] width 29 height 29
click at [212, 268] on div "20" at bounding box center [212, 282] width 29 height 29
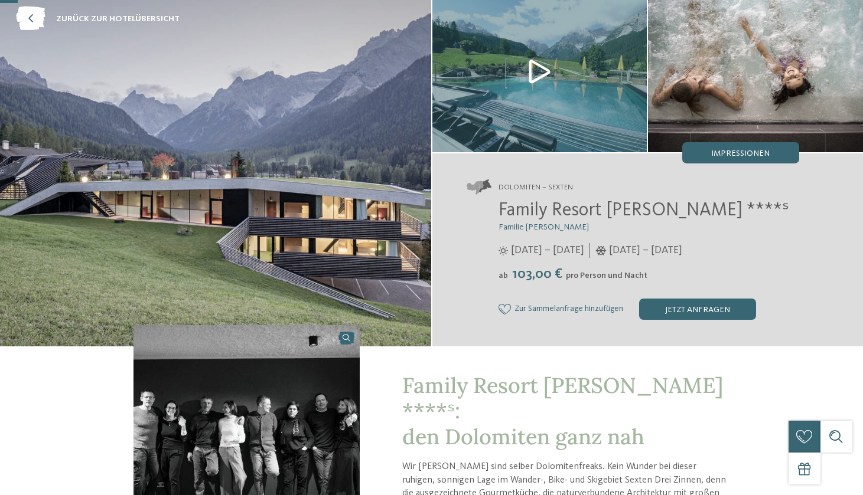
scroll to position [0, 0]
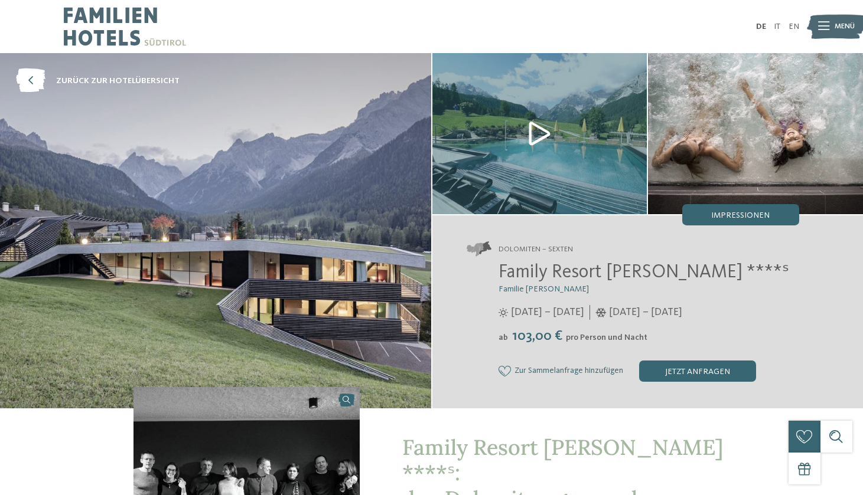
click at [136, 34] on img at bounding box center [125, 26] width 122 height 53
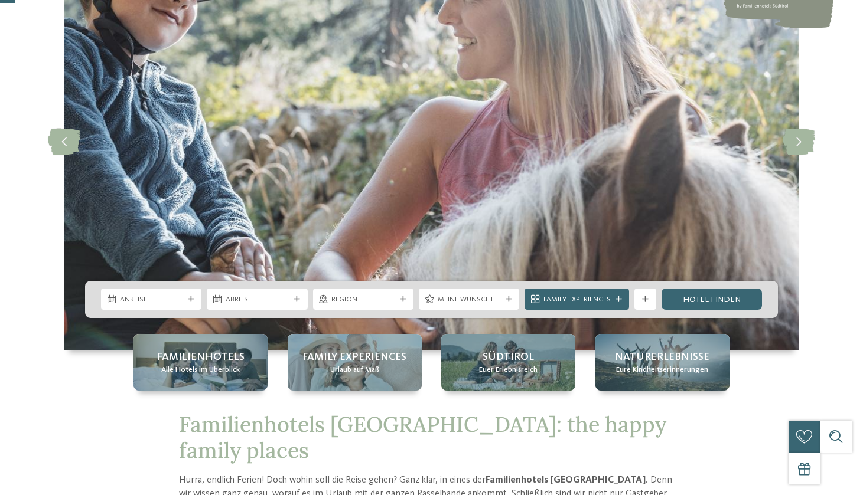
scroll to position [167, 0]
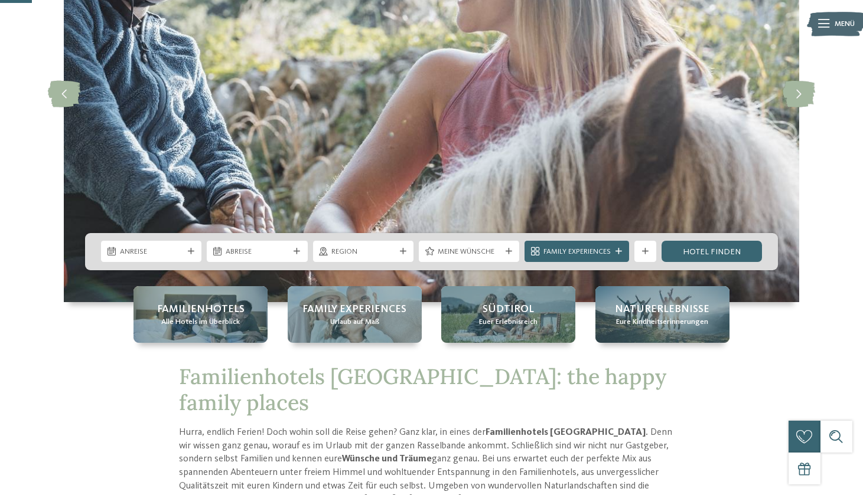
click at [180, 260] on div "Anreise" at bounding box center [151, 251] width 100 height 21
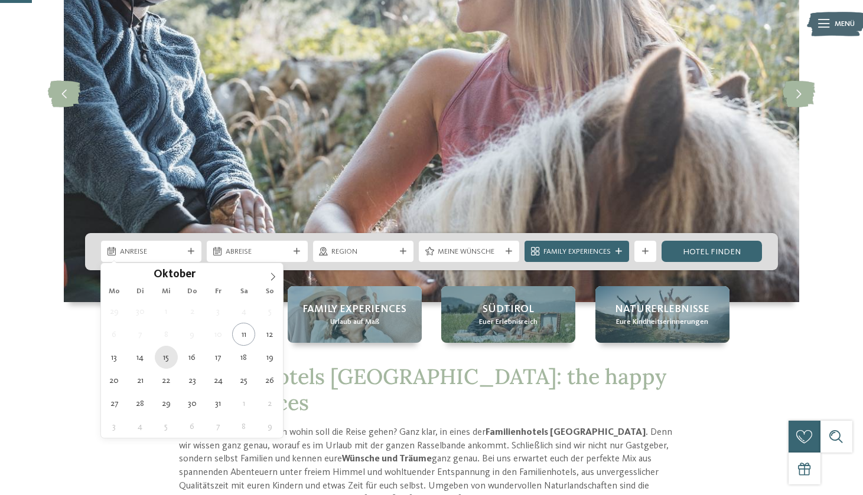
type div "[DATE]"
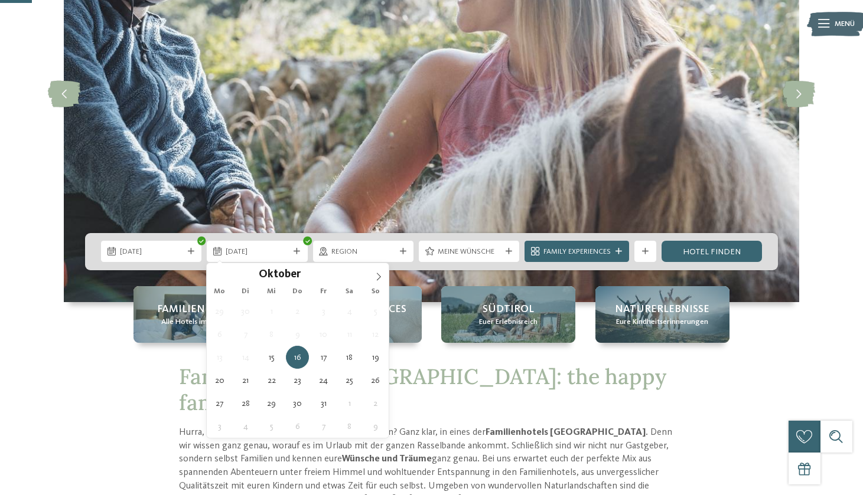
type div "[DATE]"
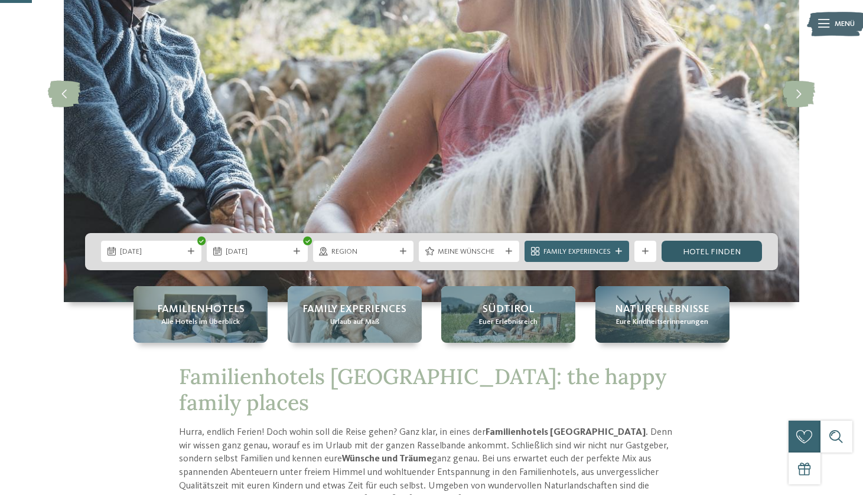
click at [711, 247] on link "Hotel finden" at bounding box center [711, 251] width 100 height 21
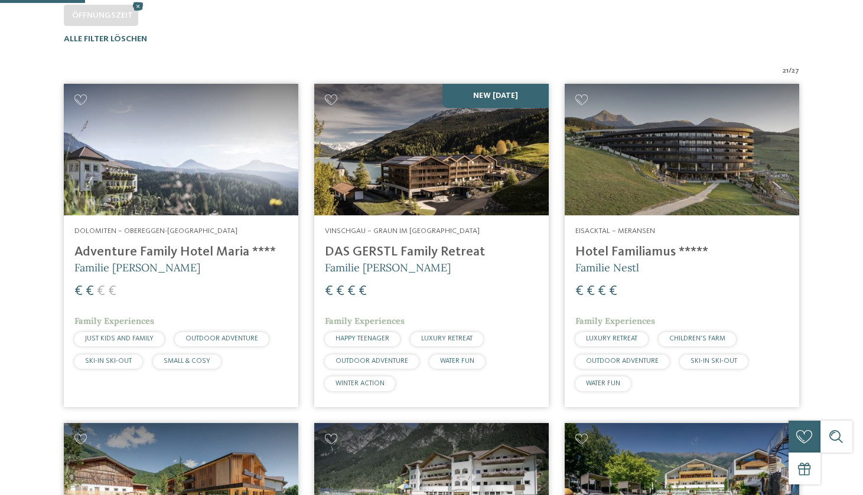
scroll to position [340, 0]
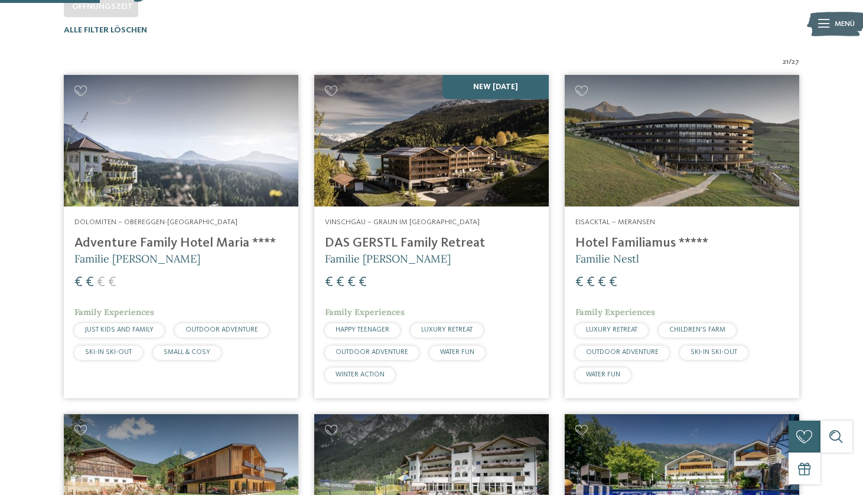
click at [498, 156] on img at bounding box center [431, 141] width 234 height 132
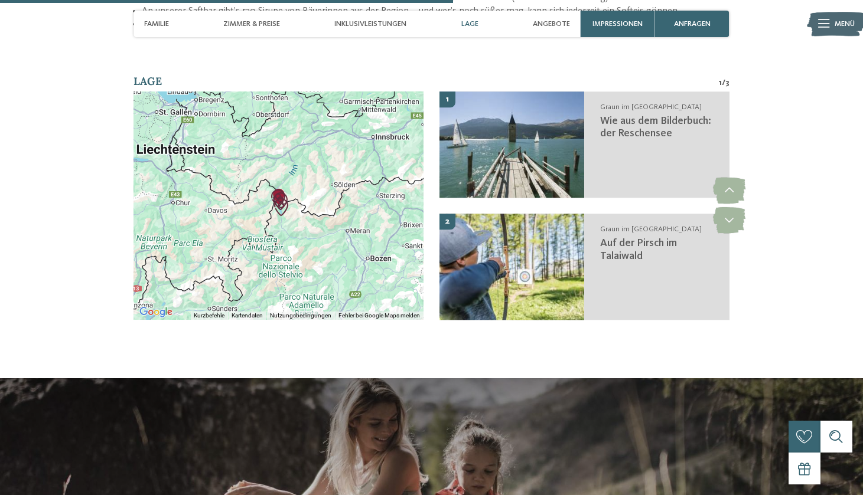
scroll to position [1846, 0]
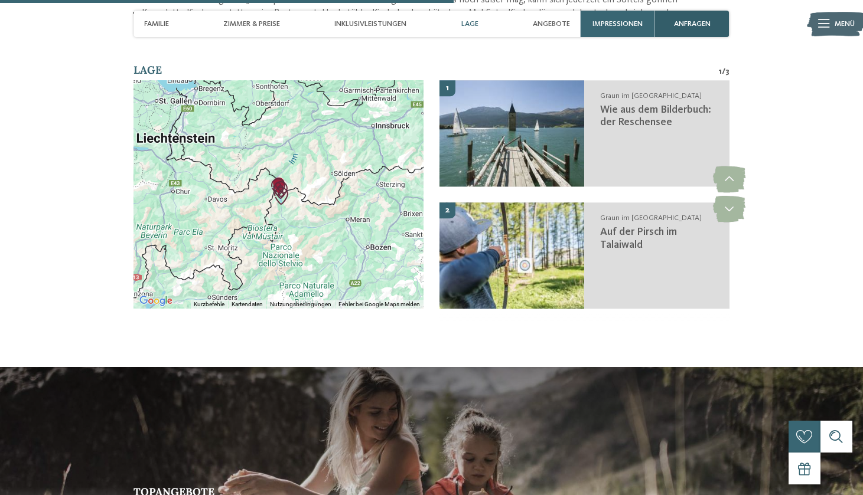
click at [678, 27] on span "anfragen" at bounding box center [692, 23] width 37 height 9
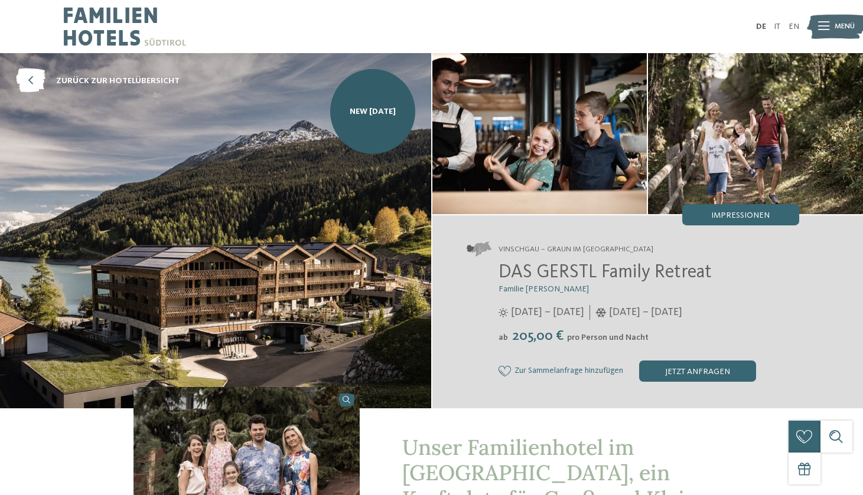
scroll to position [0, 0]
drag, startPoint x: 494, startPoint y: 276, endPoint x: 726, endPoint y: 270, distance: 232.1
click at [726, 270] on div "DAS GERSTL Family Retreat Familie Gerstl 16.05. – 09.11.2025 05.12.2025 – 12.04…" at bounding box center [632, 322] width 332 height 120
click at [22, 79] on icon at bounding box center [31, 81] width 30 height 24
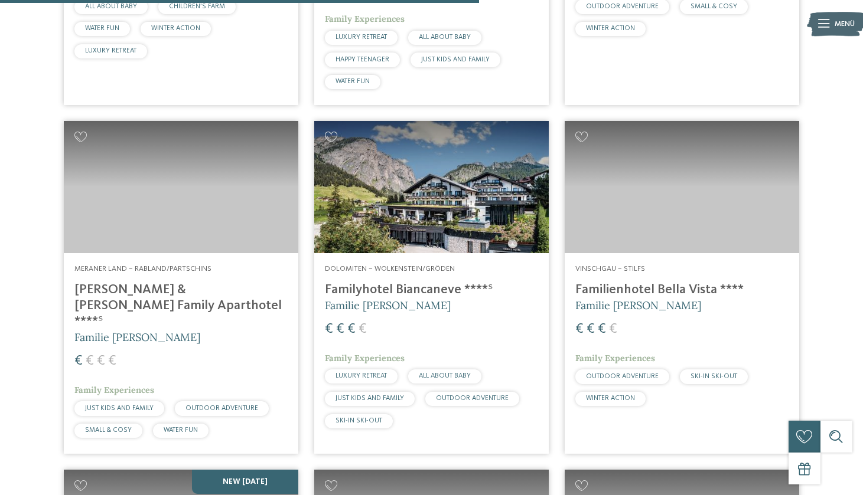
scroll to position [1951, 0]
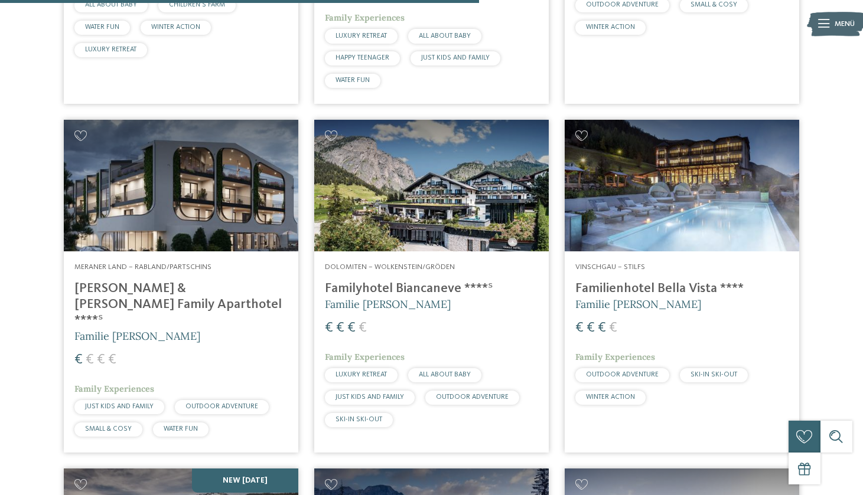
click at [174, 197] on img at bounding box center [181, 186] width 234 height 132
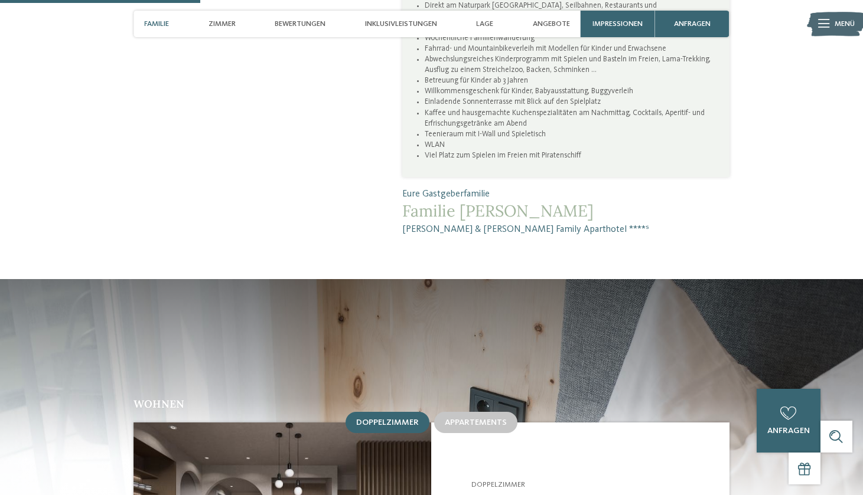
scroll to position [1112, 0]
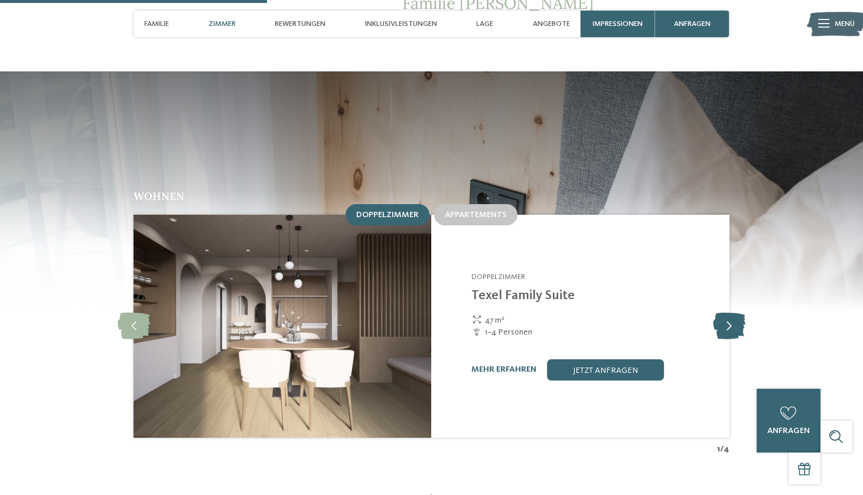
click at [733, 313] on icon at bounding box center [729, 326] width 32 height 27
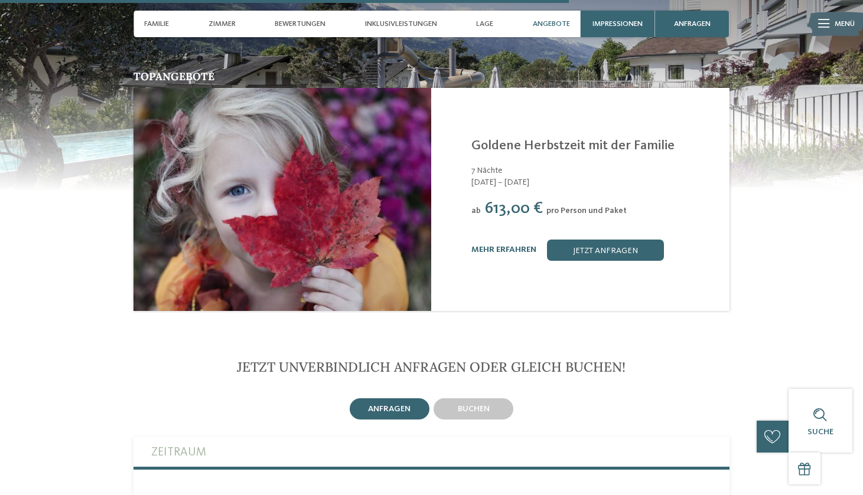
scroll to position [2347, 0]
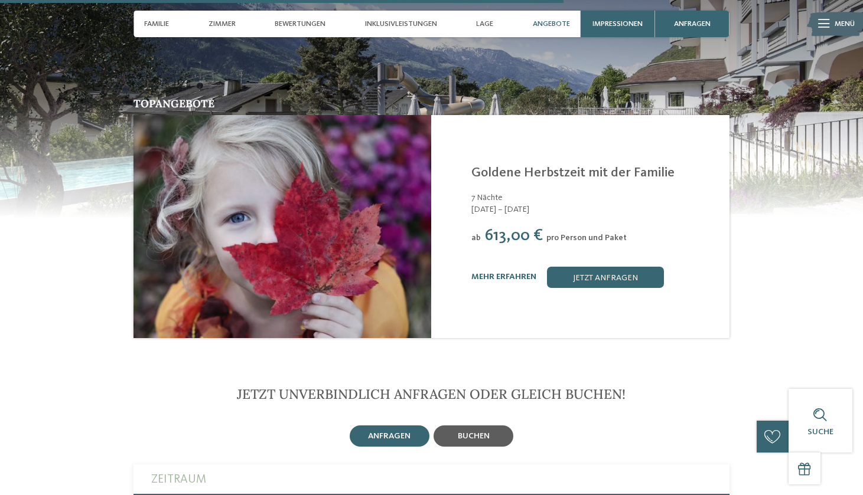
click at [442, 426] on div "buchen" at bounding box center [473, 436] width 80 height 21
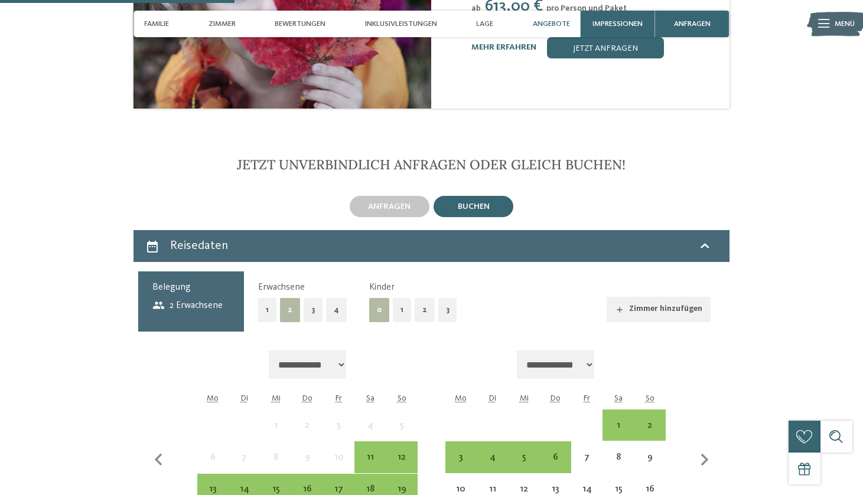
scroll to position [2578, 0]
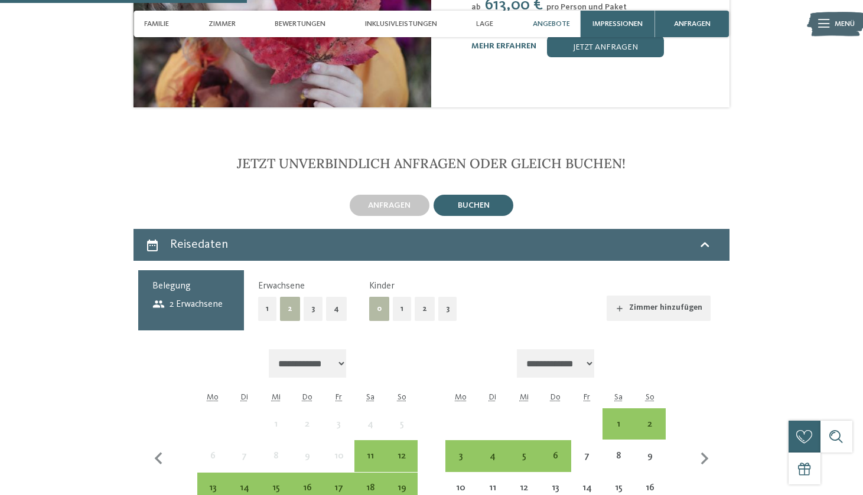
click at [396, 297] on button "1" at bounding box center [402, 309] width 18 height 24
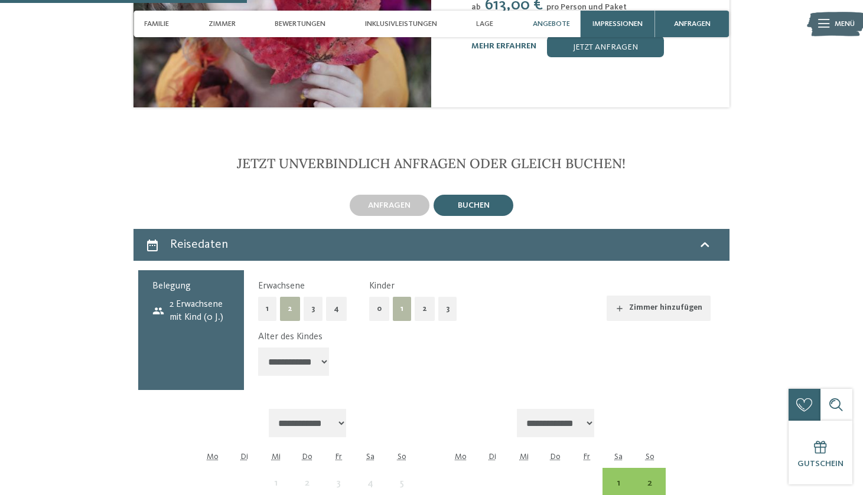
select select "*"
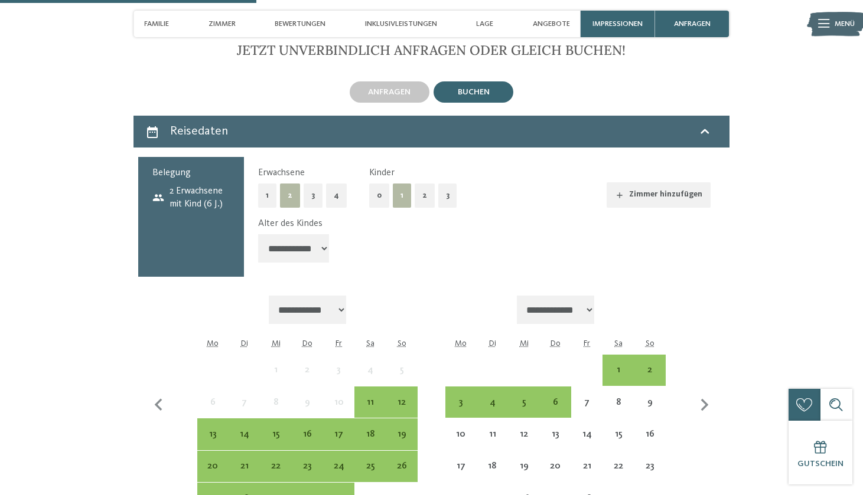
scroll to position [2698, 0]
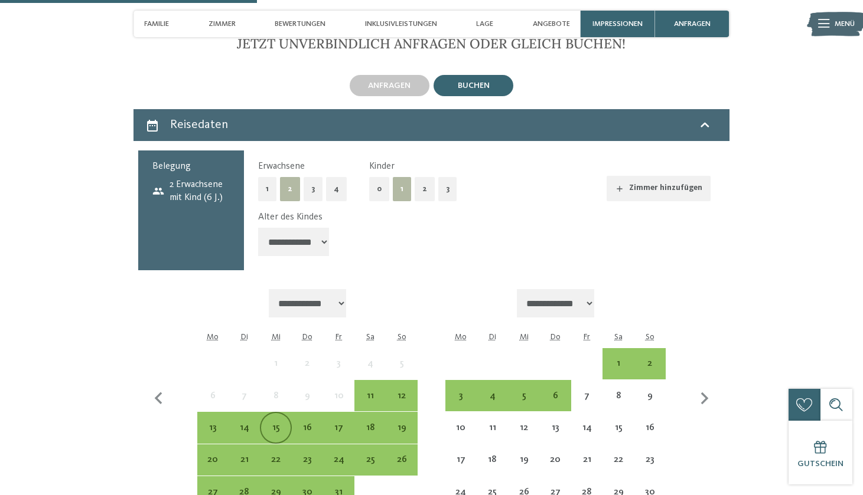
click at [274, 423] on div "15" at bounding box center [275, 437] width 29 height 29
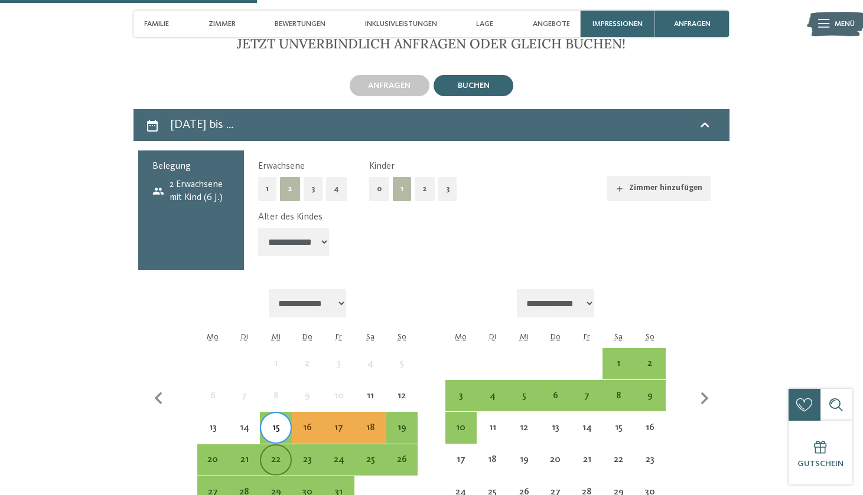
click at [278, 455] on div "22" at bounding box center [275, 469] width 29 height 29
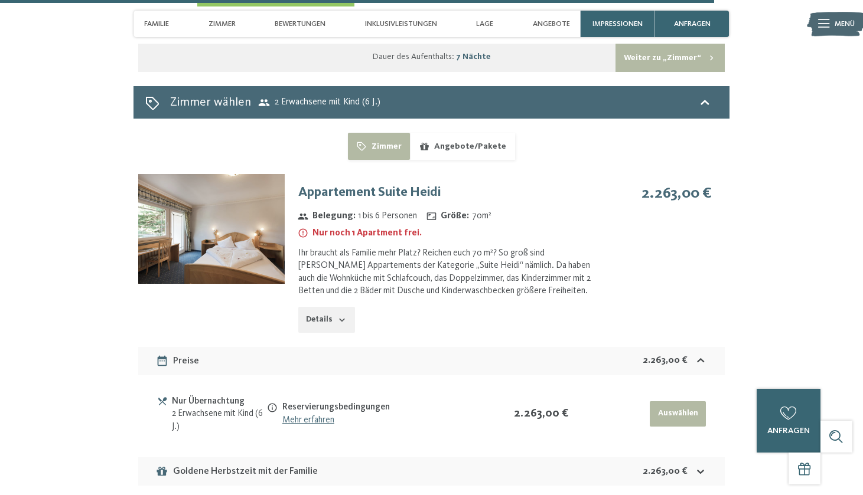
scroll to position [3200, 0]
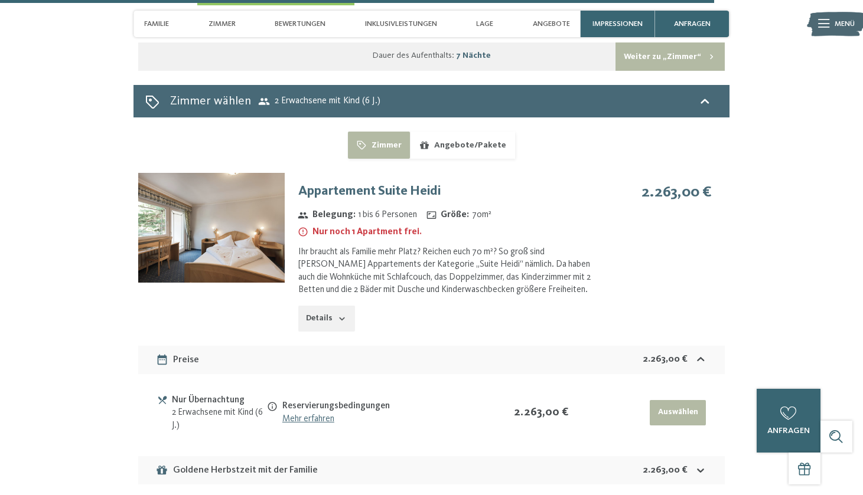
click at [639, 456] on div "Goldene Herbstzeit mit der Familie 2.263,00 €" at bounding box center [431, 470] width 586 height 28
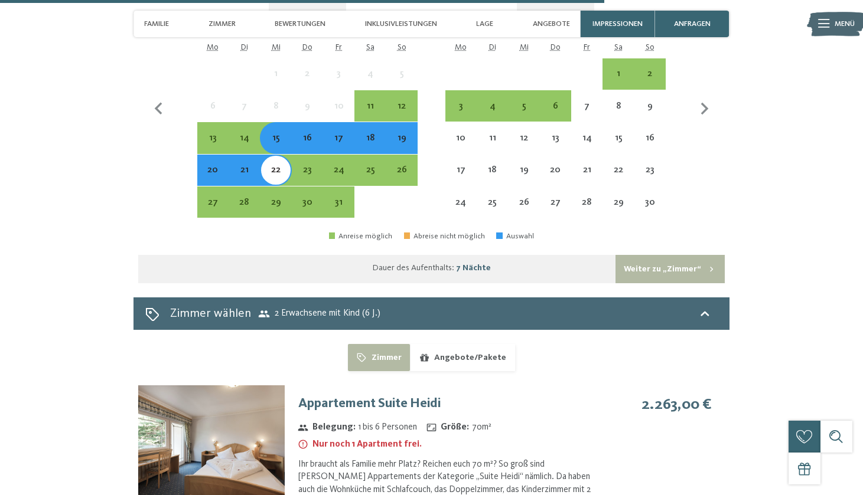
scroll to position [3025, 0]
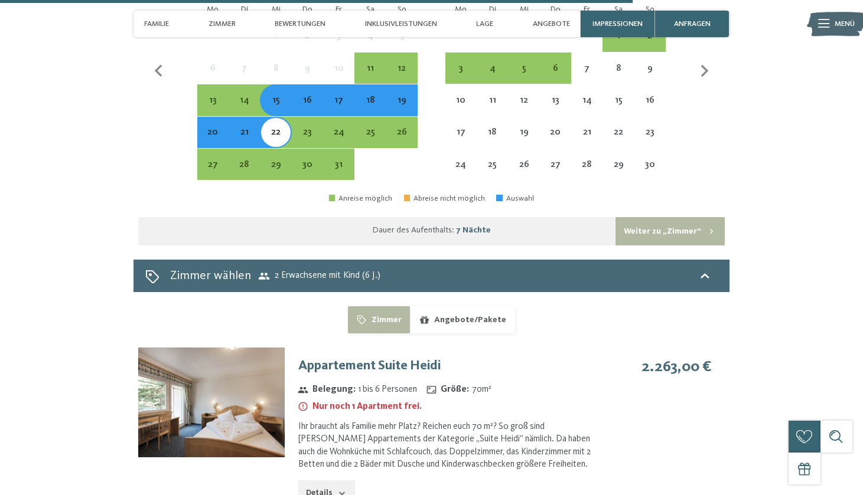
click at [260, 348] on img at bounding box center [211, 403] width 146 height 110
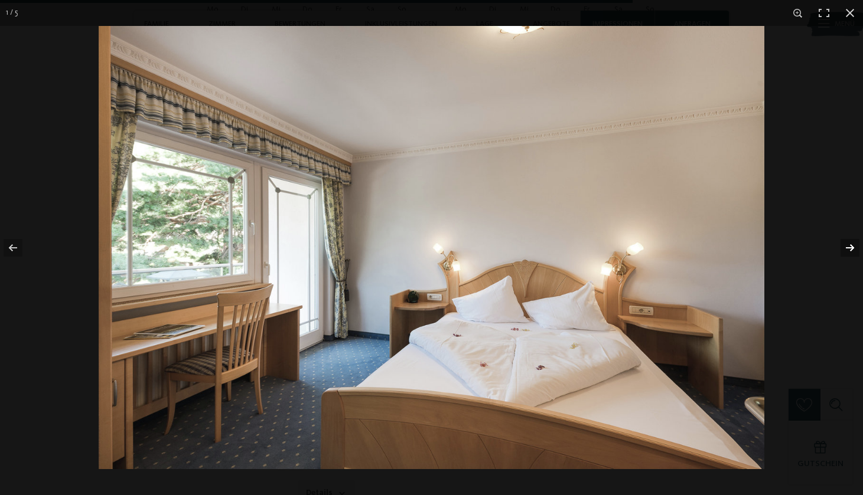
click at [848, 249] on button "button" at bounding box center [841, 247] width 41 height 59
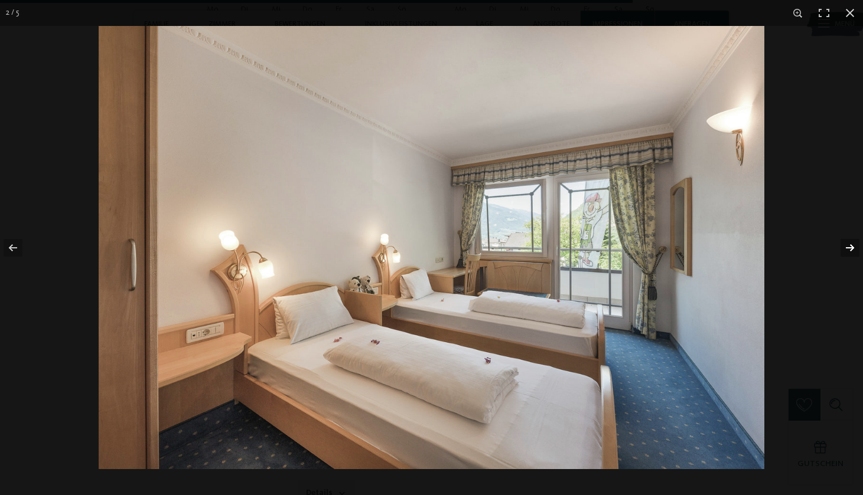
click at [848, 249] on button "button" at bounding box center [841, 247] width 41 height 59
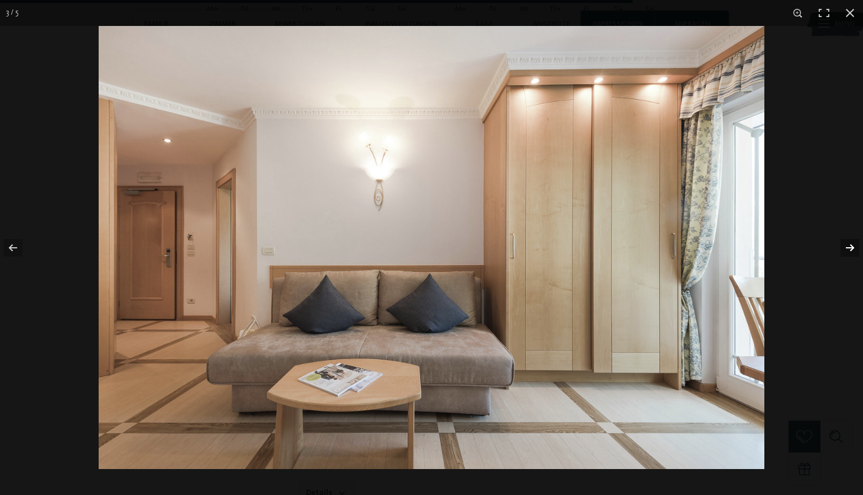
click at [846, 249] on button "button" at bounding box center [841, 247] width 41 height 59
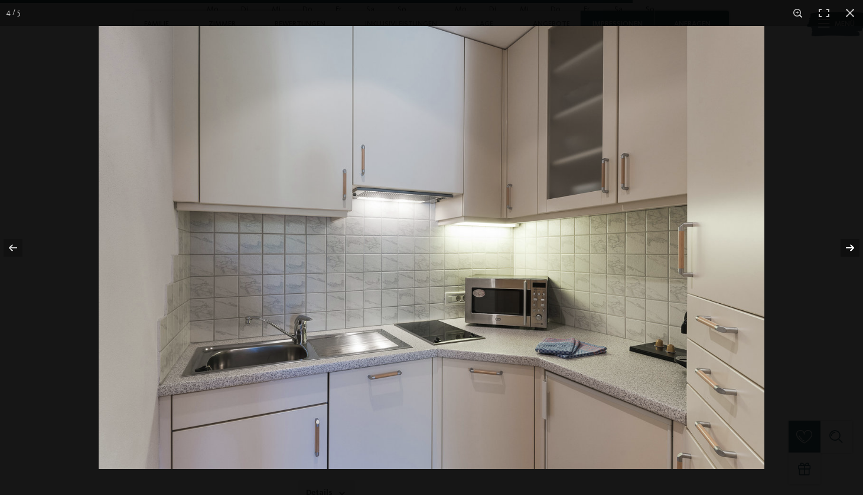
click at [846, 249] on button "button" at bounding box center [841, 247] width 41 height 59
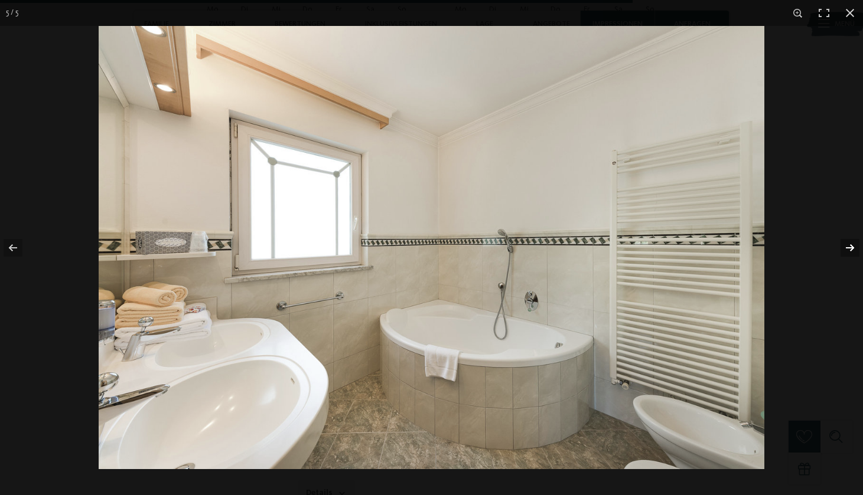
click at [846, 249] on button "button" at bounding box center [841, 247] width 41 height 59
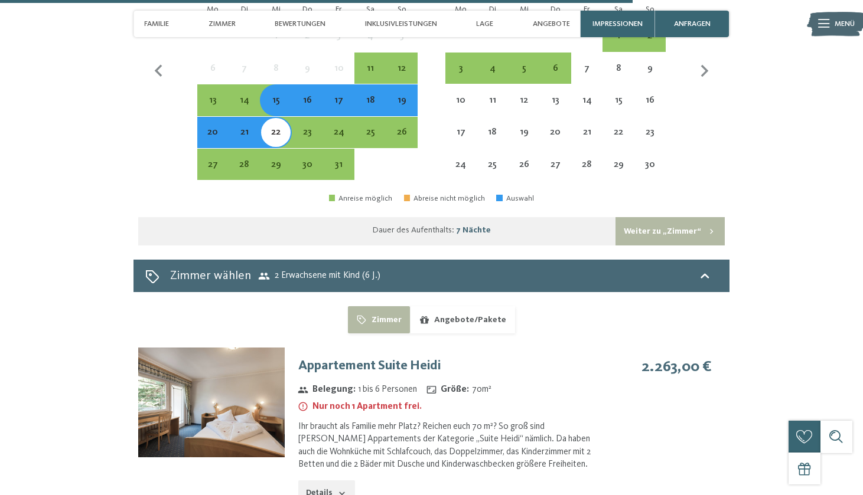
click at [0, 0] on div at bounding box center [0, 0] width 0 height 0
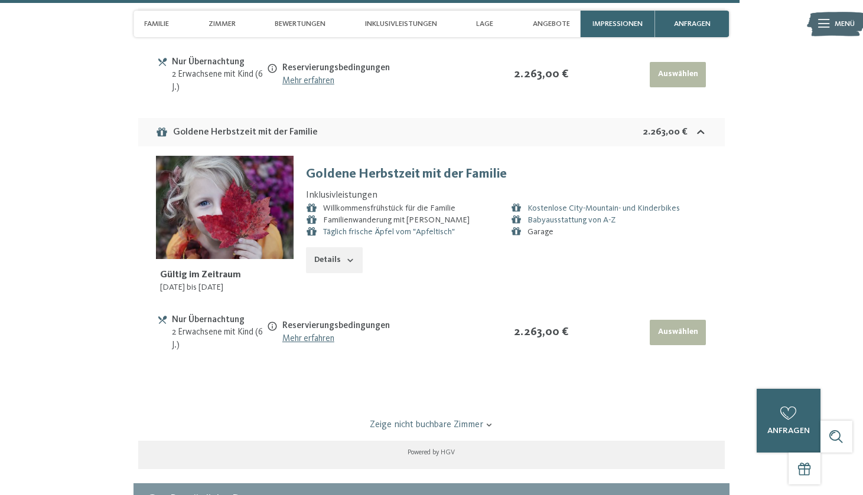
scroll to position [3539, 0]
click at [400, 418] on link "Zeige nicht buchbare Zimmer" at bounding box center [431, 424] width 551 height 13
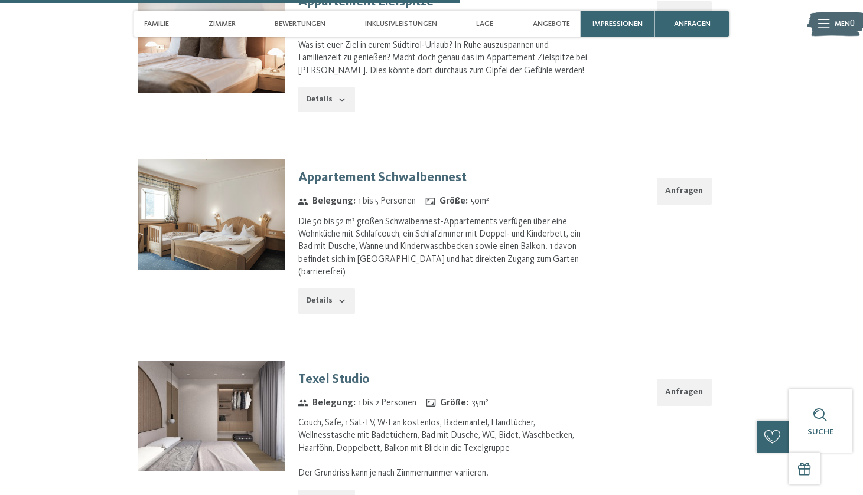
scroll to position [5139, 0]
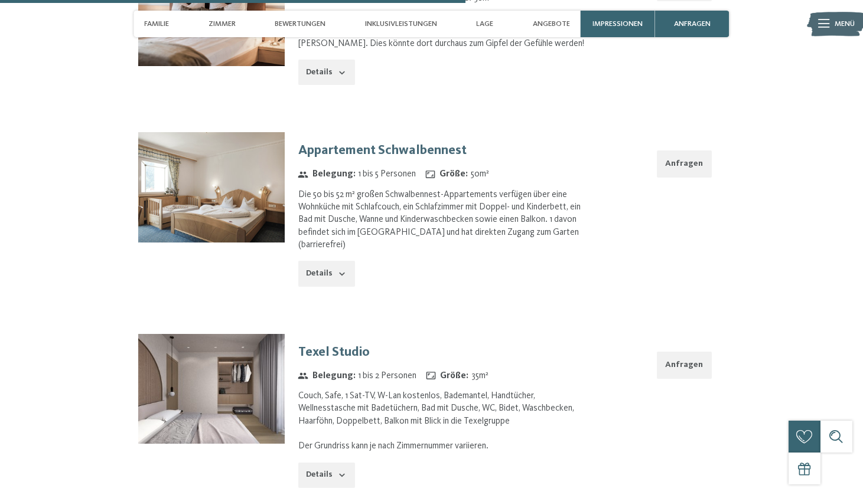
click at [341, 471] on icon "button" at bounding box center [341, 475] width 9 height 9
click at [249, 334] on img at bounding box center [211, 389] width 146 height 110
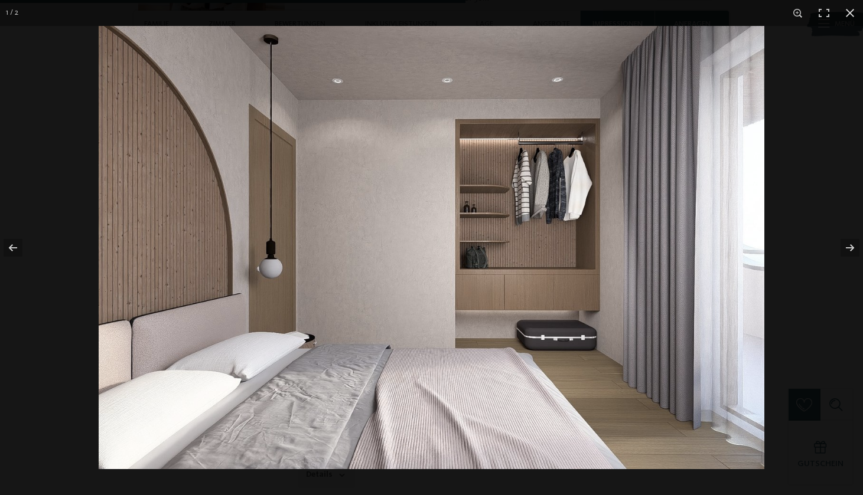
click at [736, 250] on img at bounding box center [431, 247] width 665 height 443
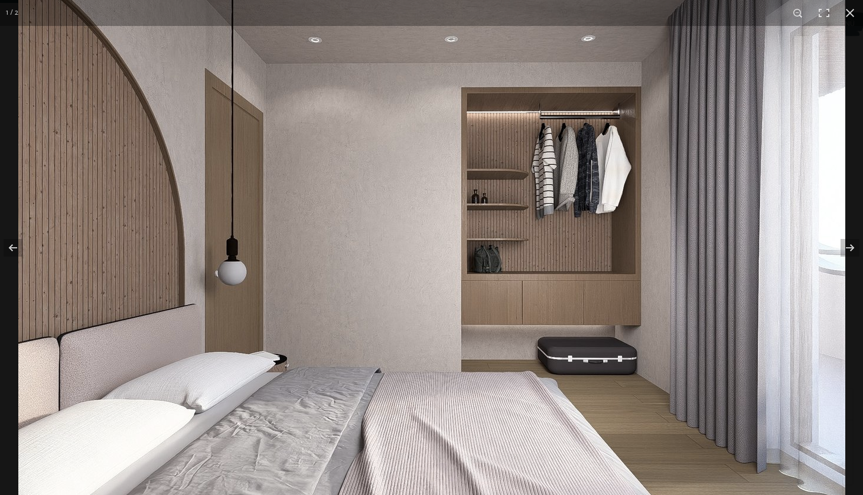
click at [813, 245] on img at bounding box center [431, 247] width 827 height 551
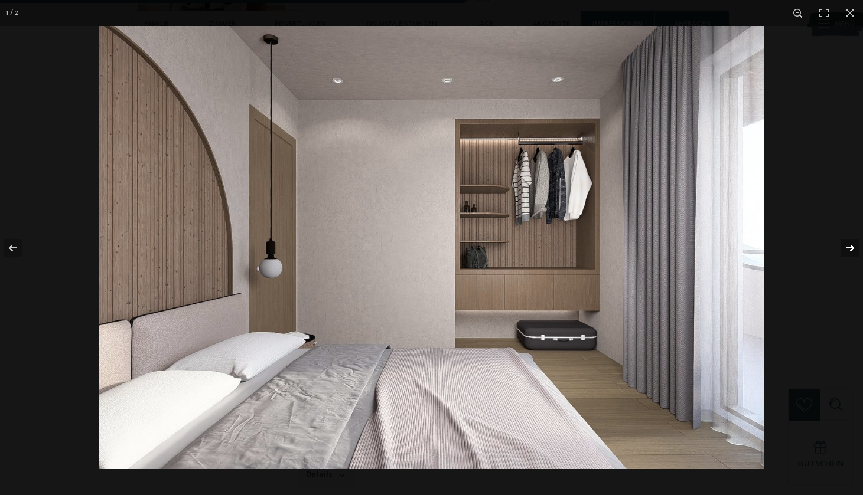
click at [833, 247] on button "button" at bounding box center [841, 247] width 41 height 59
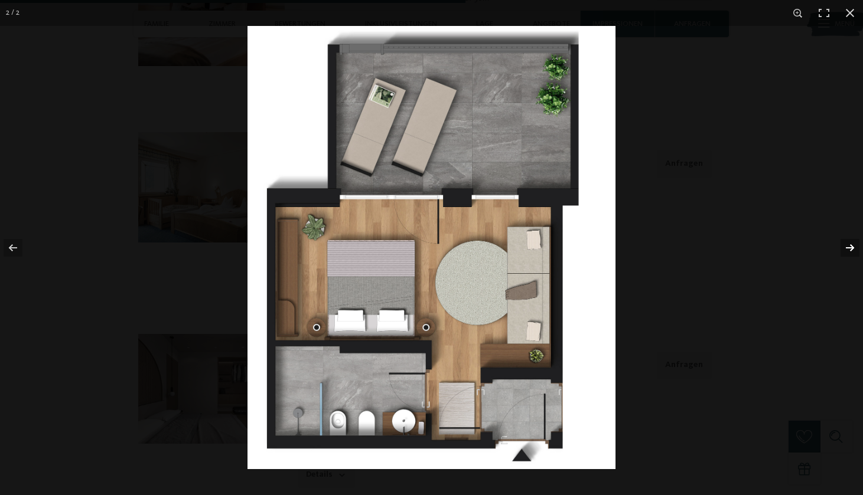
click at [833, 249] on button "button" at bounding box center [841, 247] width 41 height 59
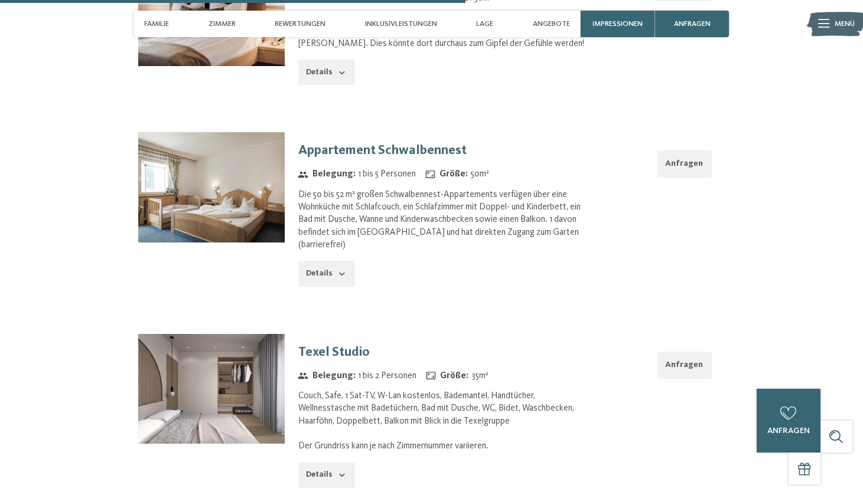
click at [0, 0] on button "button" at bounding box center [0, 0] width 0 height 0
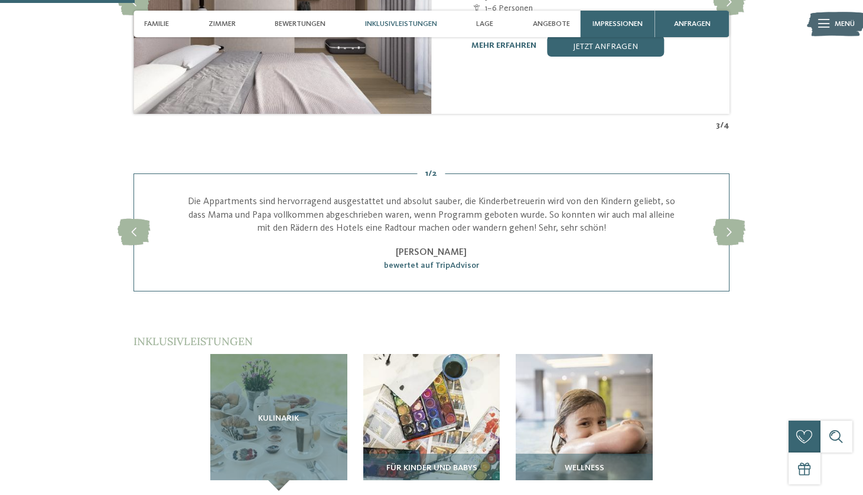
scroll to position [1575, 0]
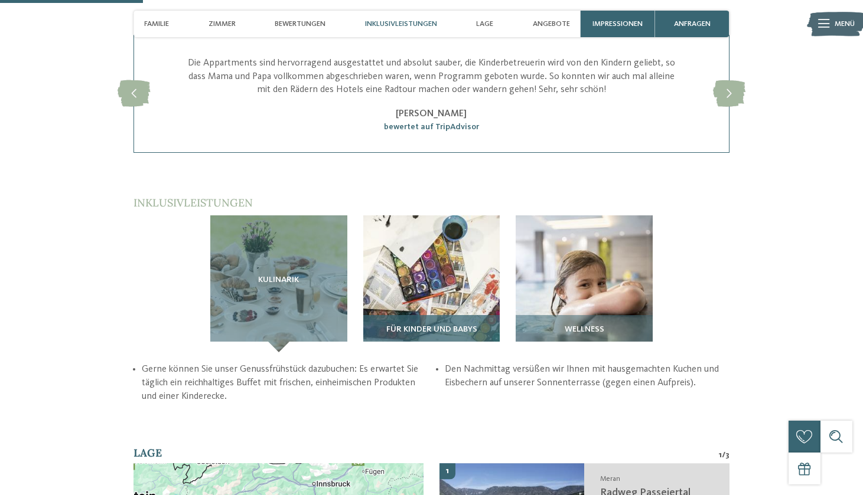
click at [448, 226] on img at bounding box center [431, 284] width 137 height 137
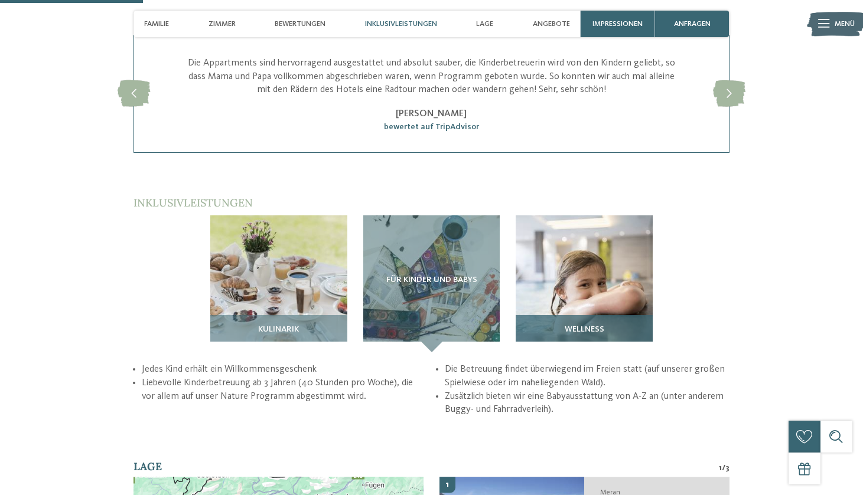
click at [579, 216] on img at bounding box center [583, 284] width 137 height 137
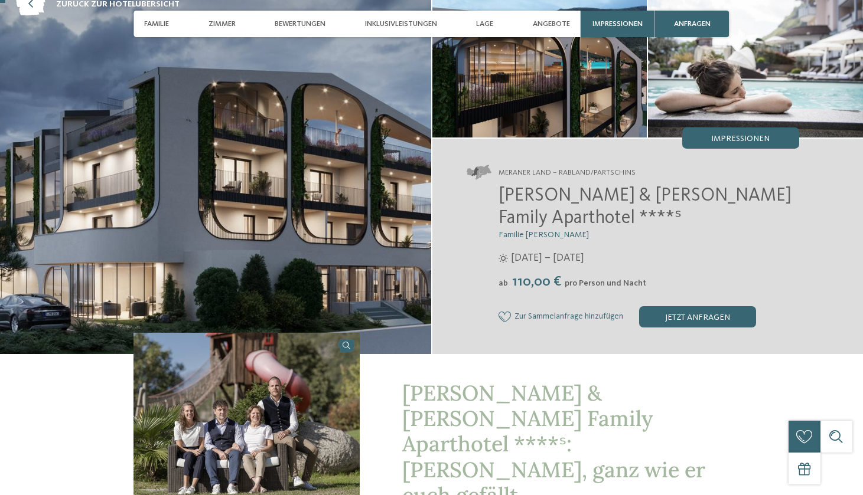
scroll to position [83, 0]
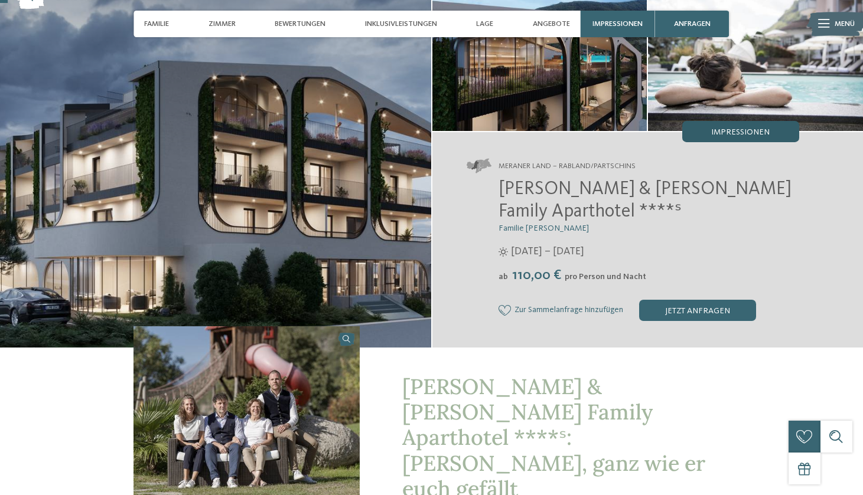
click at [701, 134] on div "Impressionen" at bounding box center [740, 131] width 117 height 21
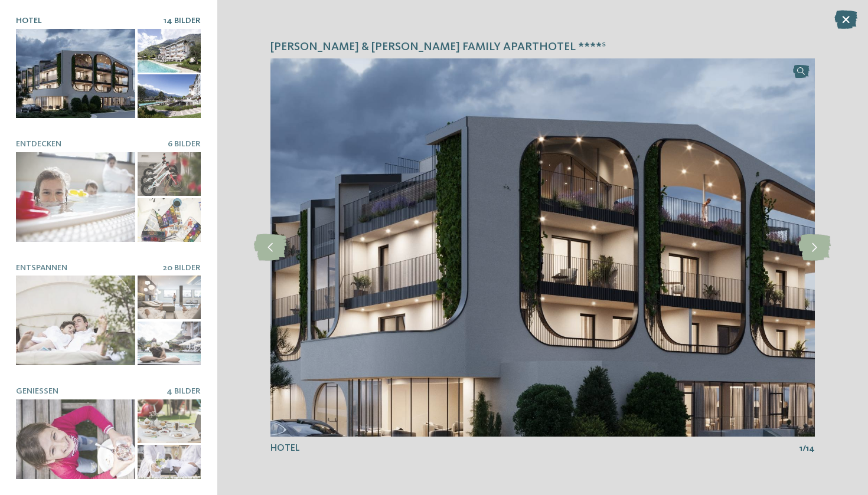
click at [68, 84] on div at bounding box center [75, 73] width 119 height 89
click at [815, 254] on icon at bounding box center [814, 247] width 32 height 27
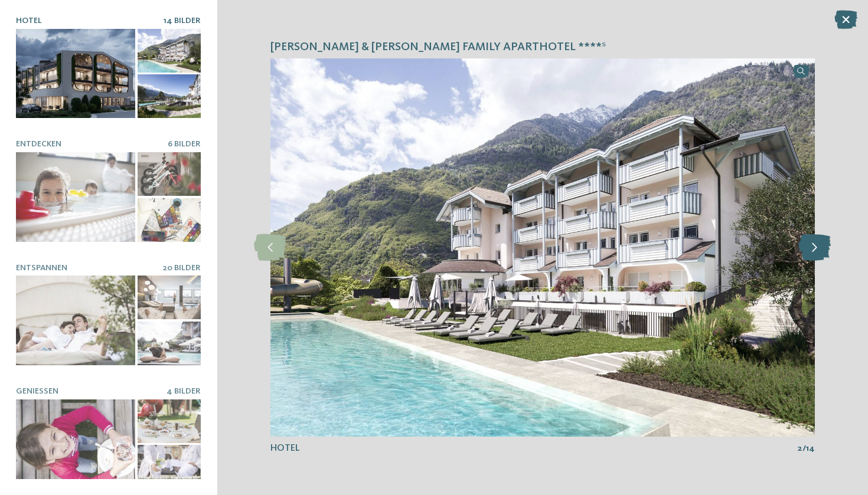
click at [815, 254] on icon at bounding box center [814, 247] width 32 height 27
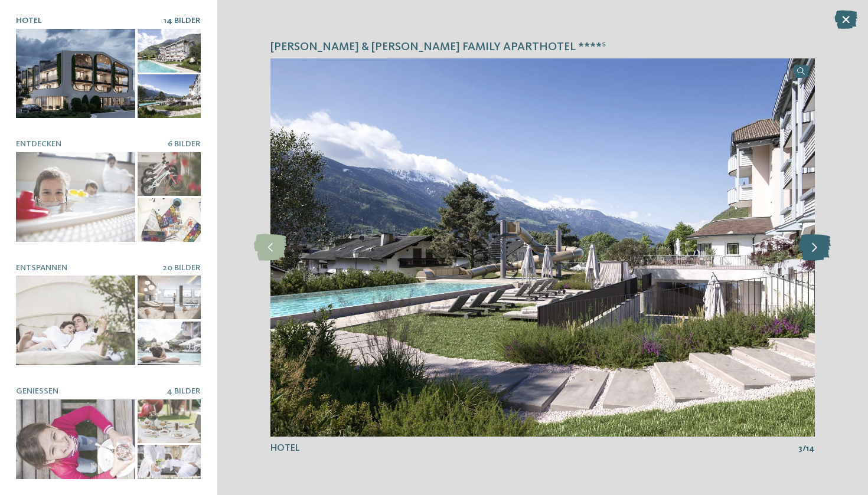
click at [815, 254] on icon at bounding box center [814, 247] width 32 height 27
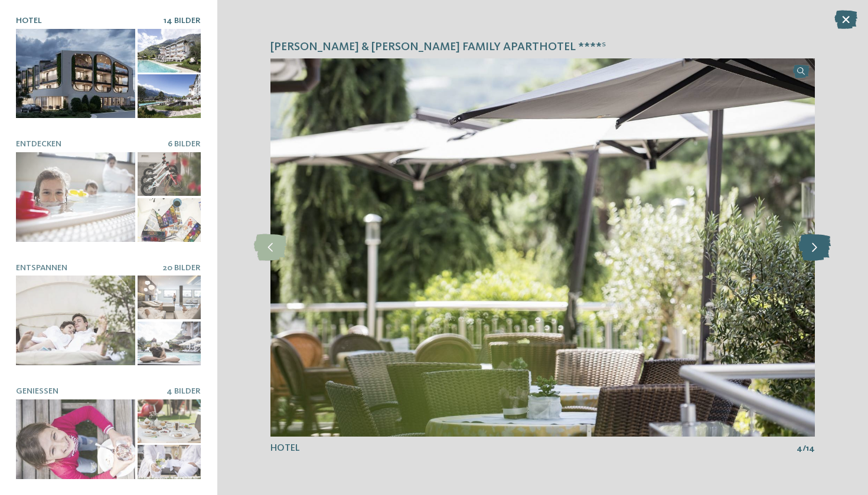
click at [815, 254] on icon at bounding box center [814, 247] width 32 height 27
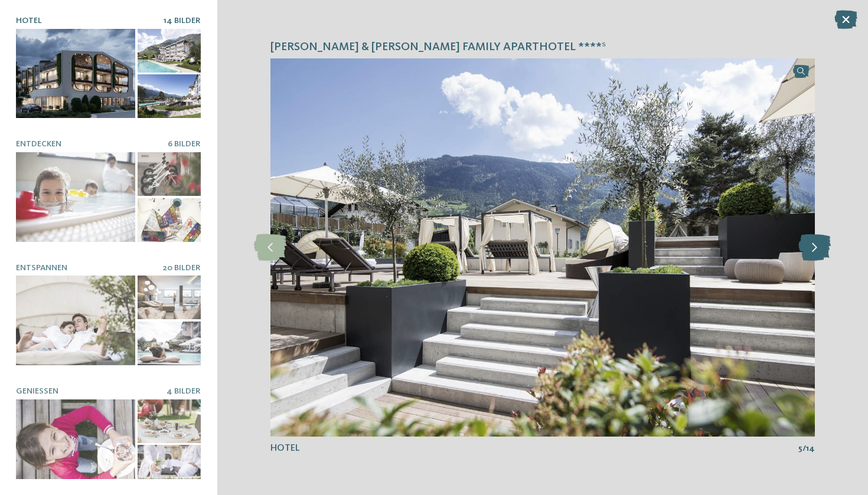
click at [815, 254] on icon at bounding box center [814, 247] width 32 height 27
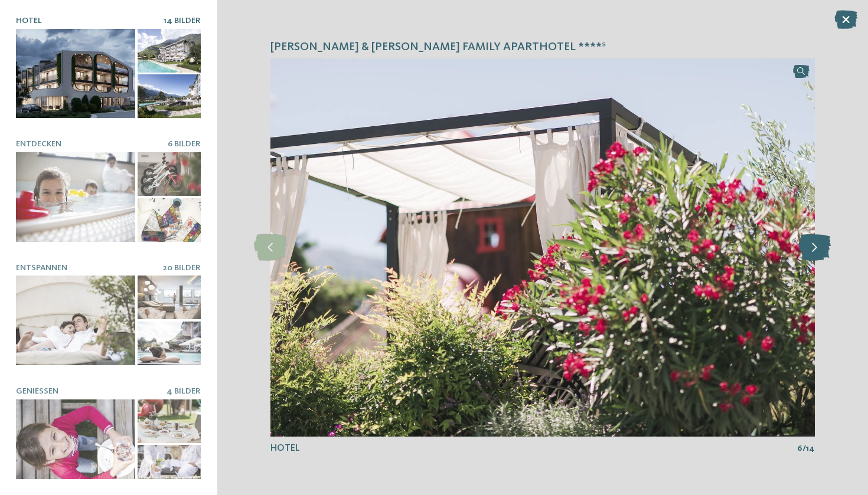
click at [815, 254] on icon at bounding box center [814, 247] width 32 height 27
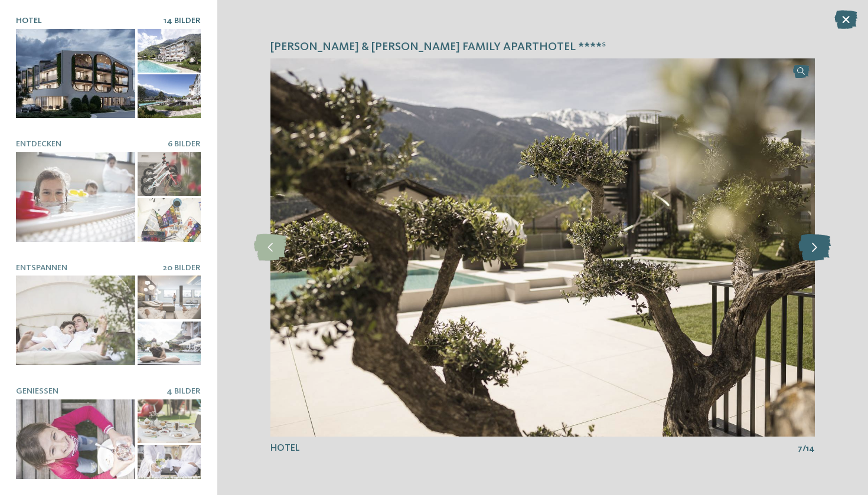
click at [815, 254] on icon at bounding box center [814, 247] width 32 height 27
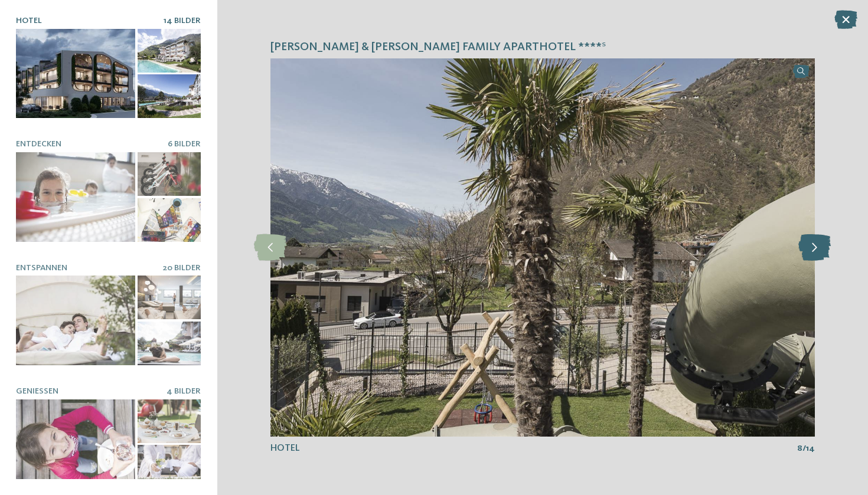
click at [815, 254] on icon at bounding box center [814, 247] width 32 height 27
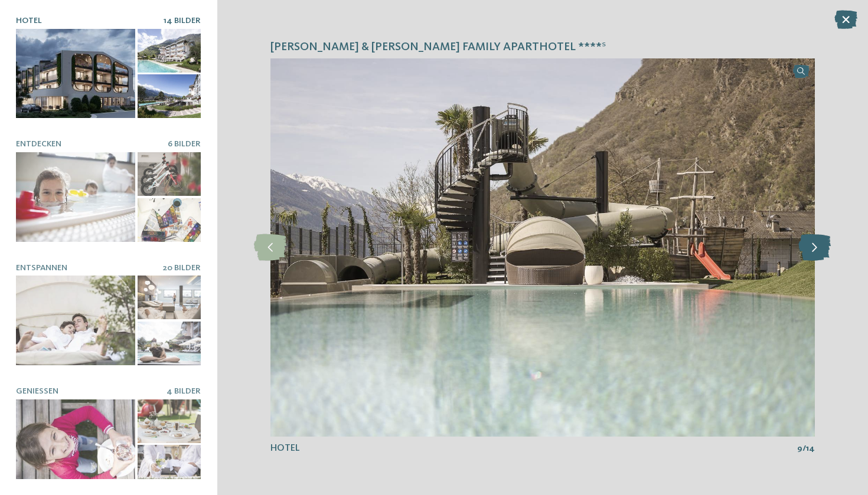
click at [815, 254] on icon at bounding box center [814, 247] width 32 height 27
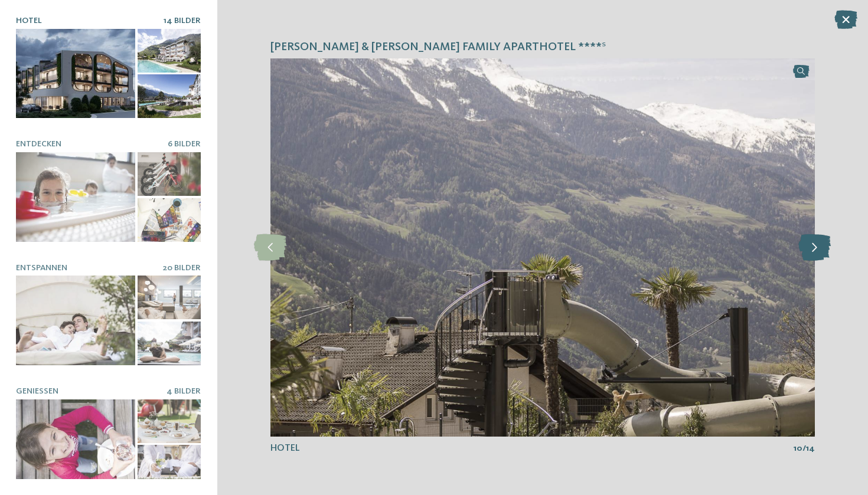
click at [815, 254] on icon at bounding box center [814, 247] width 32 height 27
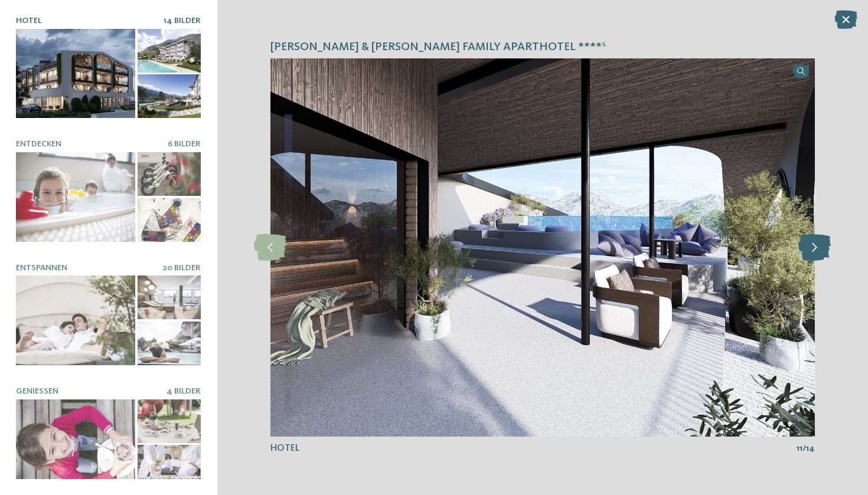
click at [815, 254] on icon at bounding box center [814, 247] width 32 height 27
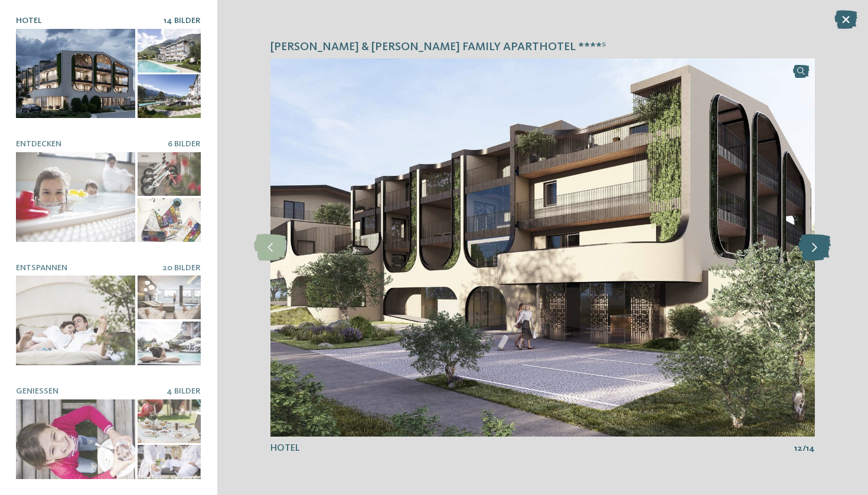
click at [815, 254] on icon at bounding box center [814, 247] width 32 height 27
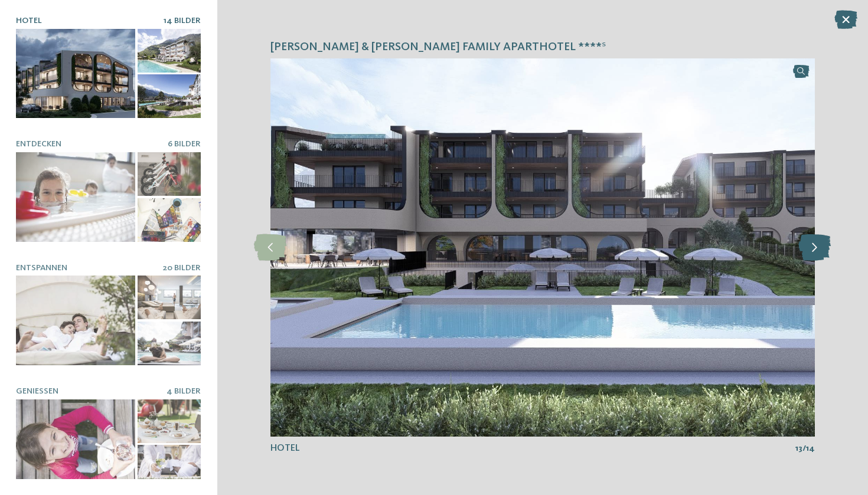
click at [815, 254] on icon at bounding box center [814, 247] width 32 height 27
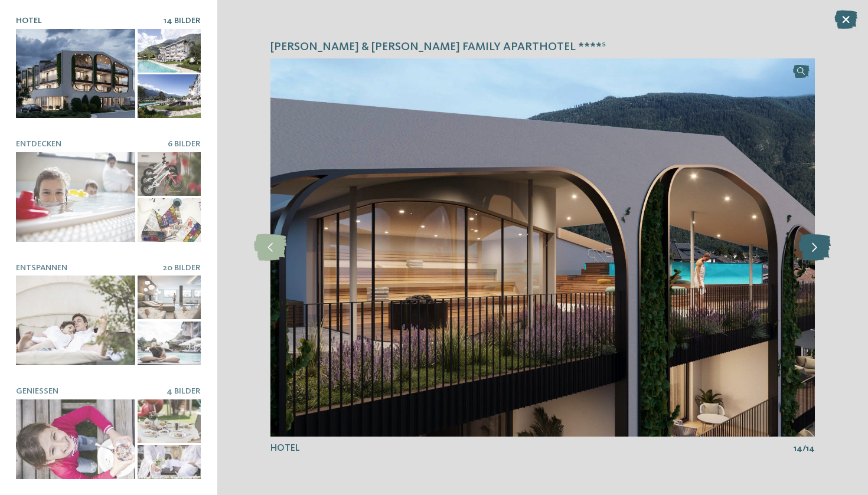
click at [815, 254] on icon at bounding box center [814, 247] width 32 height 27
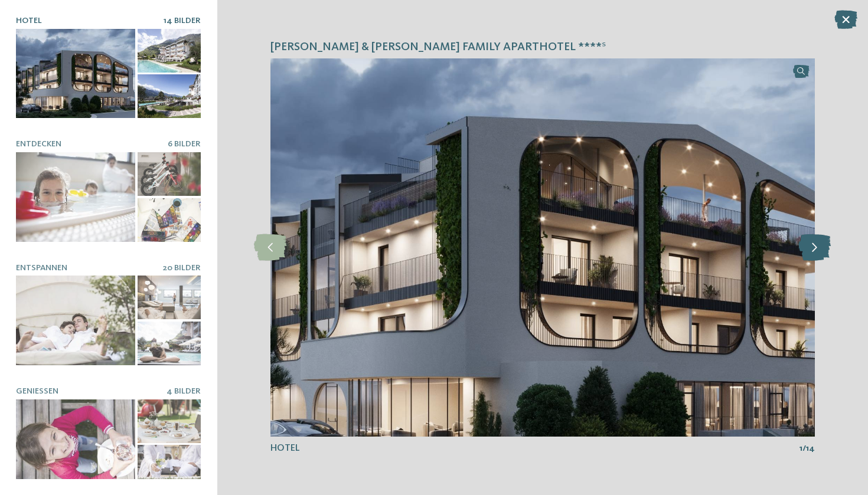
click at [815, 254] on icon at bounding box center [814, 247] width 32 height 27
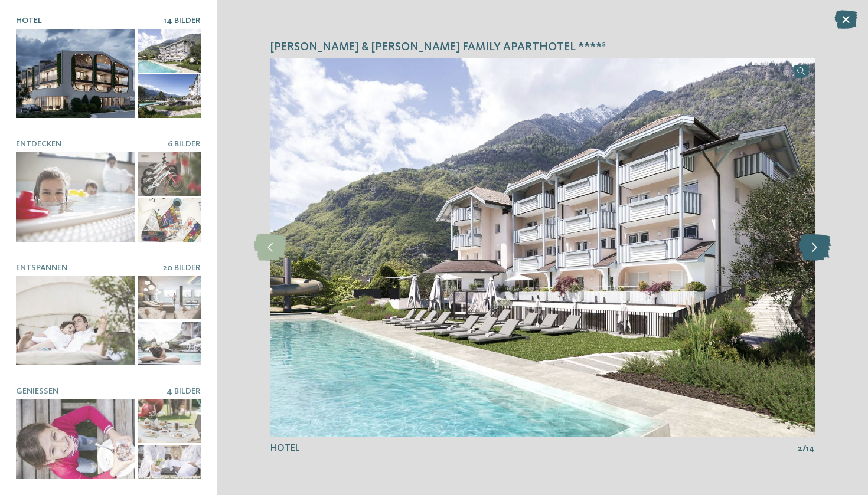
click at [815, 254] on icon at bounding box center [814, 247] width 32 height 27
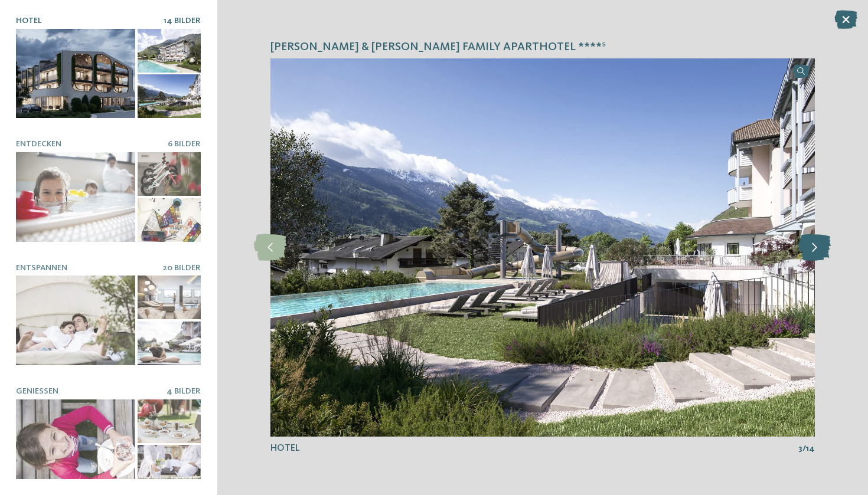
click at [815, 254] on icon at bounding box center [814, 247] width 32 height 27
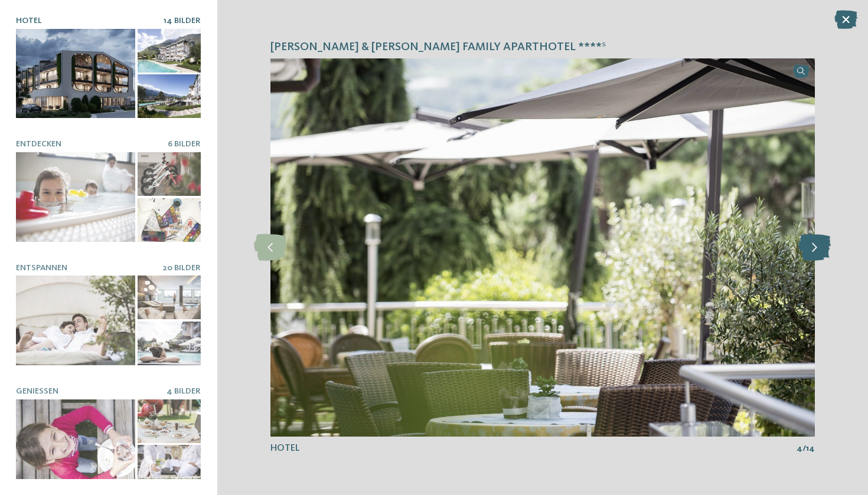
click at [815, 254] on icon at bounding box center [814, 247] width 32 height 27
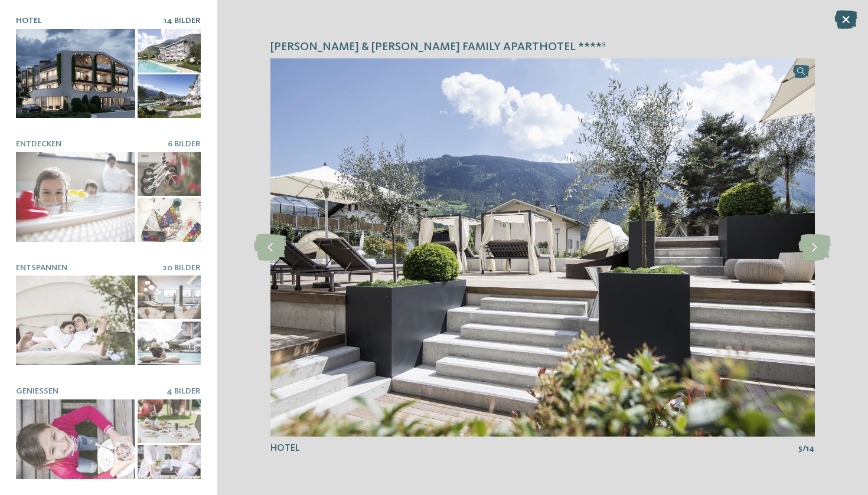
click at [846, 19] on icon at bounding box center [845, 19] width 23 height 19
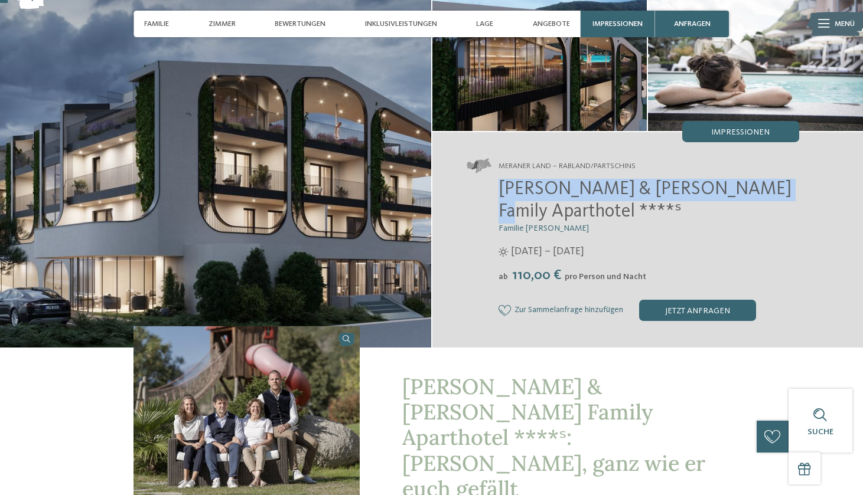
drag, startPoint x: 495, startPoint y: 197, endPoint x: 745, endPoint y: 200, distance: 250.4
click at [745, 200] on div "Heidi & Edith Family Aparthotel ****ˢ Familie Klotzner 12.04. – 09.11.2025 ab" at bounding box center [632, 250] width 332 height 142
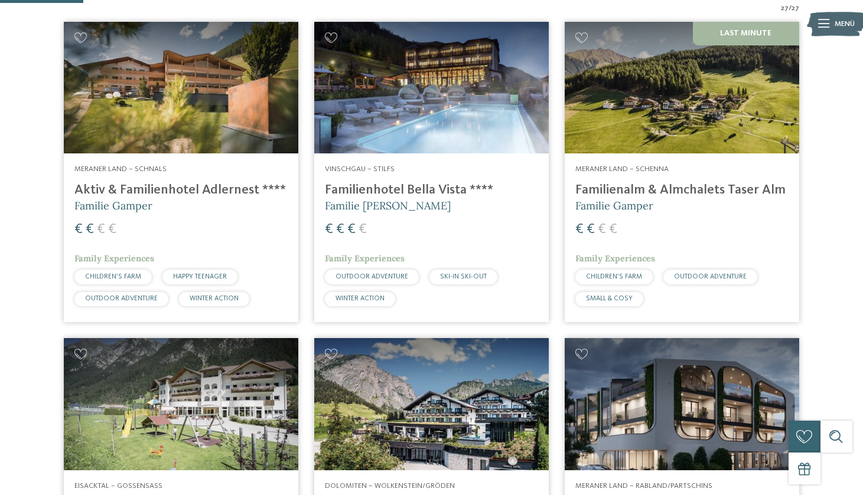
scroll to position [344, 0]
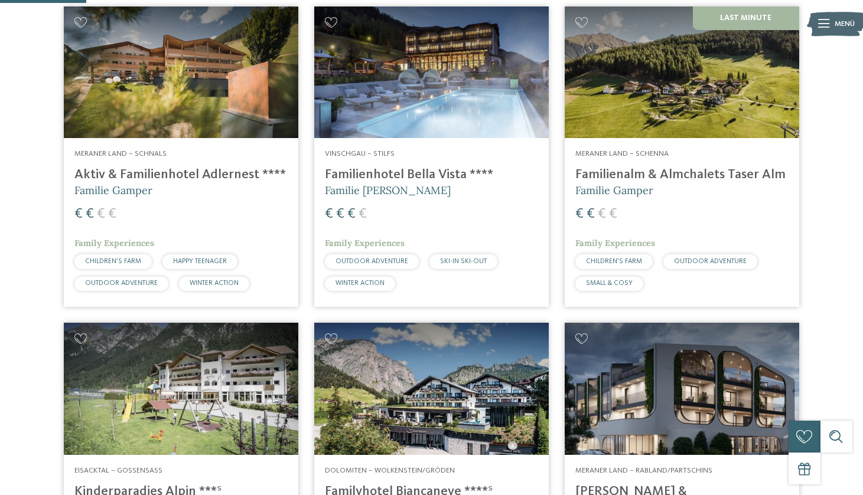
click at [745, 106] on img at bounding box center [681, 72] width 234 height 132
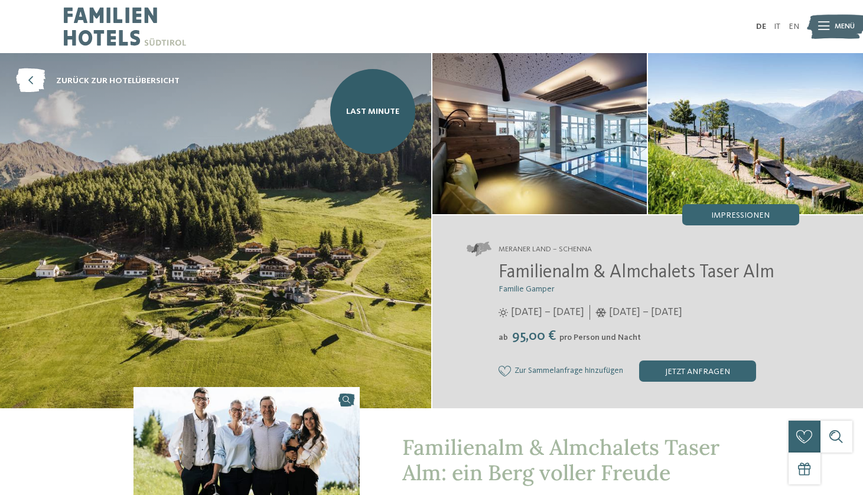
click at [740, 202] on img at bounding box center [755, 133] width 215 height 161
click at [740, 211] on span "Impressionen" at bounding box center [740, 215] width 58 height 8
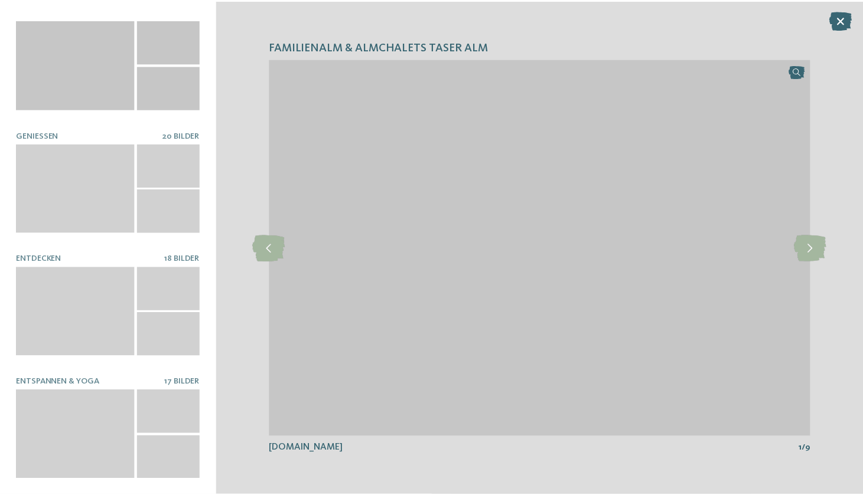
scroll to position [256, 0]
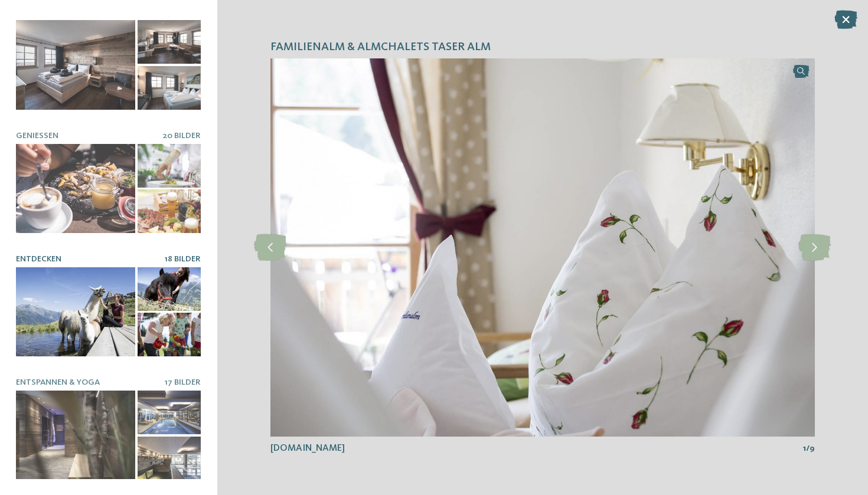
click at [83, 310] on div at bounding box center [75, 311] width 119 height 89
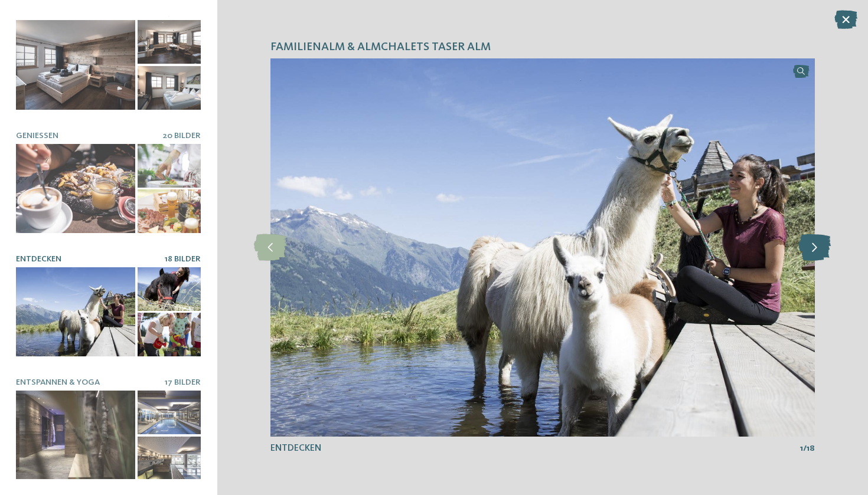
click at [808, 238] on icon at bounding box center [814, 247] width 32 height 27
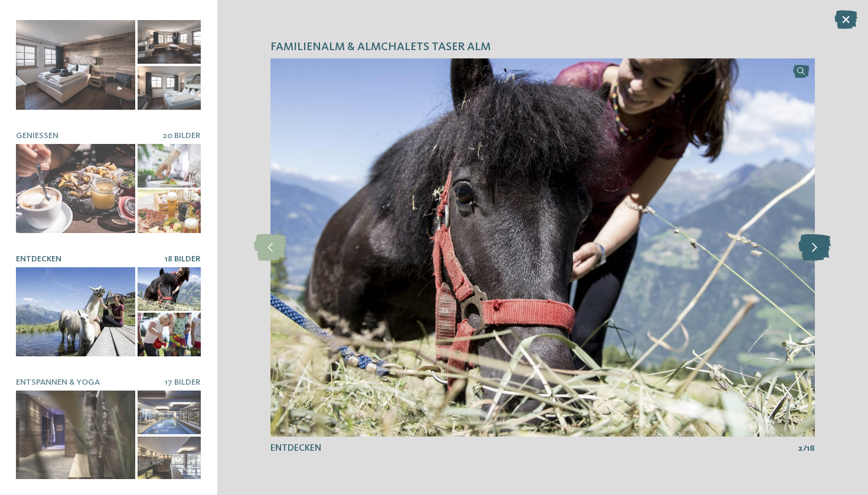
click at [808, 238] on icon at bounding box center [814, 247] width 32 height 27
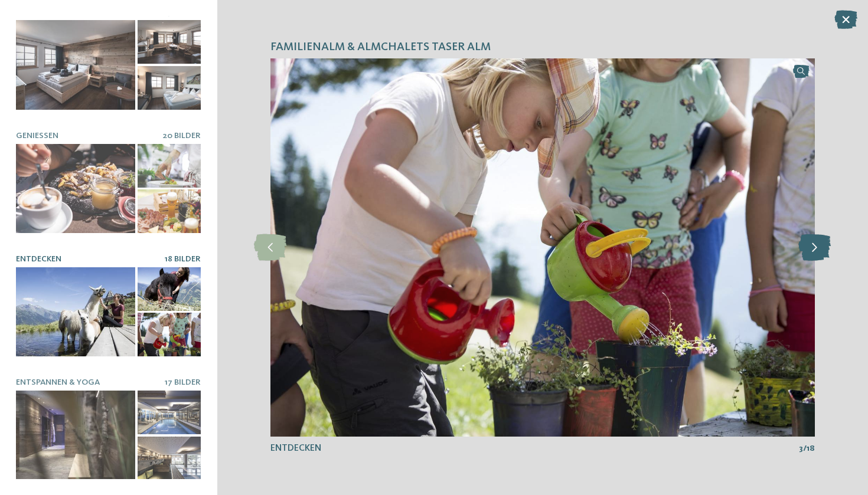
click at [808, 238] on icon at bounding box center [814, 247] width 32 height 27
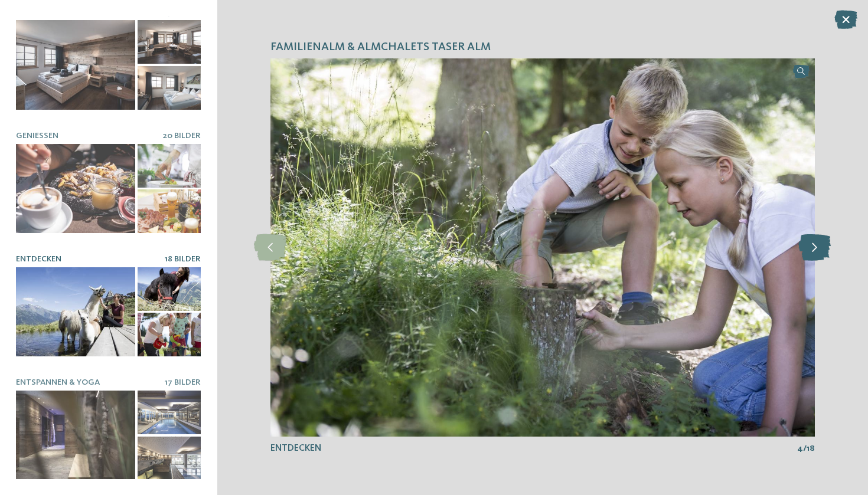
click at [808, 238] on icon at bounding box center [814, 247] width 32 height 27
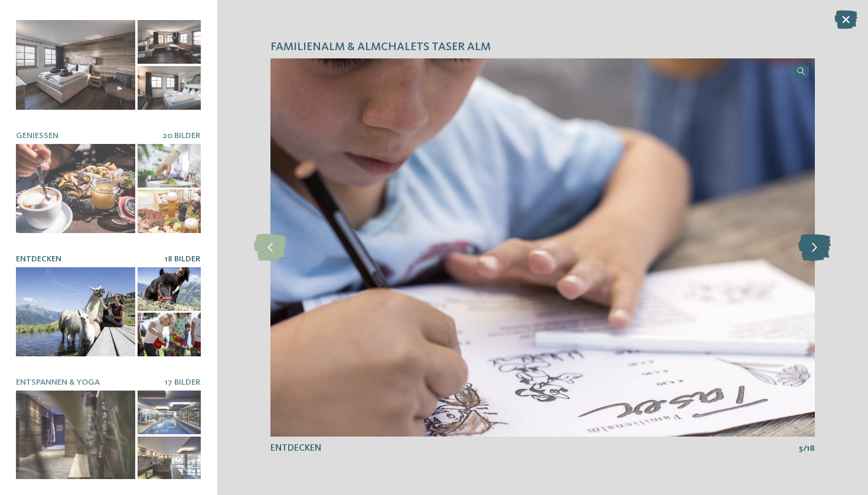
click at [808, 238] on icon at bounding box center [814, 247] width 32 height 27
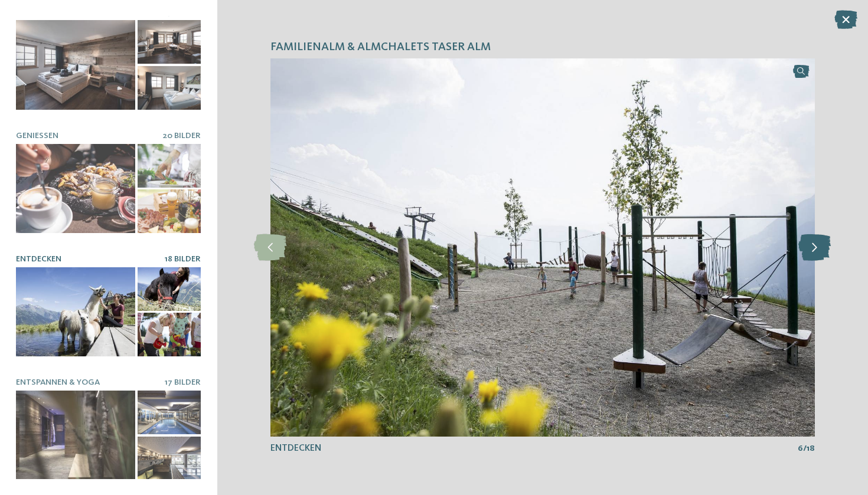
click at [808, 238] on icon at bounding box center [814, 247] width 32 height 27
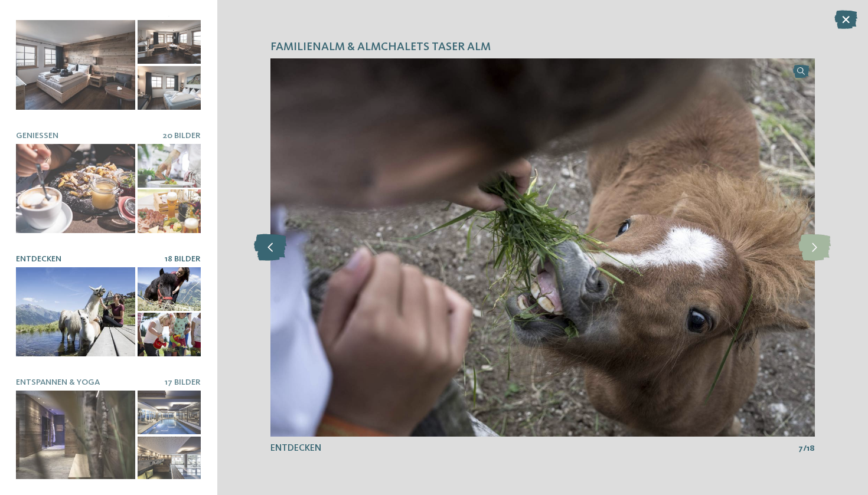
click at [263, 247] on icon at bounding box center [270, 247] width 32 height 27
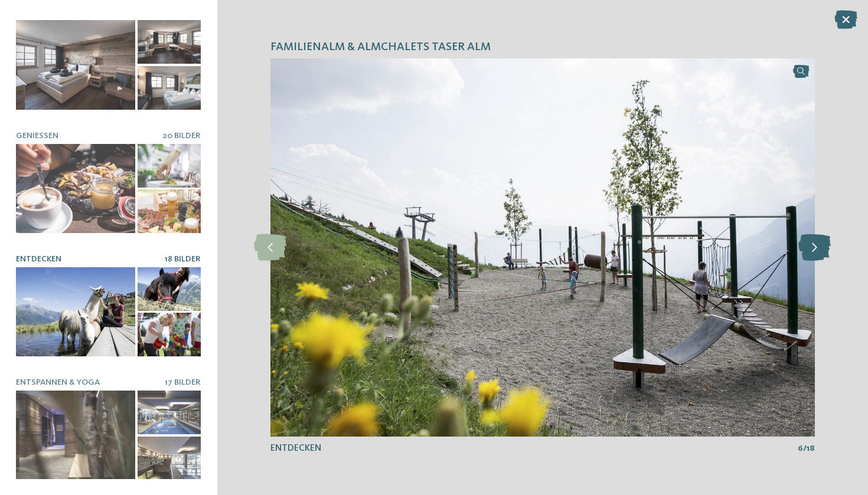
click at [813, 246] on icon at bounding box center [814, 247] width 32 height 27
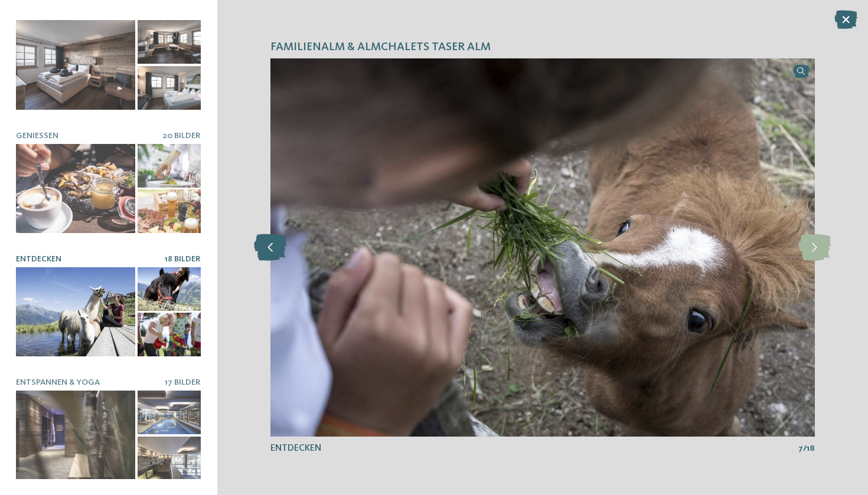
click at [270, 255] on icon at bounding box center [270, 247] width 32 height 27
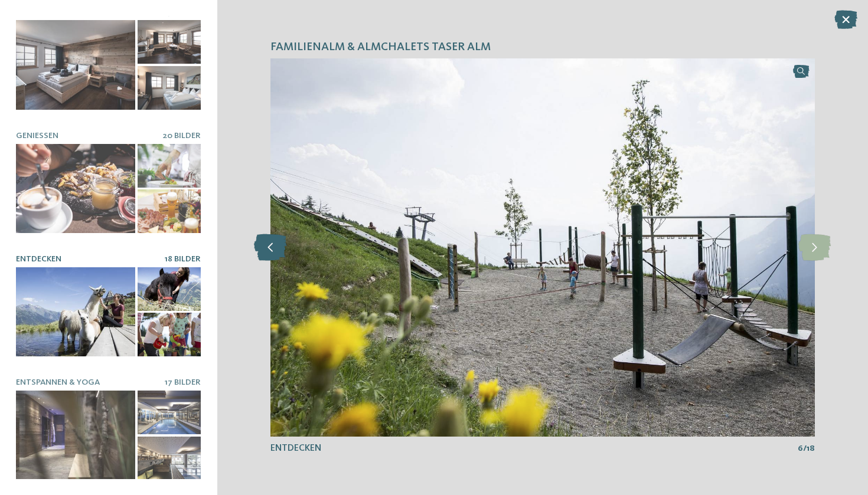
click at [270, 255] on icon at bounding box center [270, 247] width 32 height 27
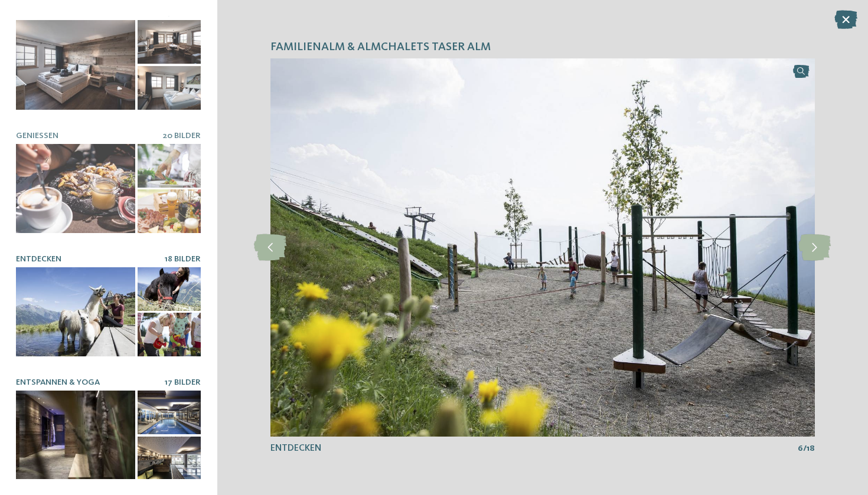
click at [58, 391] on div at bounding box center [75, 435] width 119 height 89
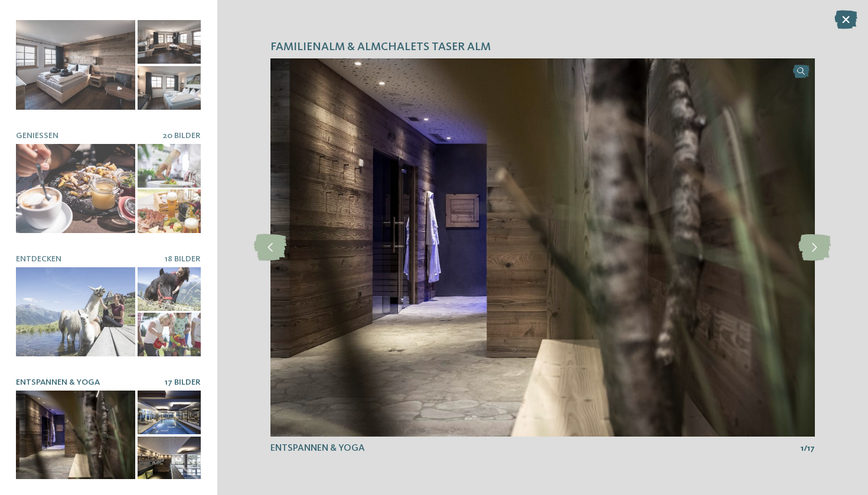
click at [158, 406] on div at bounding box center [170, 413] width 64 height 44
click at [158, 421] on div at bounding box center [170, 413] width 64 height 44
click at [175, 453] on div at bounding box center [170, 459] width 64 height 44
click at [848, 17] on icon at bounding box center [845, 19] width 23 height 19
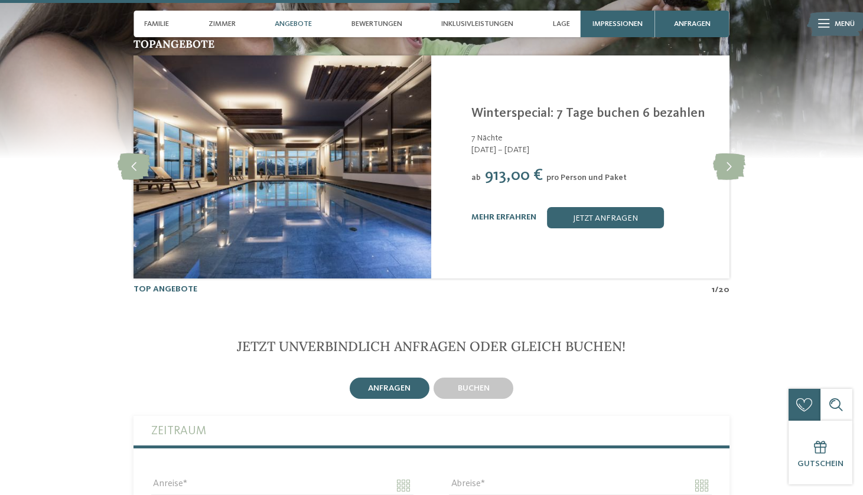
scroll to position [2204, 0]
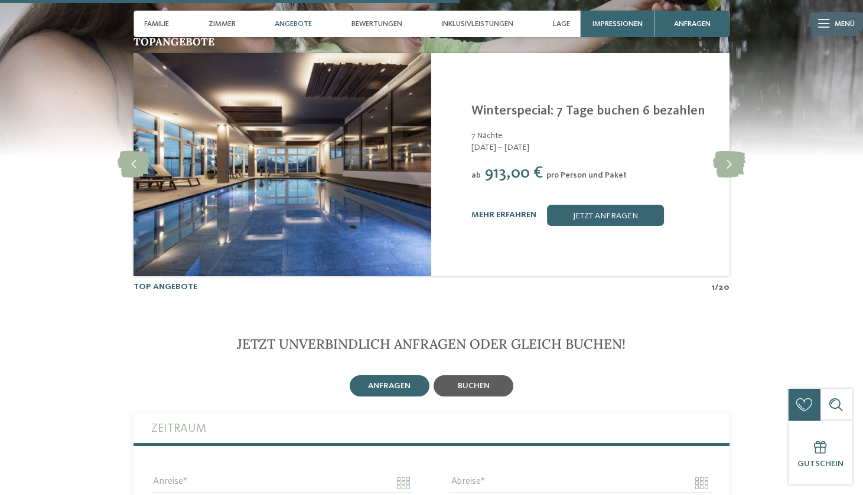
click at [478, 382] on span "buchen" at bounding box center [474, 386] width 32 height 8
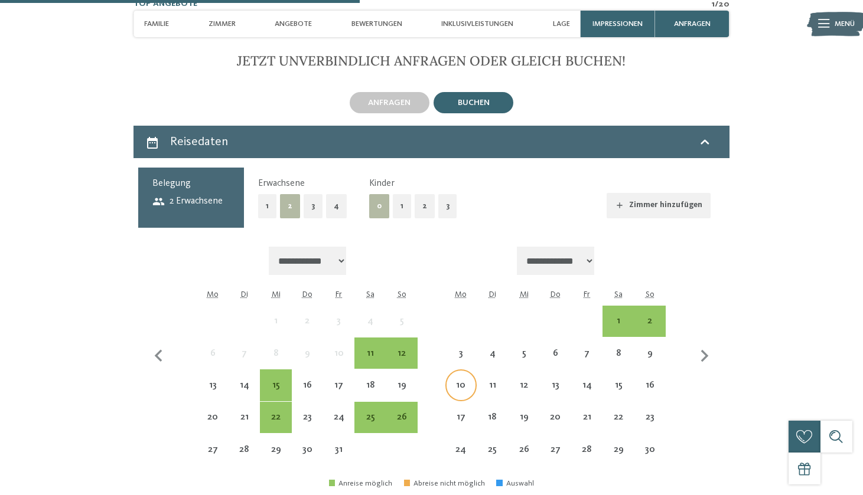
scroll to position [2492, 0]
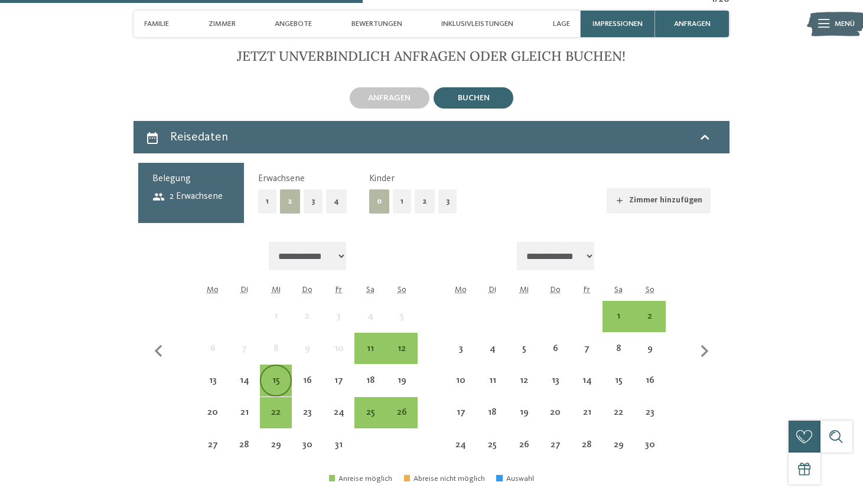
click at [275, 376] on div "15" at bounding box center [275, 390] width 29 height 29
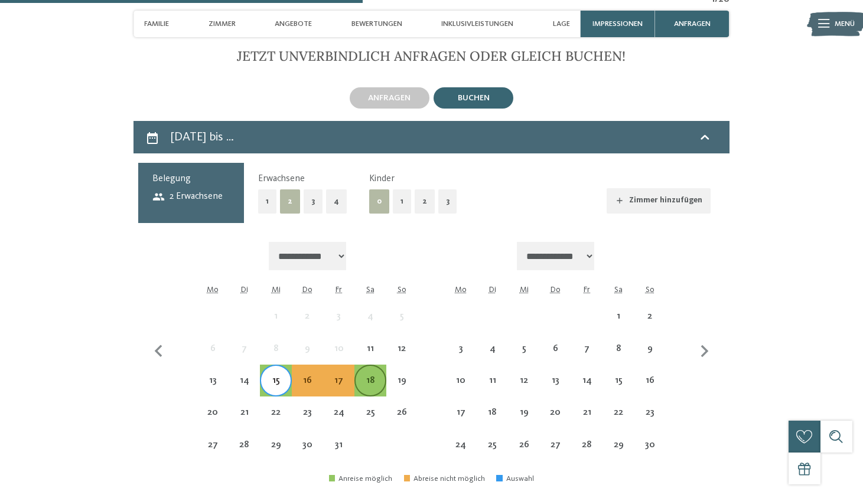
click at [379, 376] on div "18" at bounding box center [369, 390] width 29 height 29
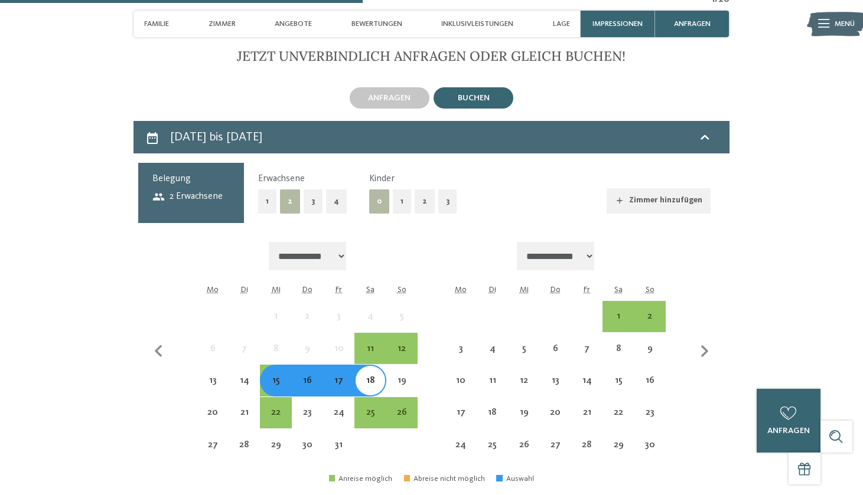
click at [394, 190] on button "1" at bounding box center [402, 202] width 18 height 24
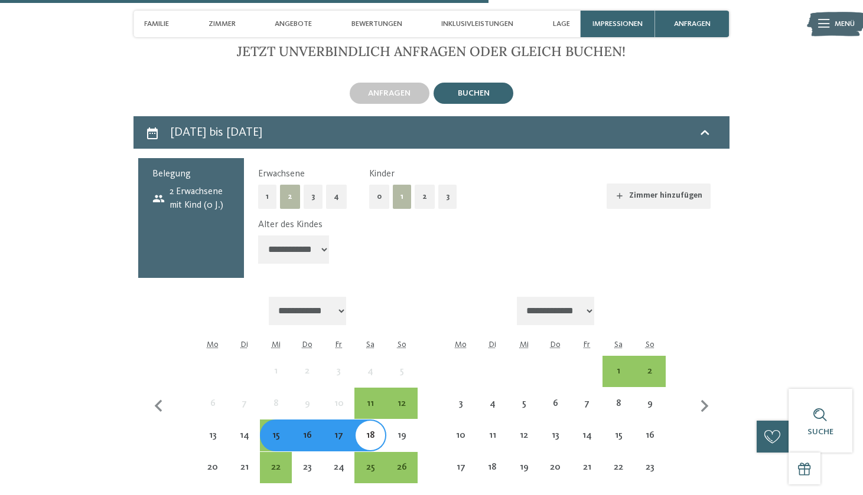
scroll to position [2498, 0]
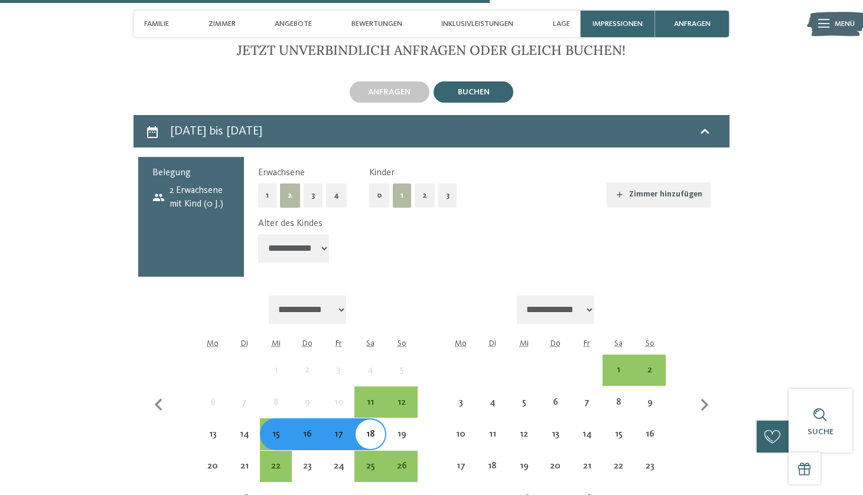
click at [289, 217] on div "**********" at bounding box center [484, 242] width 452 height 50
click at [271, 217] on div "**********" at bounding box center [484, 242] width 452 height 50
select select "*"
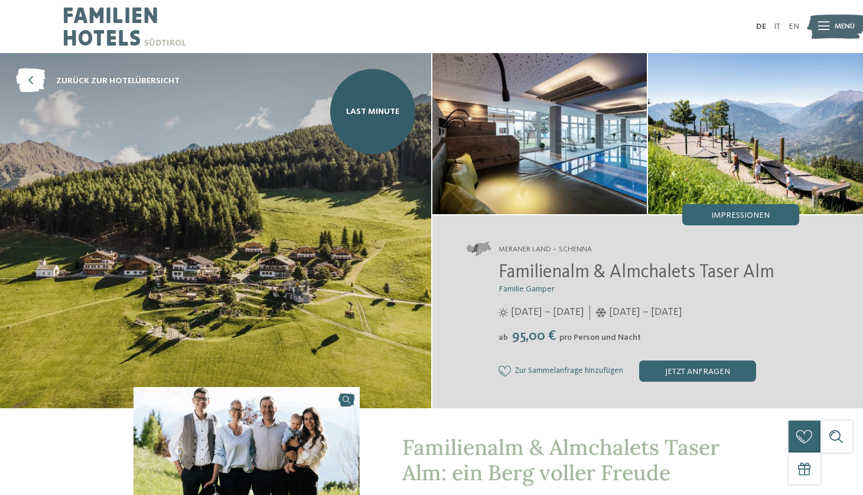
scroll to position [12, 0]
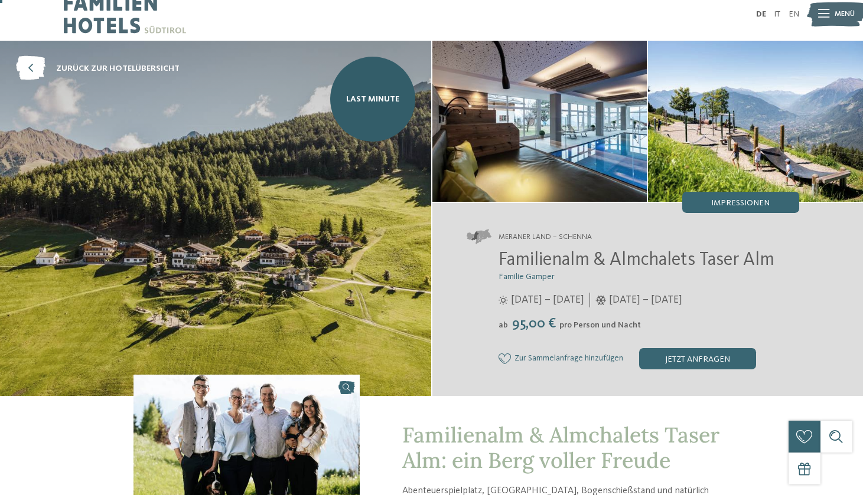
click at [495, 109] on img at bounding box center [539, 121] width 215 height 161
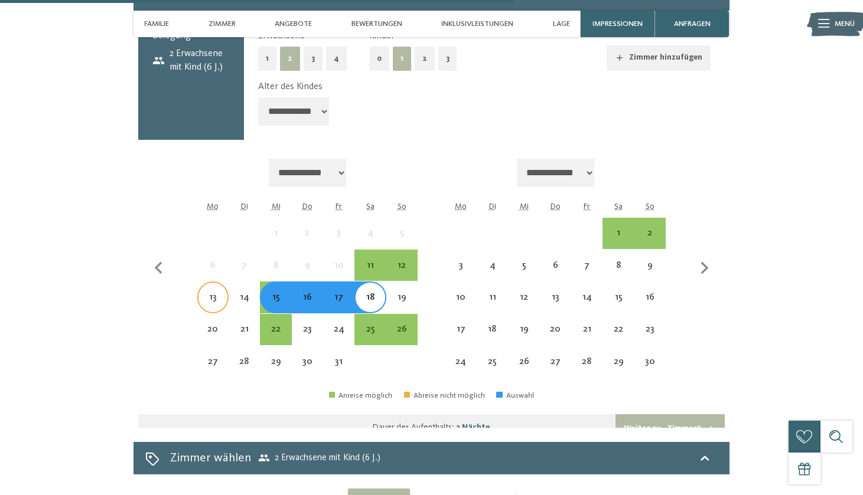
scroll to position [2630, 0]
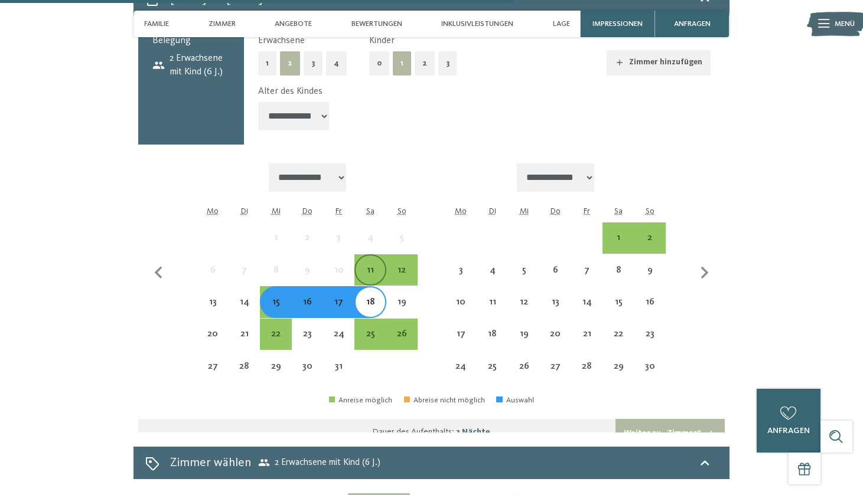
click at [373, 266] on div "11" at bounding box center [369, 280] width 29 height 29
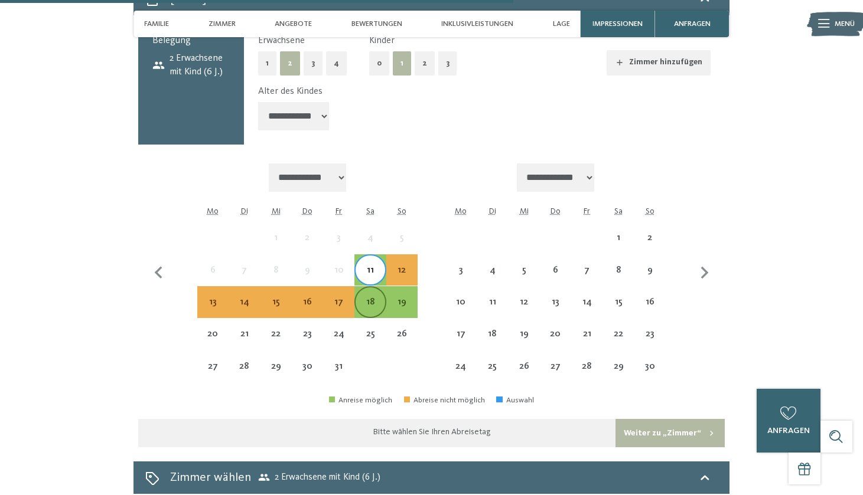
click at [376, 288] on div "18" at bounding box center [369, 302] width 29 height 29
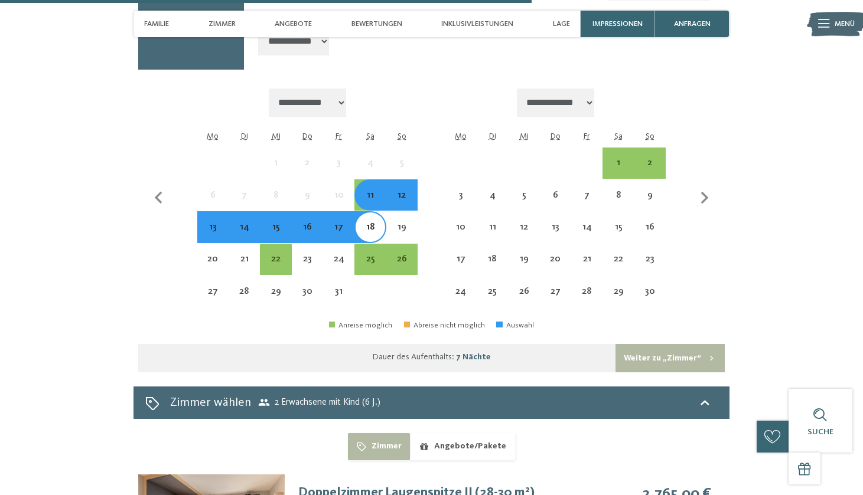
scroll to position [2702, 0]
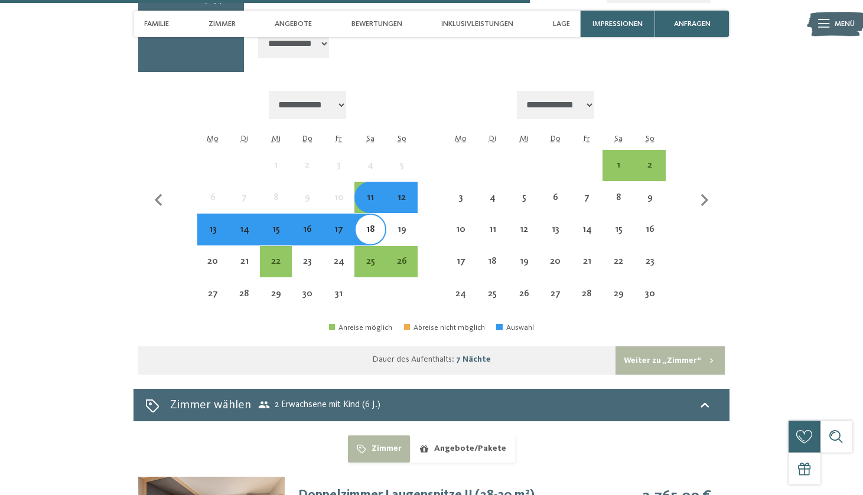
click at [314, 225] on div "16" at bounding box center [307, 239] width 29 height 29
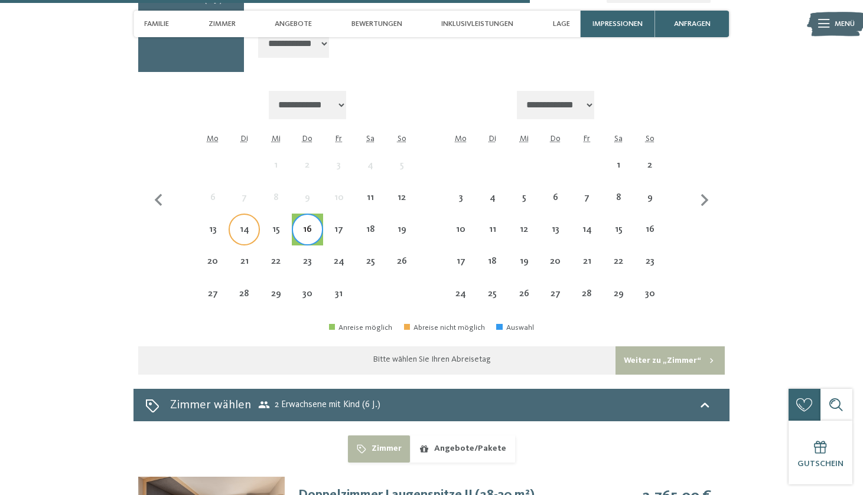
click at [242, 225] on div "14" at bounding box center [244, 239] width 29 height 29
click at [212, 225] on div "13" at bounding box center [212, 239] width 29 height 29
click at [381, 214] on div "18" at bounding box center [369, 229] width 31 height 31
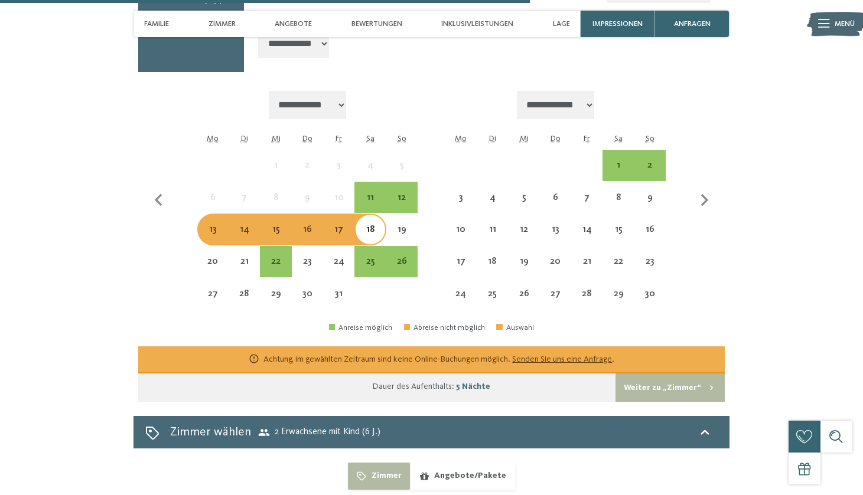
click at [260, 246] on div "22" at bounding box center [275, 261] width 31 height 31
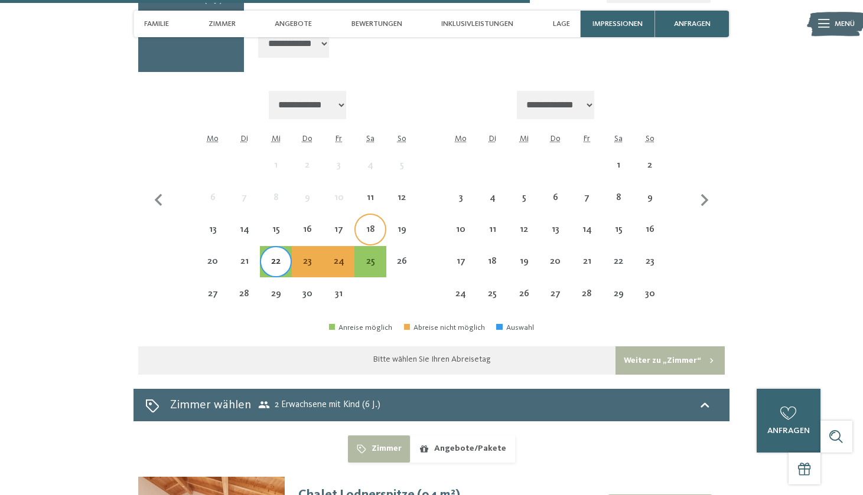
click at [365, 225] on div "18" at bounding box center [369, 239] width 29 height 29
click at [370, 257] on div "25" at bounding box center [369, 271] width 29 height 29
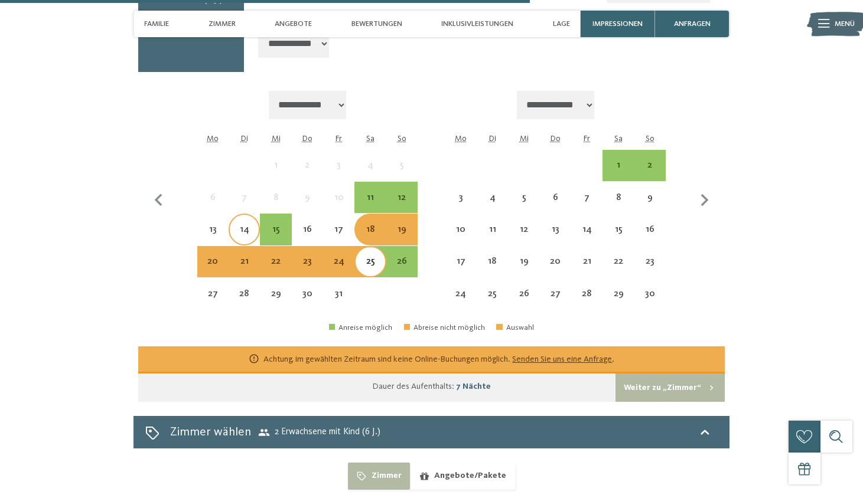
click at [241, 225] on div "14" at bounding box center [244, 239] width 29 height 29
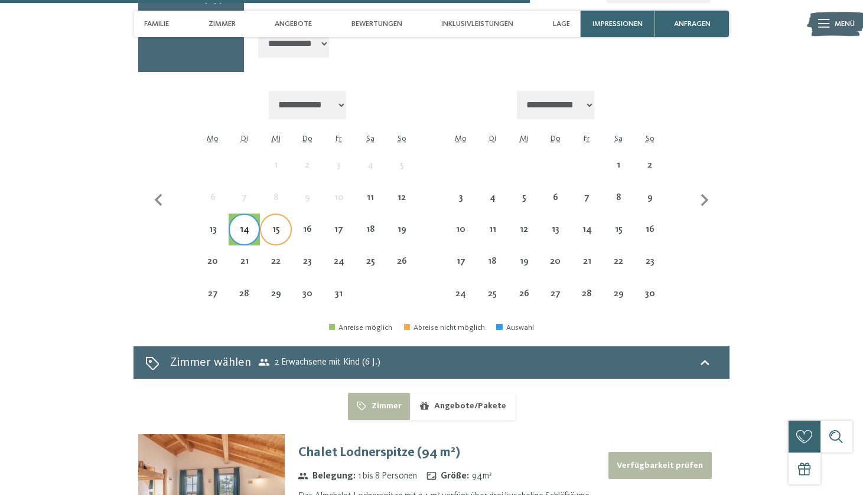
click at [278, 225] on div "15" at bounding box center [275, 239] width 29 height 29
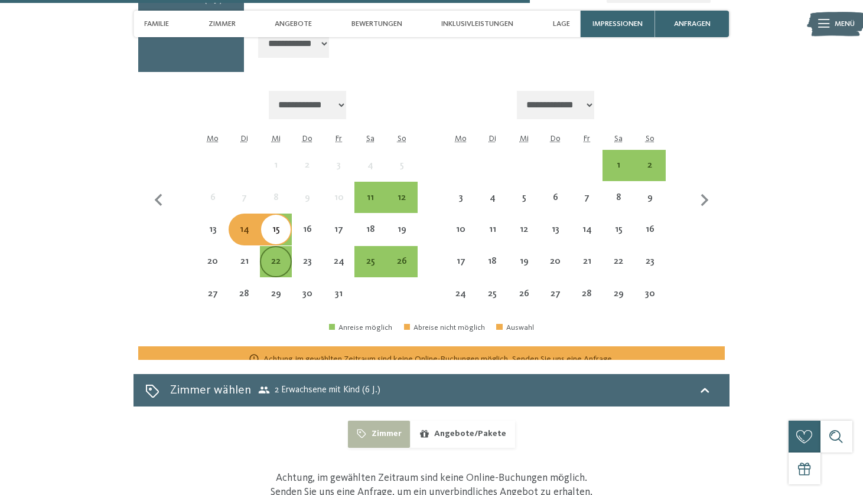
click at [280, 247] on div "22" at bounding box center [275, 261] width 29 height 29
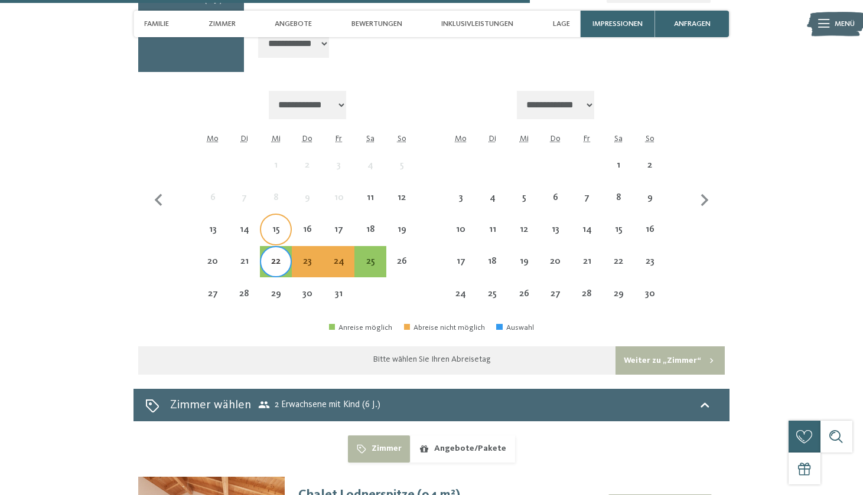
click at [279, 225] on div "15" at bounding box center [275, 239] width 29 height 29
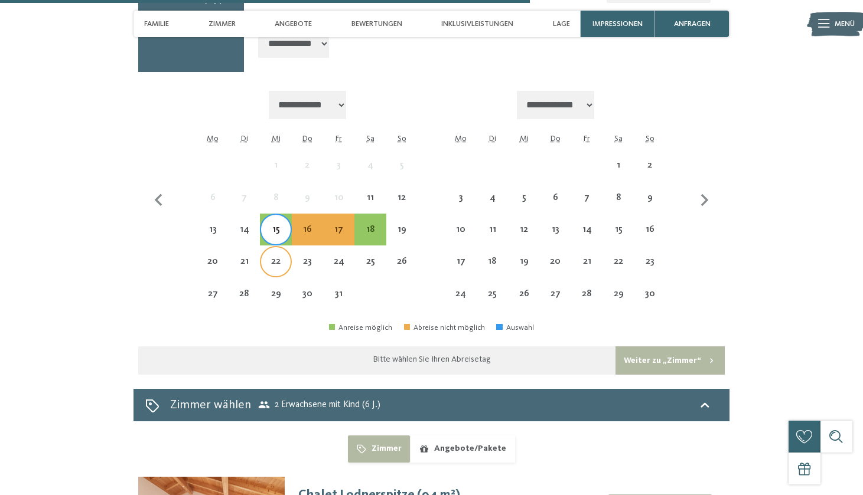
click at [283, 257] on div "22" at bounding box center [275, 271] width 29 height 29
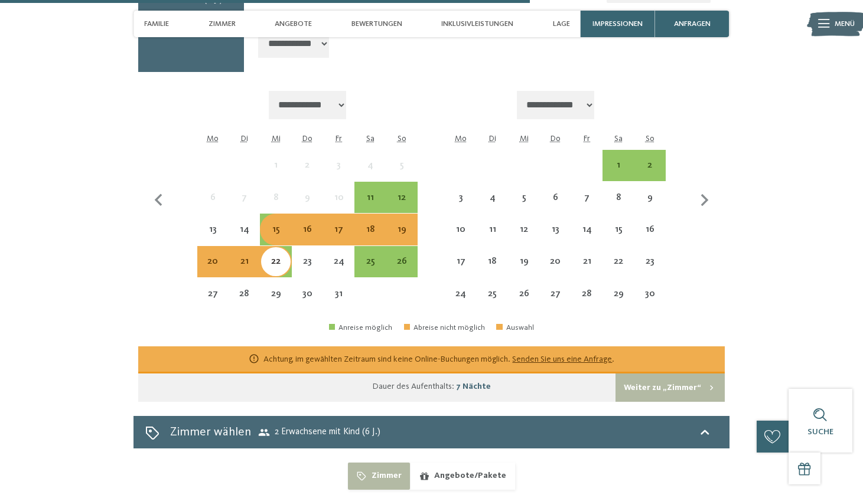
click at [270, 215] on div "15" at bounding box center [275, 229] width 29 height 29
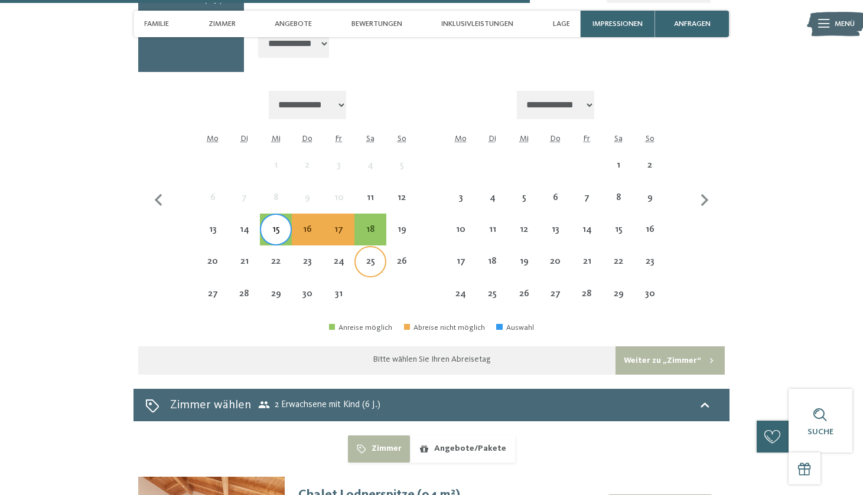
click at [379, 257] on div "25" at bounding box center [369, 271] width 29 height 29
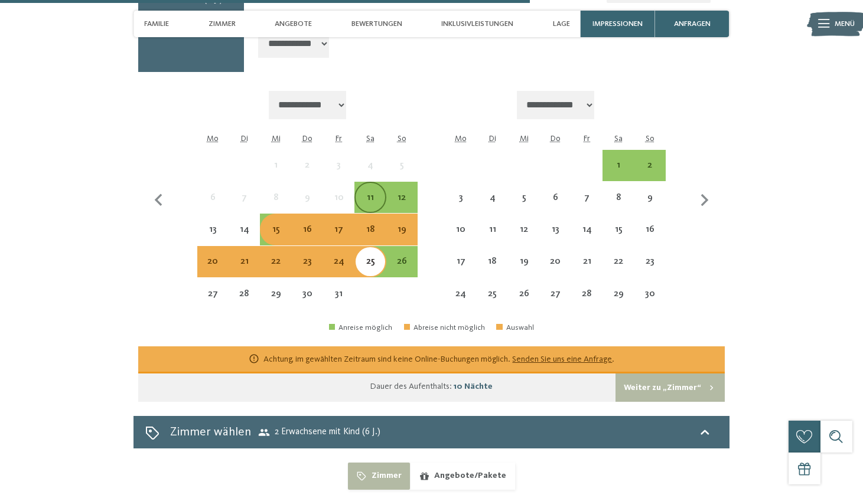
click at [374, 193] on div "11" at bounding box center [369, 207] width 29 height 29
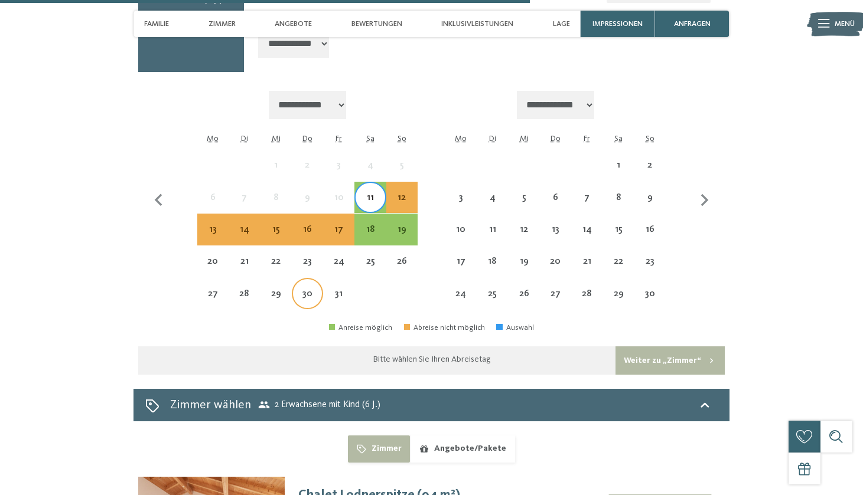
click at [319, 279] on div "30" at bounding box center [307, 293] width 29 height 29
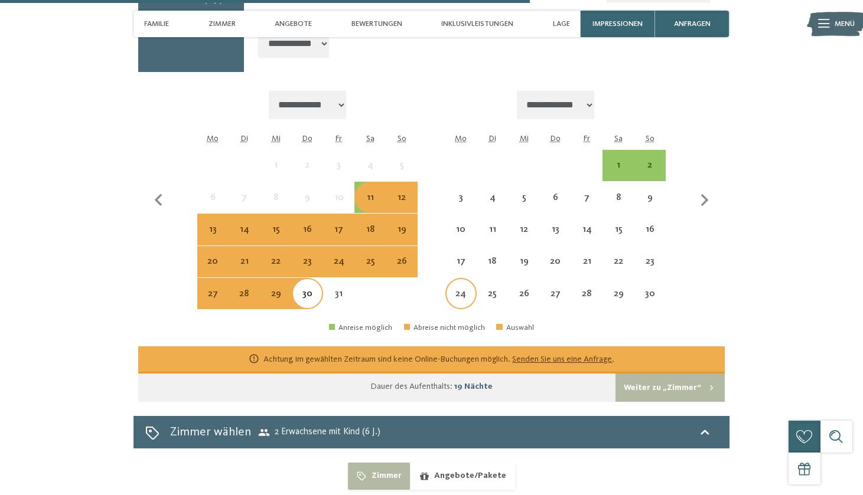
click at [464, 289] on div "24" at bounding box center [460, 303] width 29 height 29
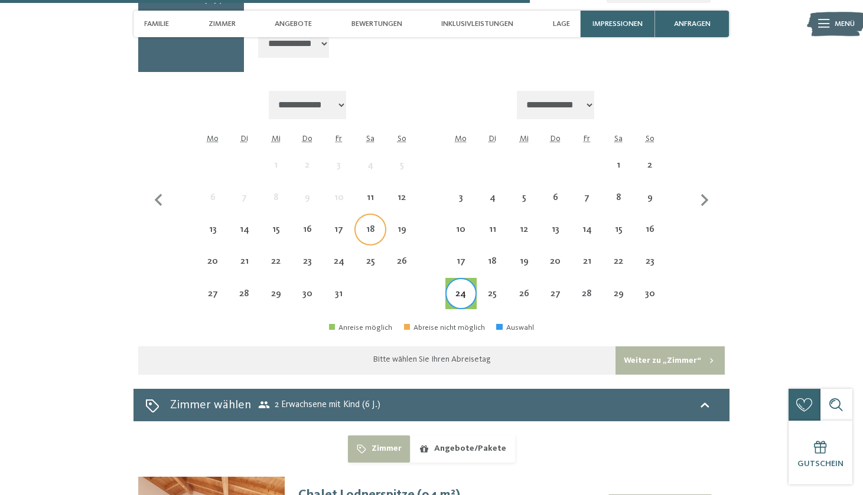
click at [357, 214] on div "18" at bounding box center [369, 229] width 31 height 31
click at [368, 257] on div "25" at bounding box center [369, 271] width 29 height 29
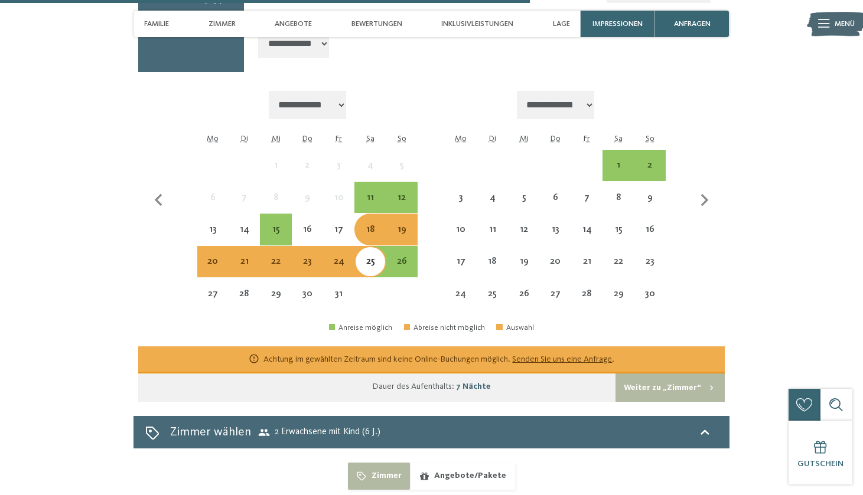
click at [377, 225] on div "18" at bounding box center [369, 239] width 29 height 29
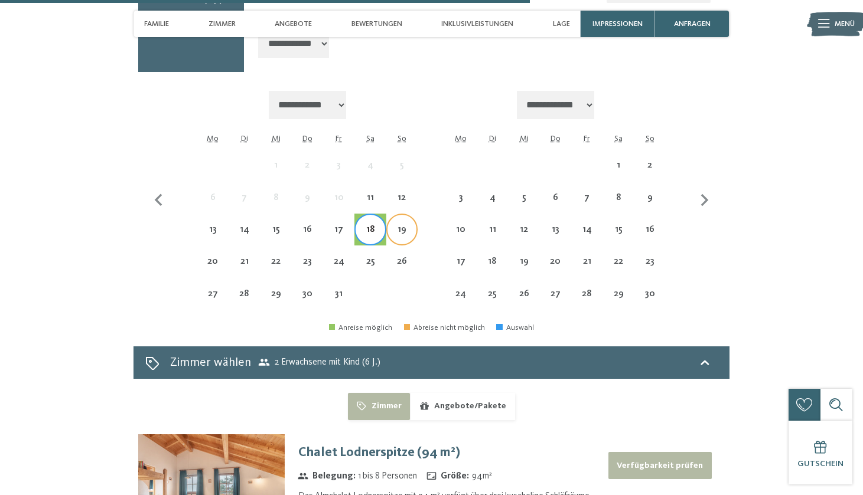
click at [394, 225] on div "19" at bounding box center [401, 239] width 29 height 29
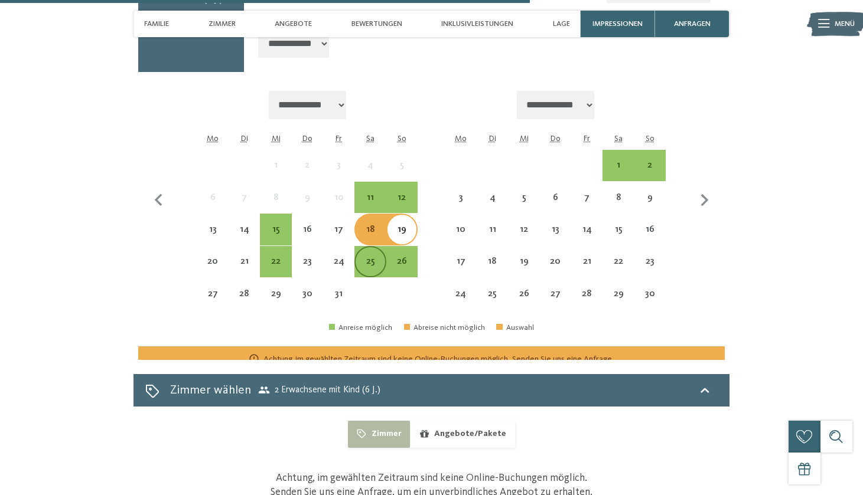
click at [378, 247] on div "25" at bounding box center [369, 261] width 29 height 29
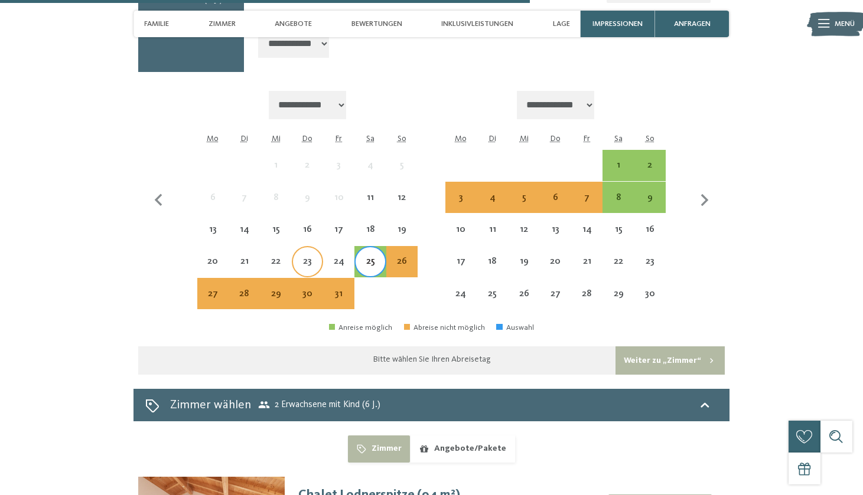
click at [309, 247] on div "23" at bounding box center [307, 261] width 29 height 29
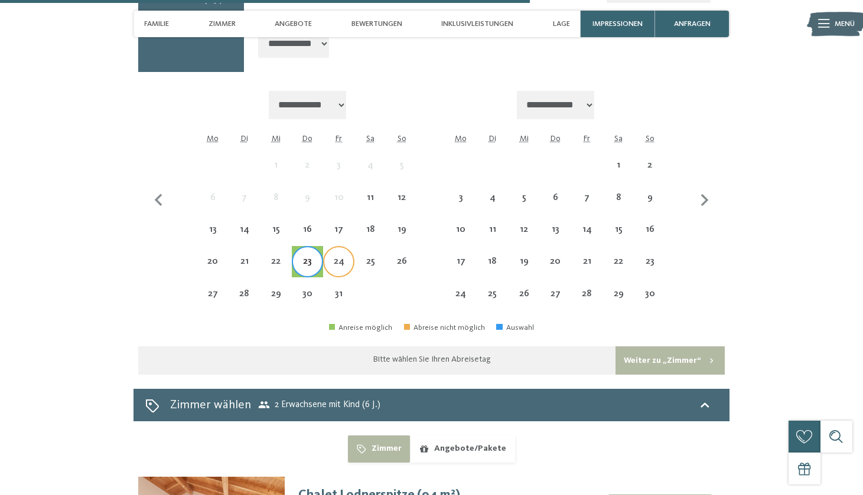
click at [332, 247] on div "24" at bounding box center [338, 261] width 29 height 29
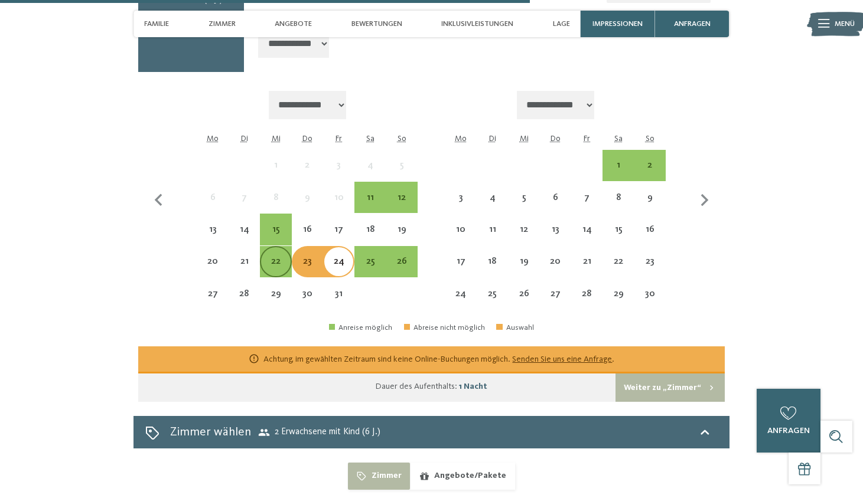
click at [270, 257] on div "22" at bounding box center [275, 271] width 29 height 29
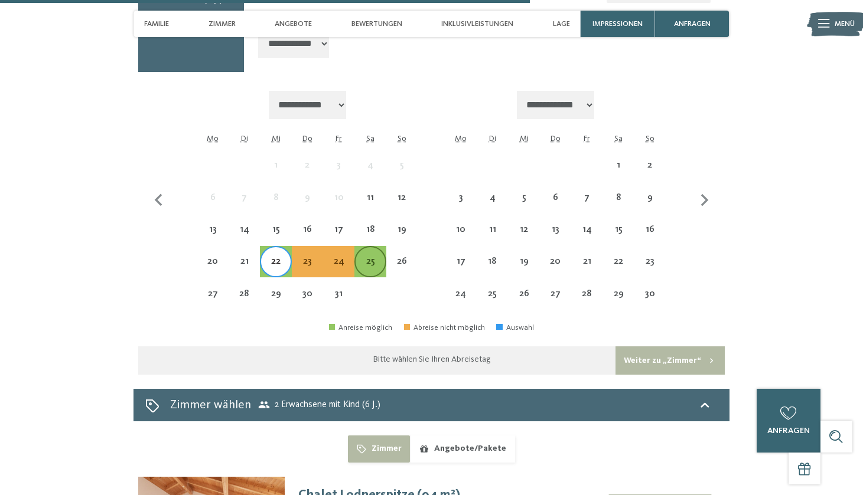
click at [357, 257] on div "25" at bounding box center [369, 271] width 29 height 29
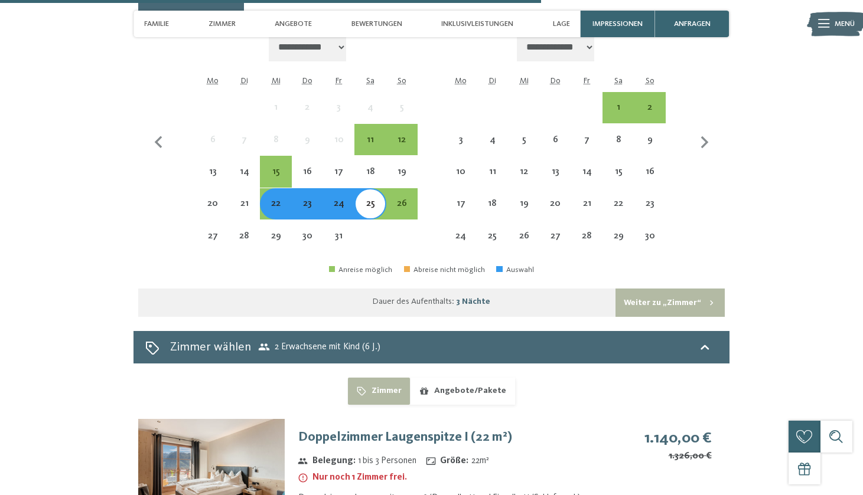
scroll to position [2764, 0]
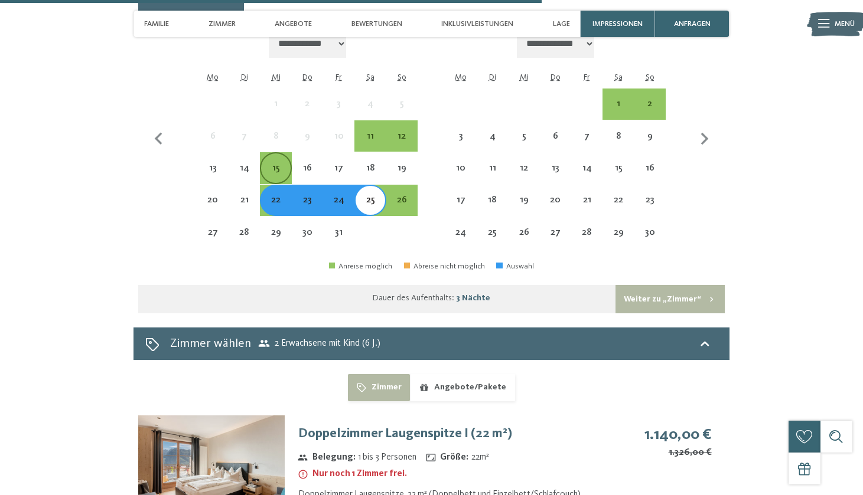
click at [273, 164] on div "15" at bounding box center [275, 178] width 29 height 29
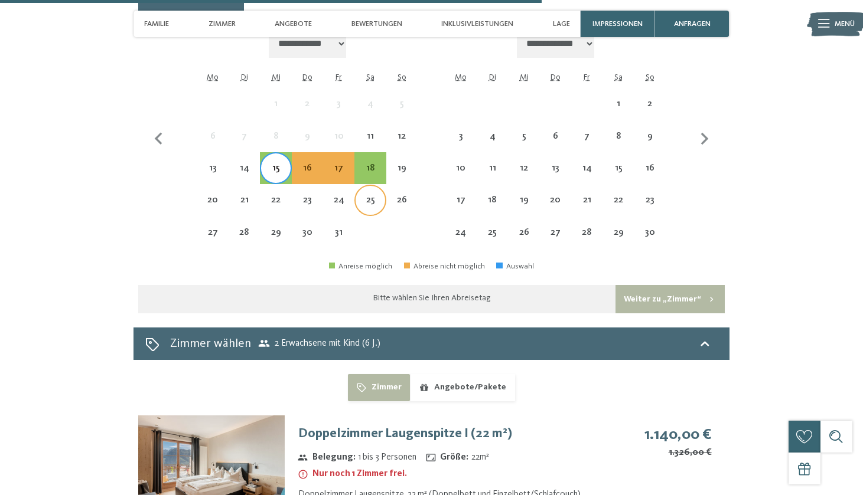
click at [359, 195] on div "25" at bounding box center [369, 209] width 29 height 29
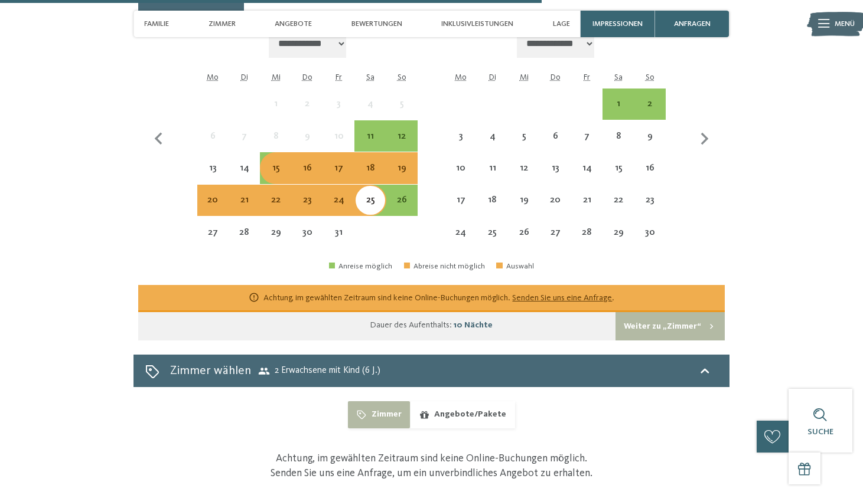
click at [260, 152] on div "15" at bounding box center [275, 167] width 31 height 31
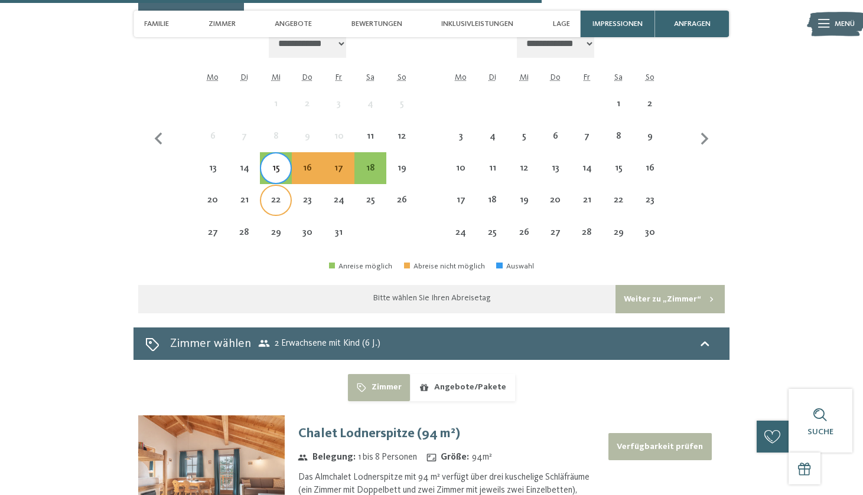
click at [276, 186] on div "22" at bounding box center [275, 200] width 29 height 29
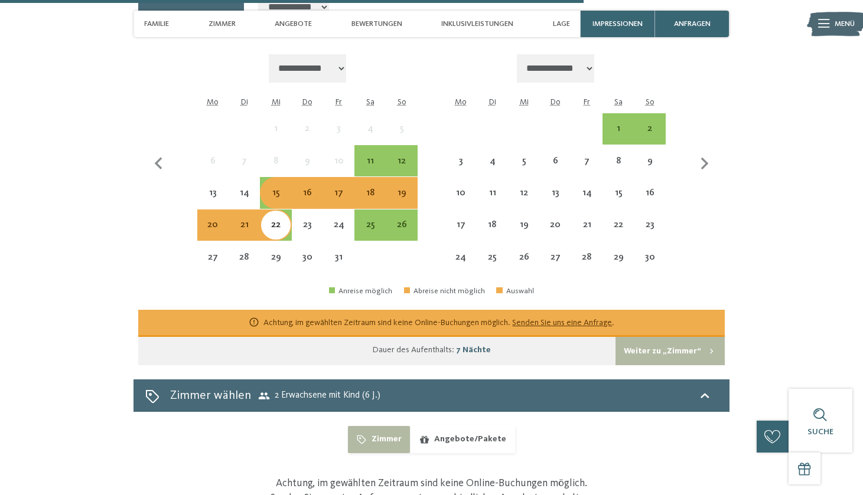
scroll to position [2705, 0]
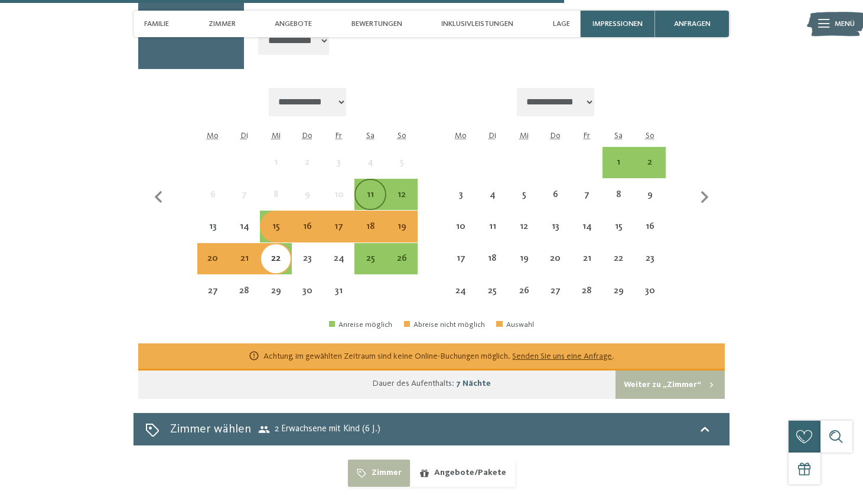
click at [370, 190] on div "11" at bounding box center [369, 204] width 29 height 29
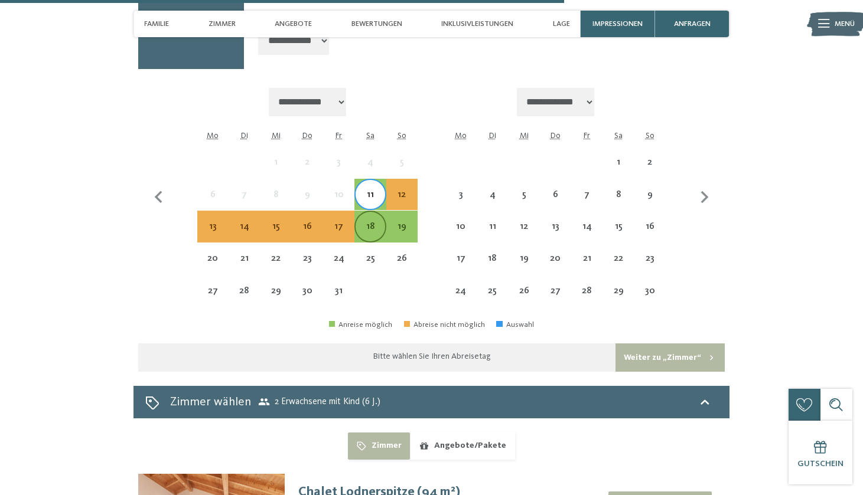
click at [375, 222] on div "18" at bounding box center [369, 236] width 29 height 29
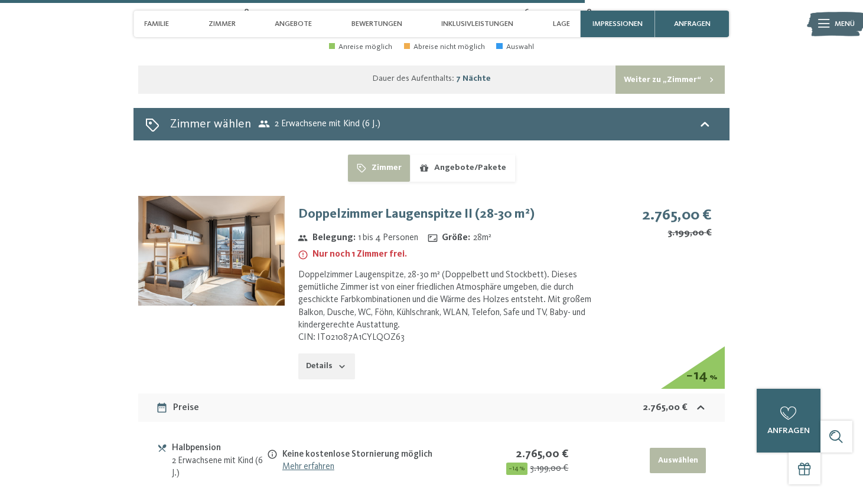
scroll to position [2984, 0]
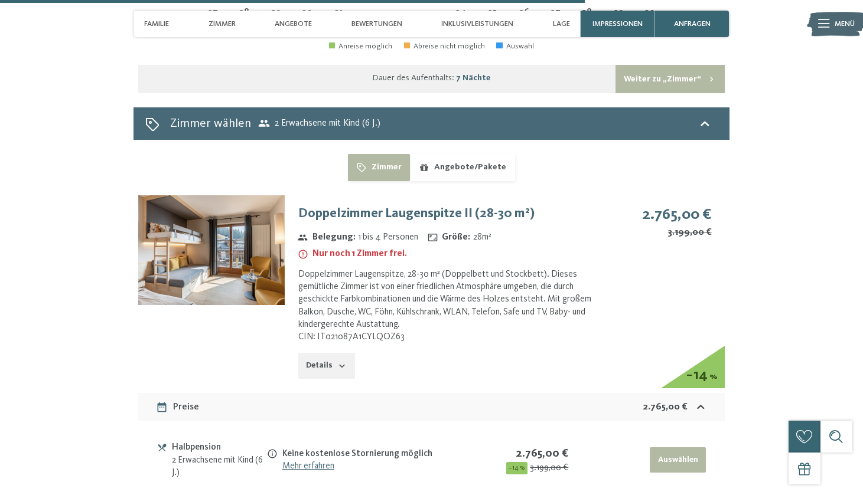
click at [244, 195] on img at bounding box center [211, 250] width 146 height 110
click at [0, 0] on button "button" at bounding box center [0, 0] width 0 height 0
click at [319, 353] on button "Details" at bounding box center [326, 366] width 57 height 26
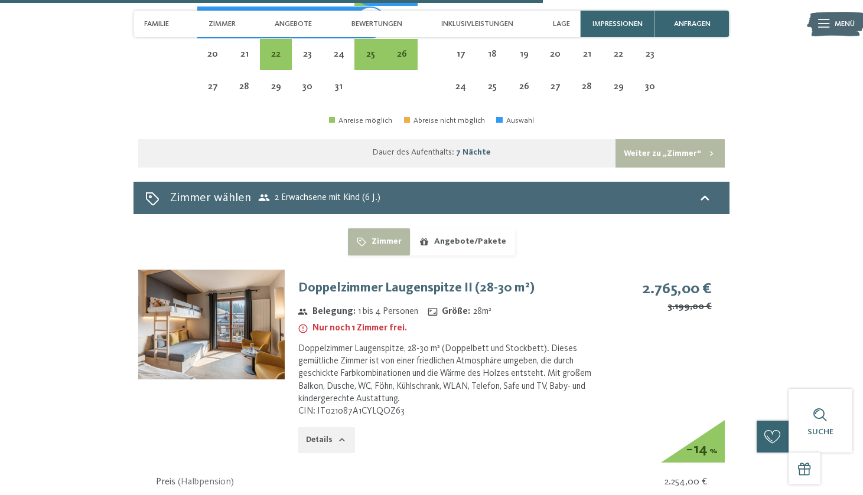
scroll to position [2909, 0]
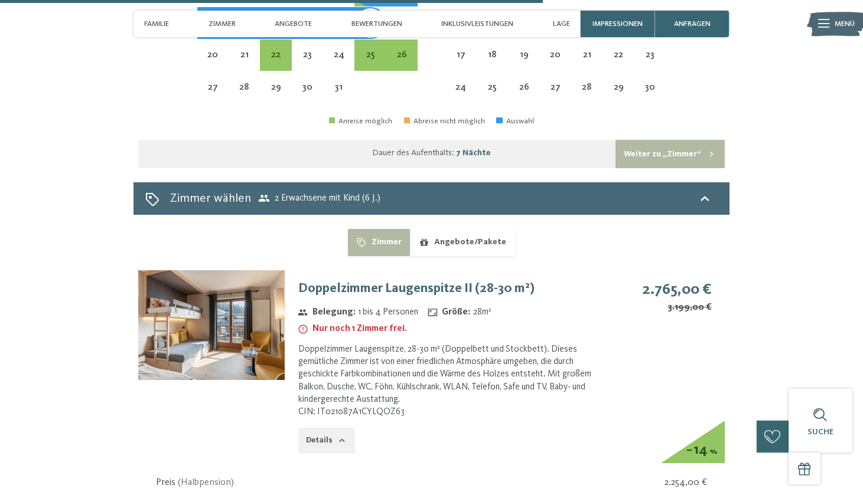
click at [488, 229] on button "Angebote/Pakete" at bounding box center [462, 242] width 105 height 27
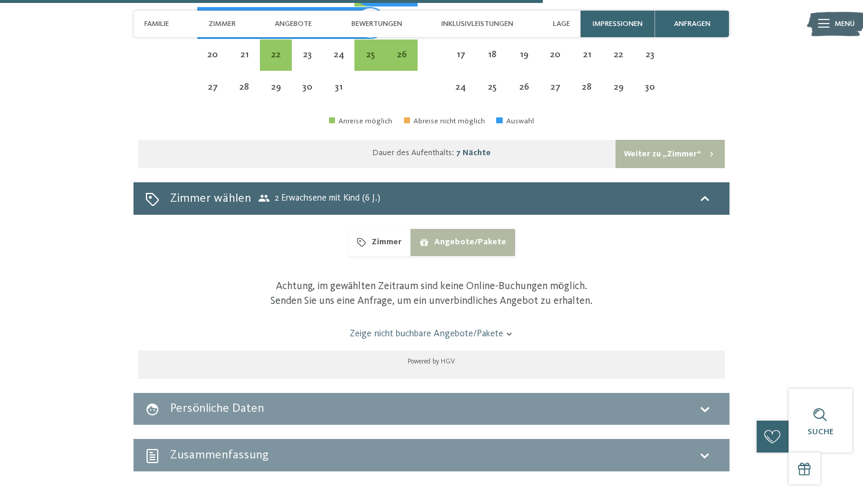
click at [399, 229] on button "Zimmer" at bounding box center [379, 242] width 62 height 27
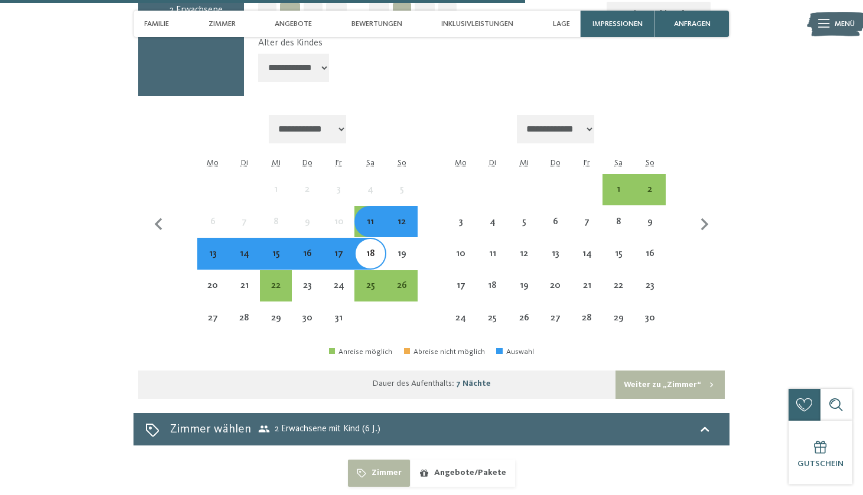
scroll to position [2673, 0]
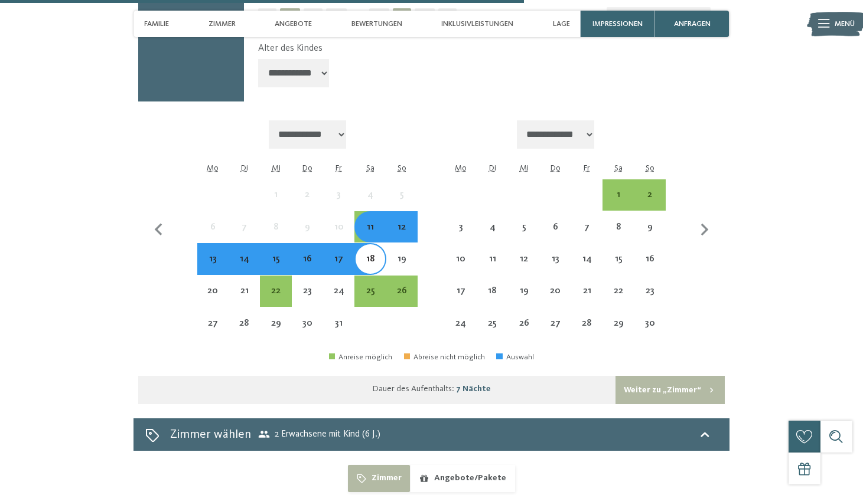
click at [354, 243] on div "18" at bounding box center [369, 258] width 31 height 31
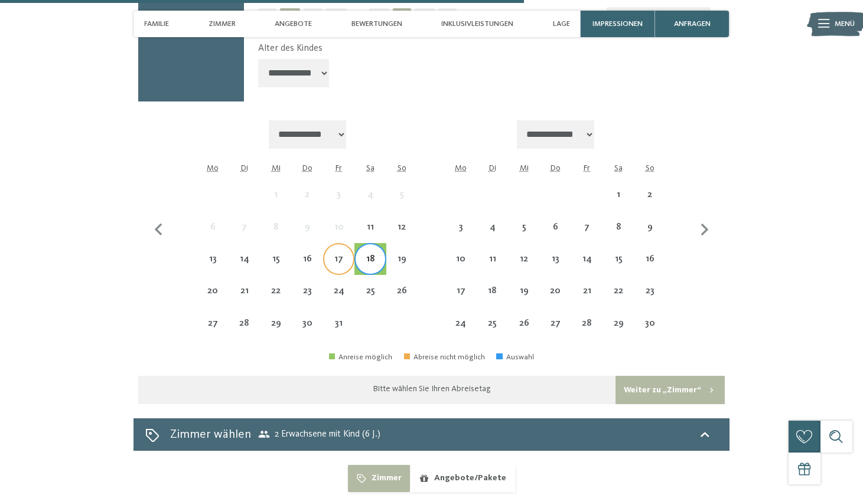
click at [335, 254] on div "17" at bounding box center [338, 268] width 29 height 29
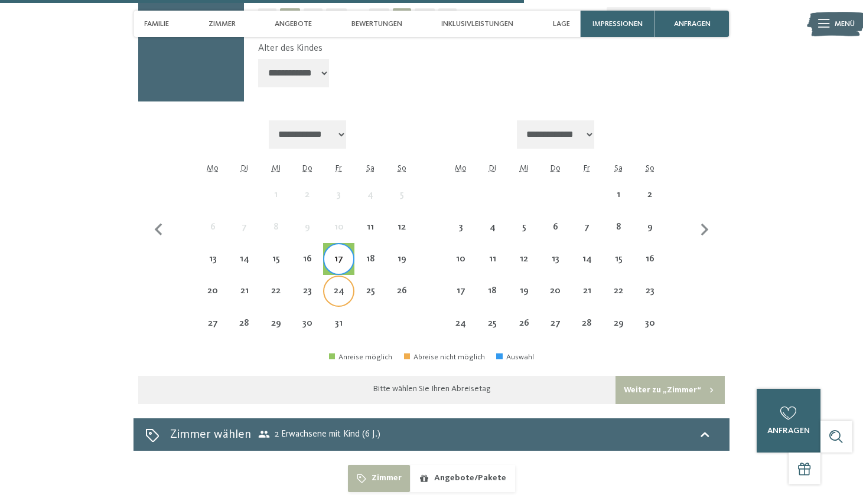
click at [338, 286] on div "24" at bounding box center [338, 300] width 29 height 29
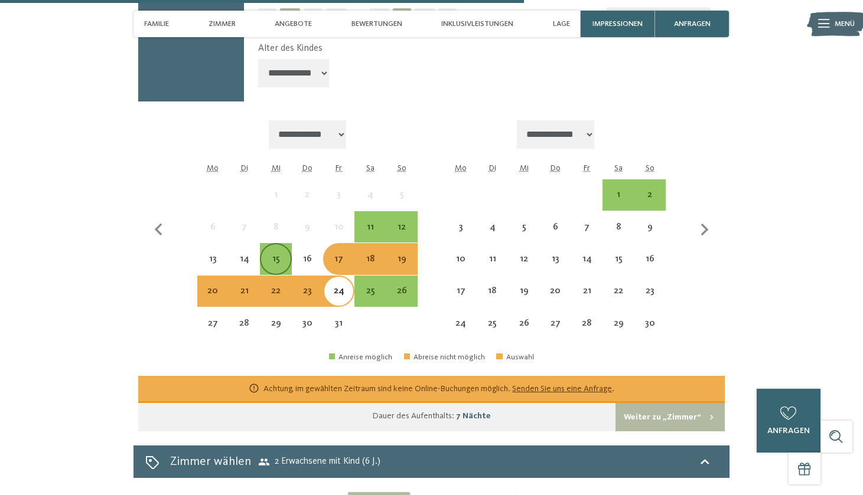
click at [277, 254] on div "15" at bounding box center [275, 268] width 29 height 29
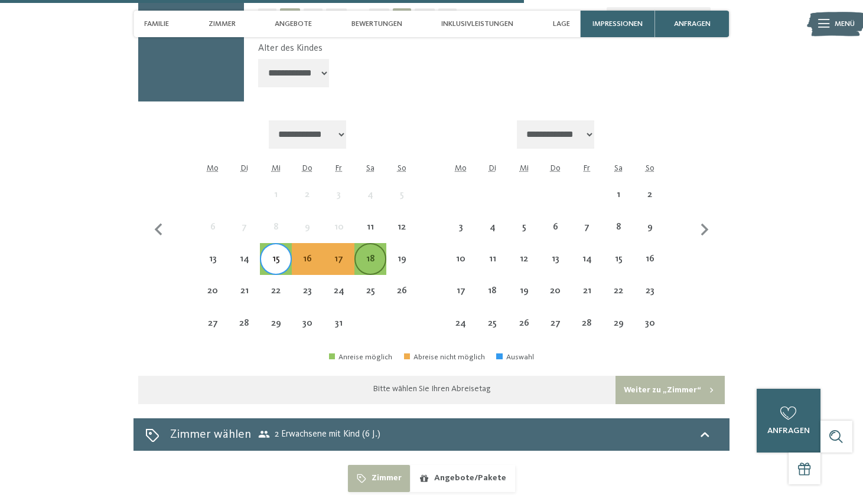
click at [368, 254] on div "18" at bounding box center [369, 268] width 29 height 29
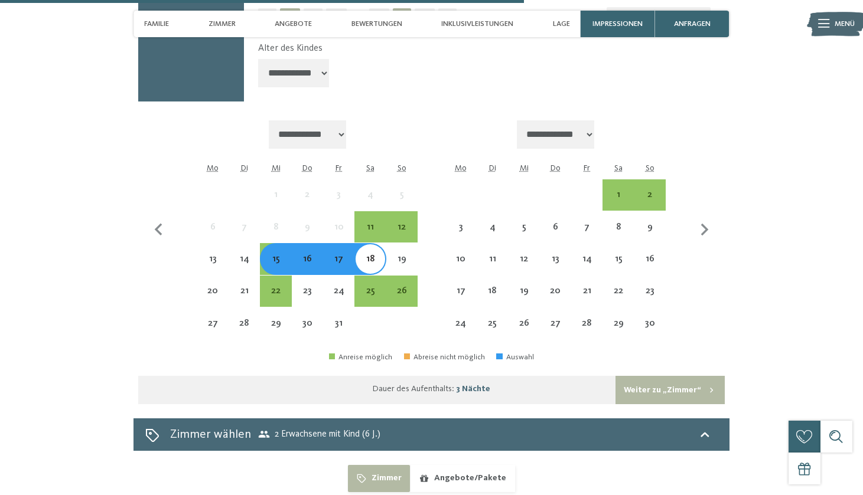
click at [290, 254] on div "15" at bounding box center [275, 268] width 29 height 29
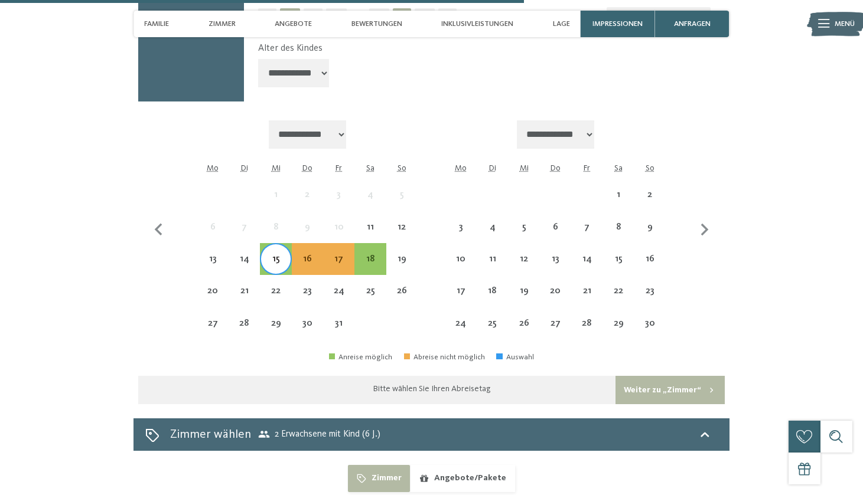
click at [736, 194] on section "Jetzt unverbindlich anfragen oder gleich buchen! anfragen" at bounding box center [431, 399] width 723 height 1065
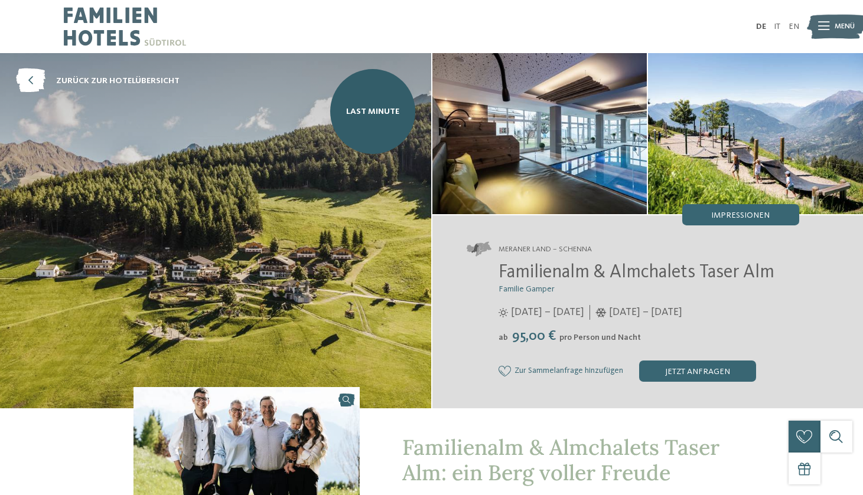
scroll to position [0, 0]
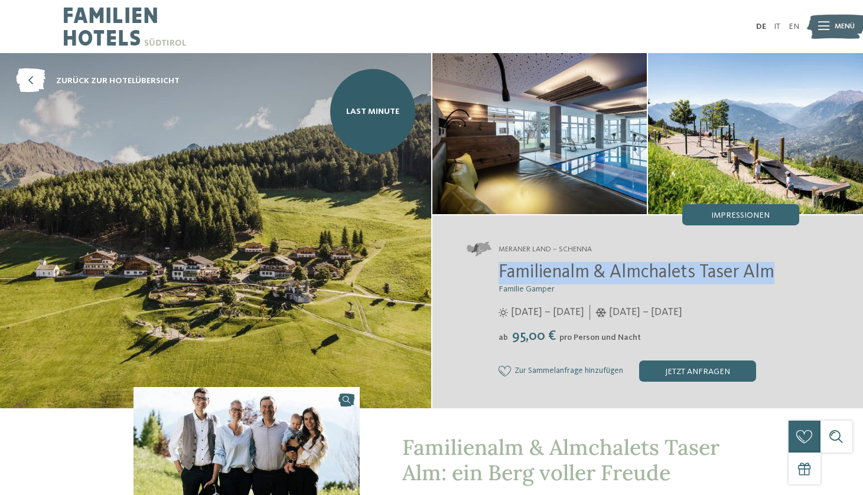
drag, startPoint x: 487, startPoint y: 269, endPoint x: 776, endPoint y: 272, distance: 289.3
click at [776, 272] on div "Familienalm & Almchalets Taser Alm Familie Gamper [DATE] – [DATE] ab" at bounding box center [632, 322] width 332 height 120
